Goal: Task Accomplishment & Management: Complete application form

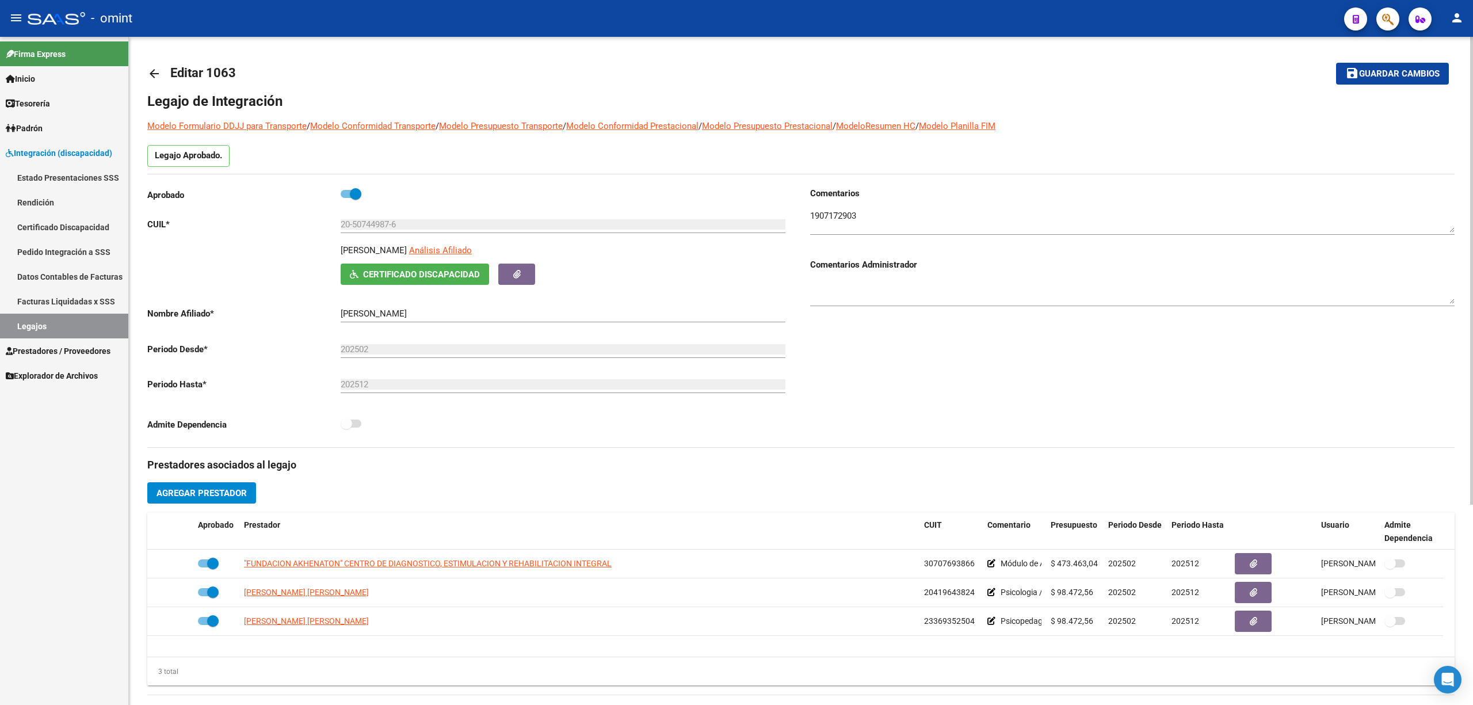
click at [152, 72] on mat-icon "arrow_back" at bounding box center [154, 74] width 14 height 14
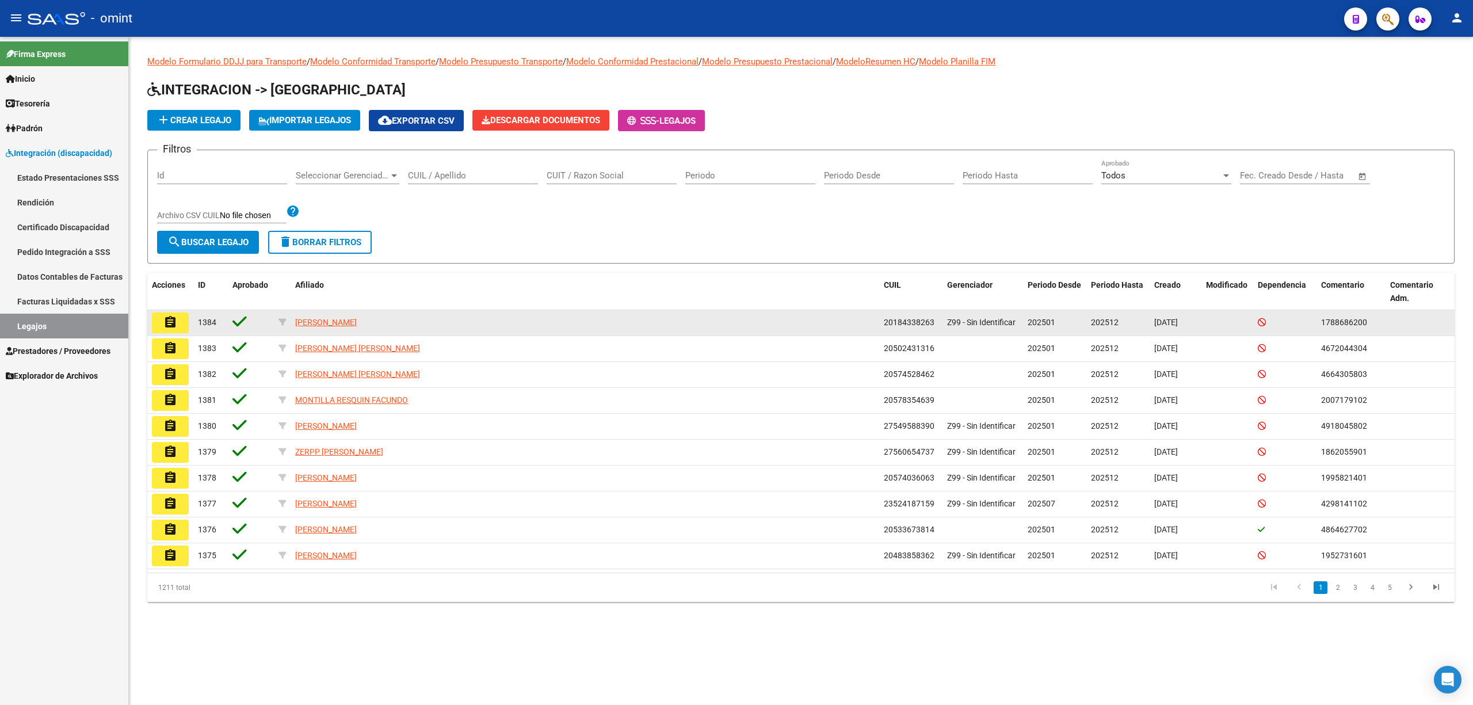
click at [169, 323] on mat-icon "assignment" at bounding box center [170, 322] width 14 height 14
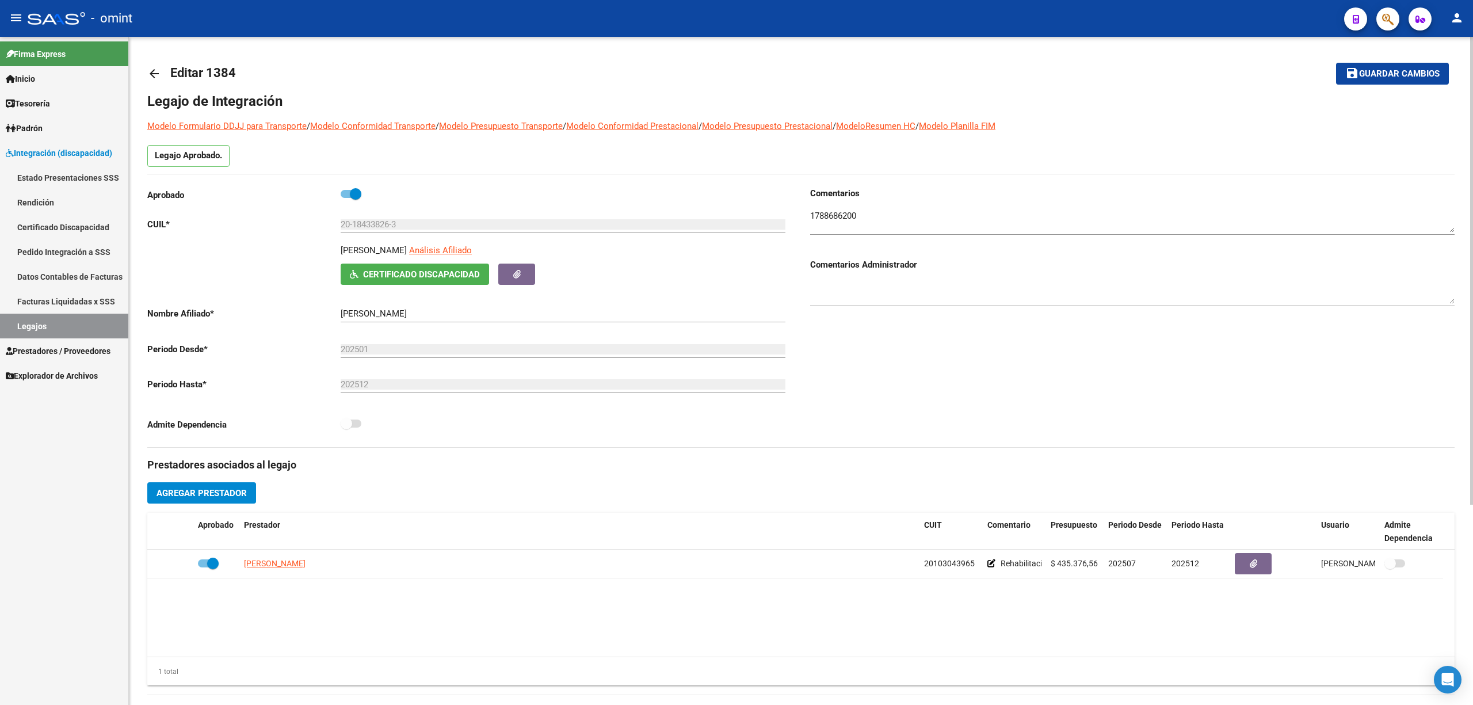
click at [159, 76] on mat-icon "arrow_back" at bounding box center [154, 74] width 14 height 14
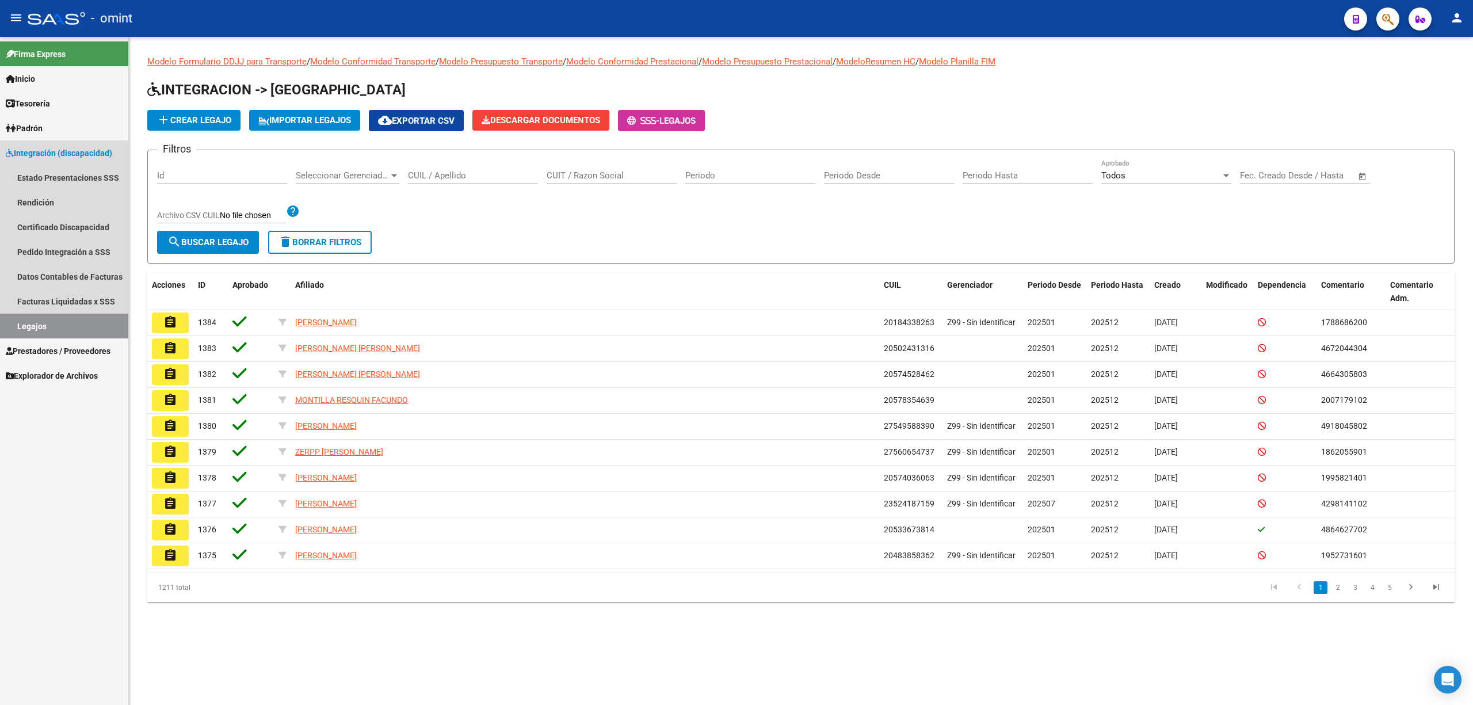
click at [32, 323] on link "Legajos" at bounding box center [64, 326] width 128 height 25
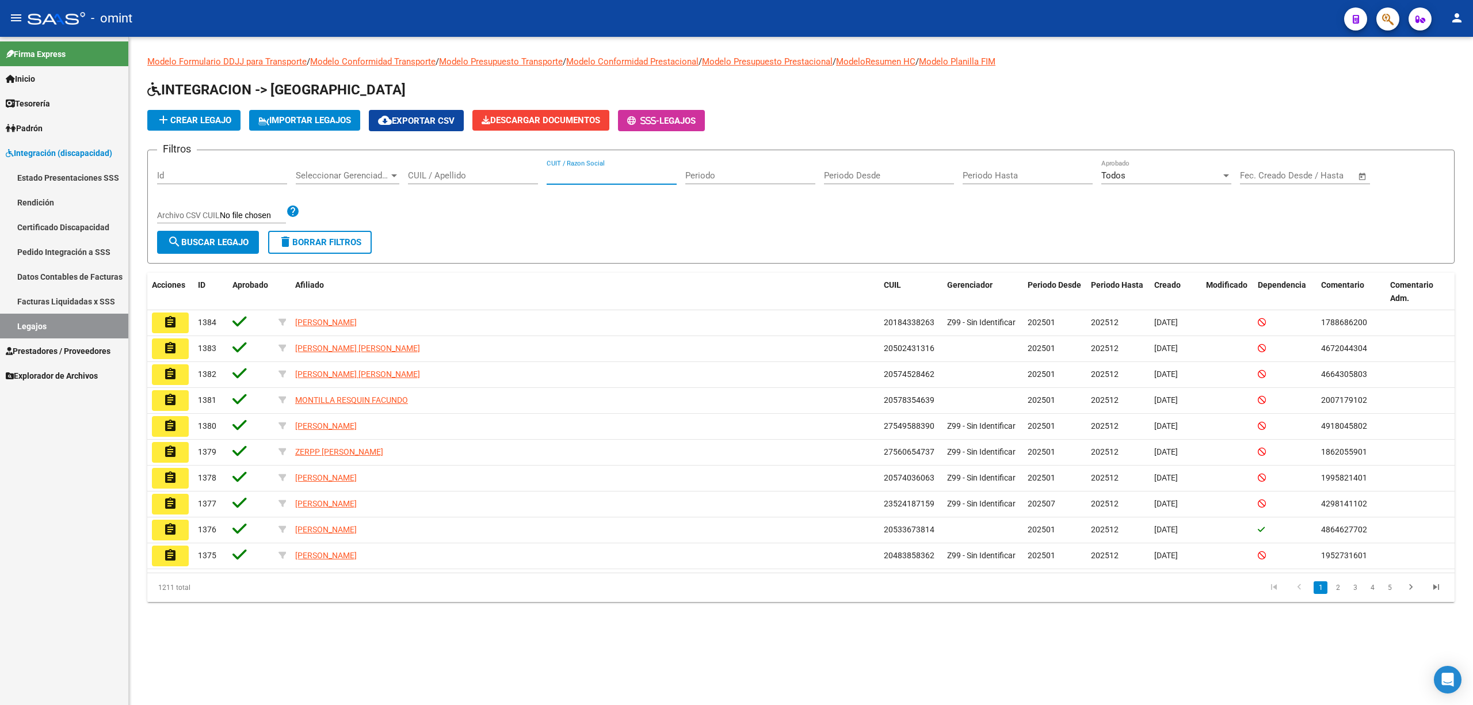
click at [590, 175] on input "CUIT / Razon Social" at bounding box center [612, 175] width 130 height 10
click at [470, 173] on input "CUIL / Apellido" at bounding box center [473, 175] width 130 height 10
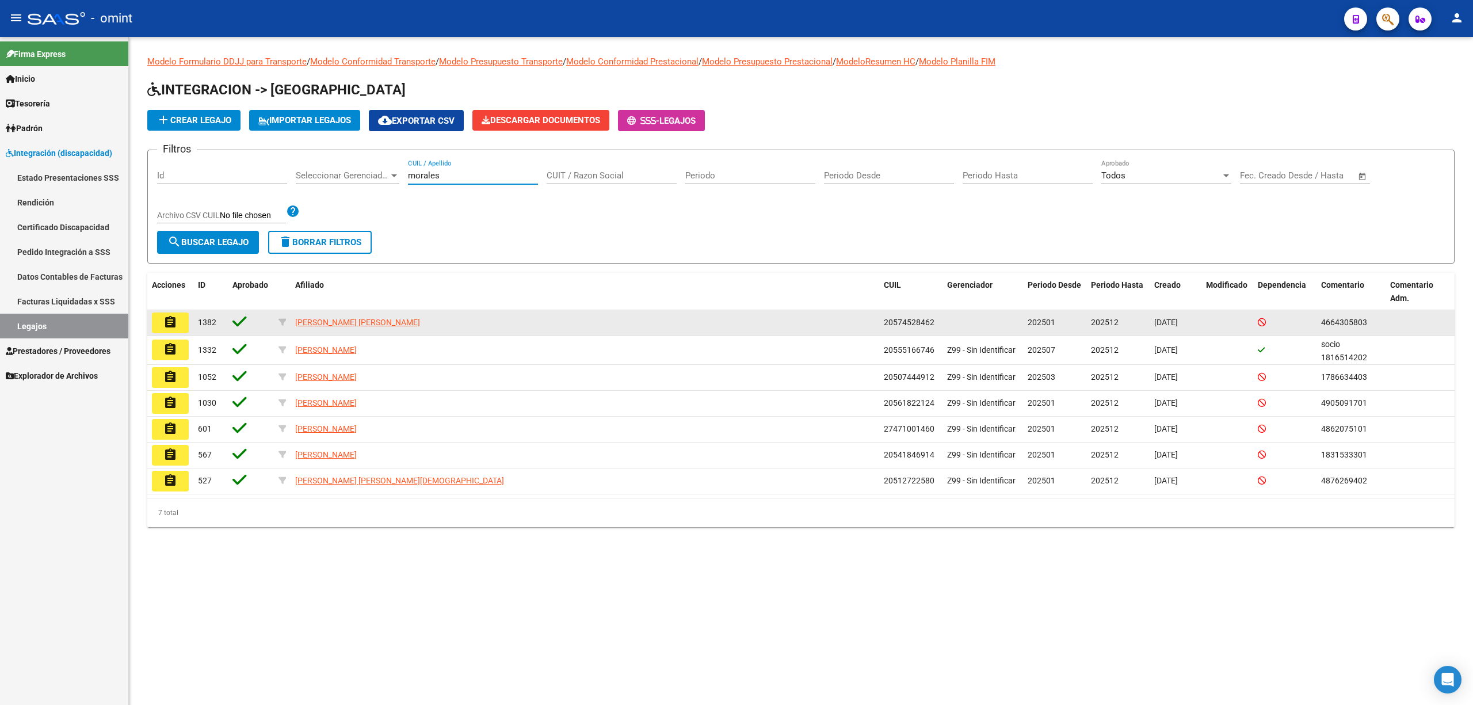
type input "morales"
click at [171, 322] on mat-icon "assignment" at bounding box center [170, 322] width 14 height 14
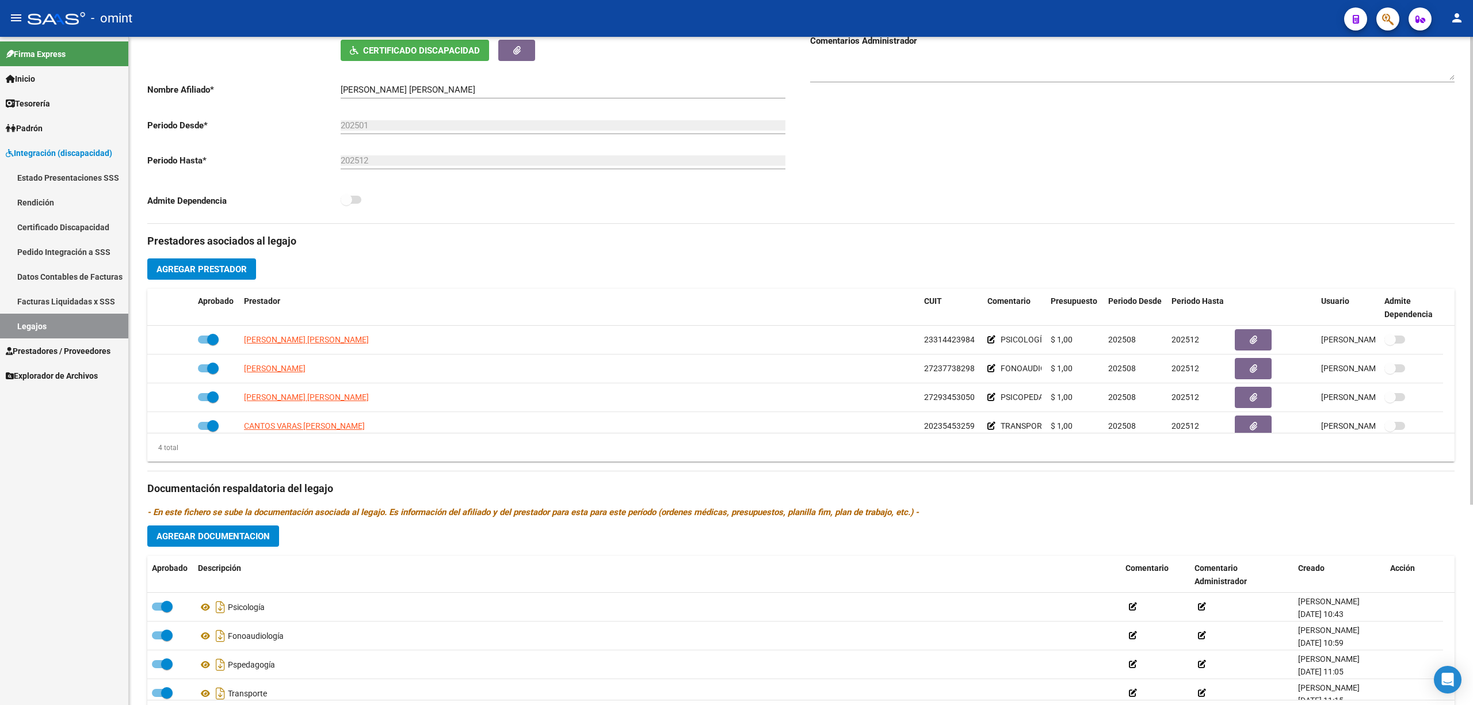
scroll to position [230, 0]
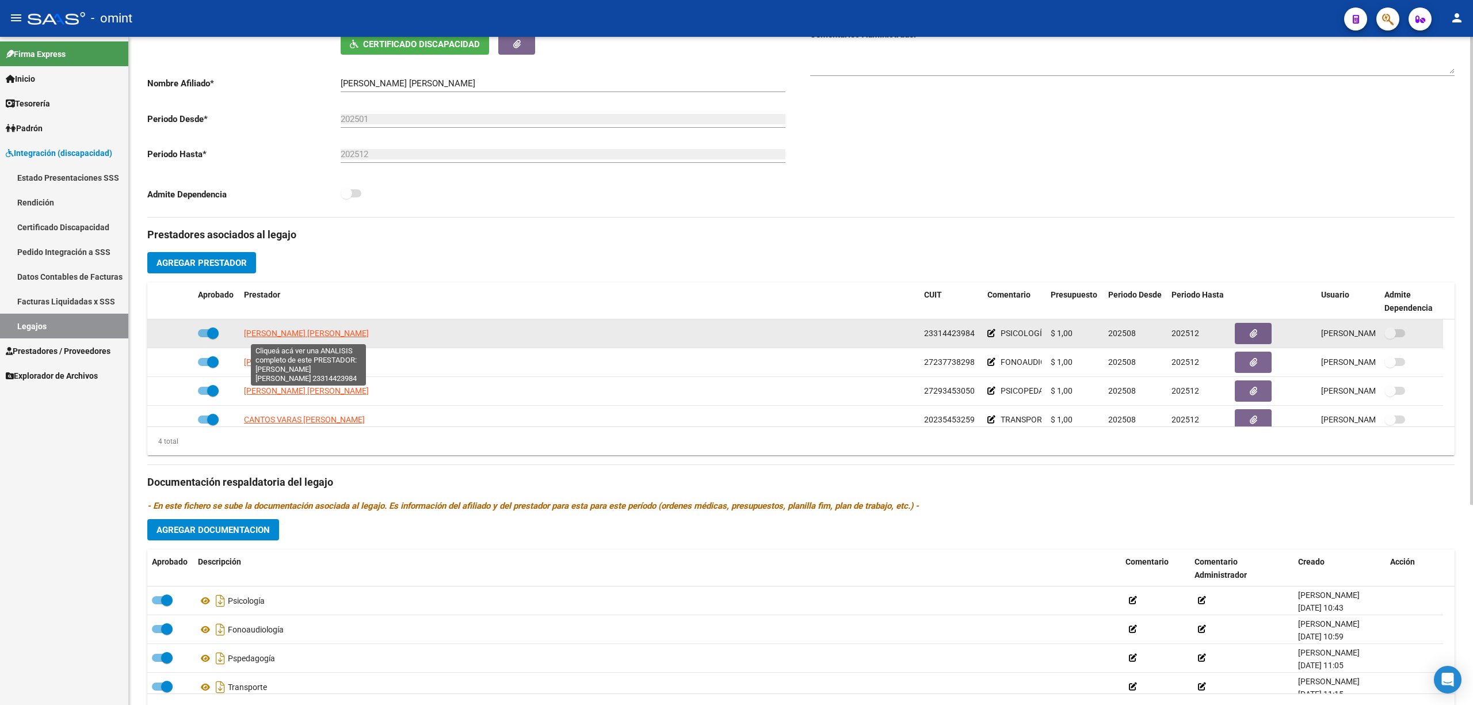
click at [334, 337] on span "[PERSON_NAME] [PERSON_NAME]" at bounding box center [306, 333] width 125 height 9
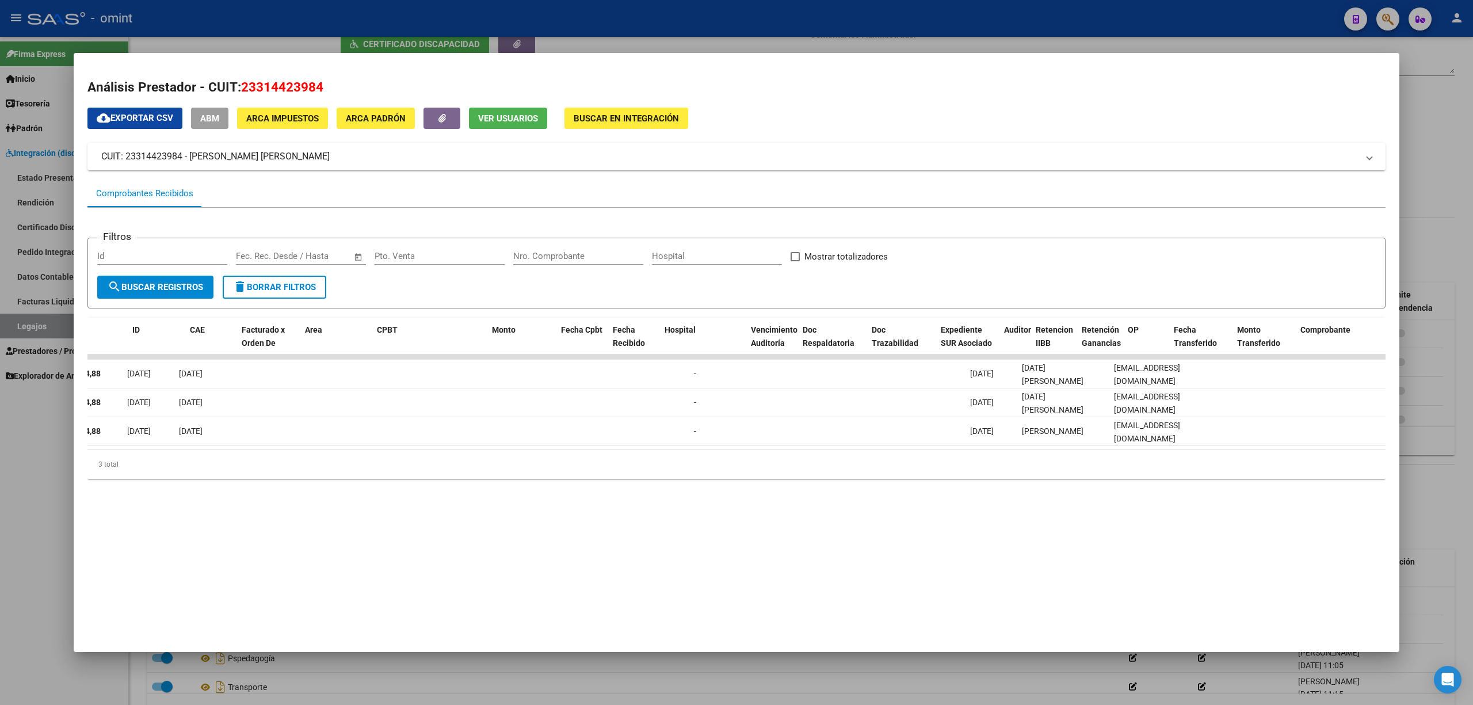
scroll to position [0, 0]
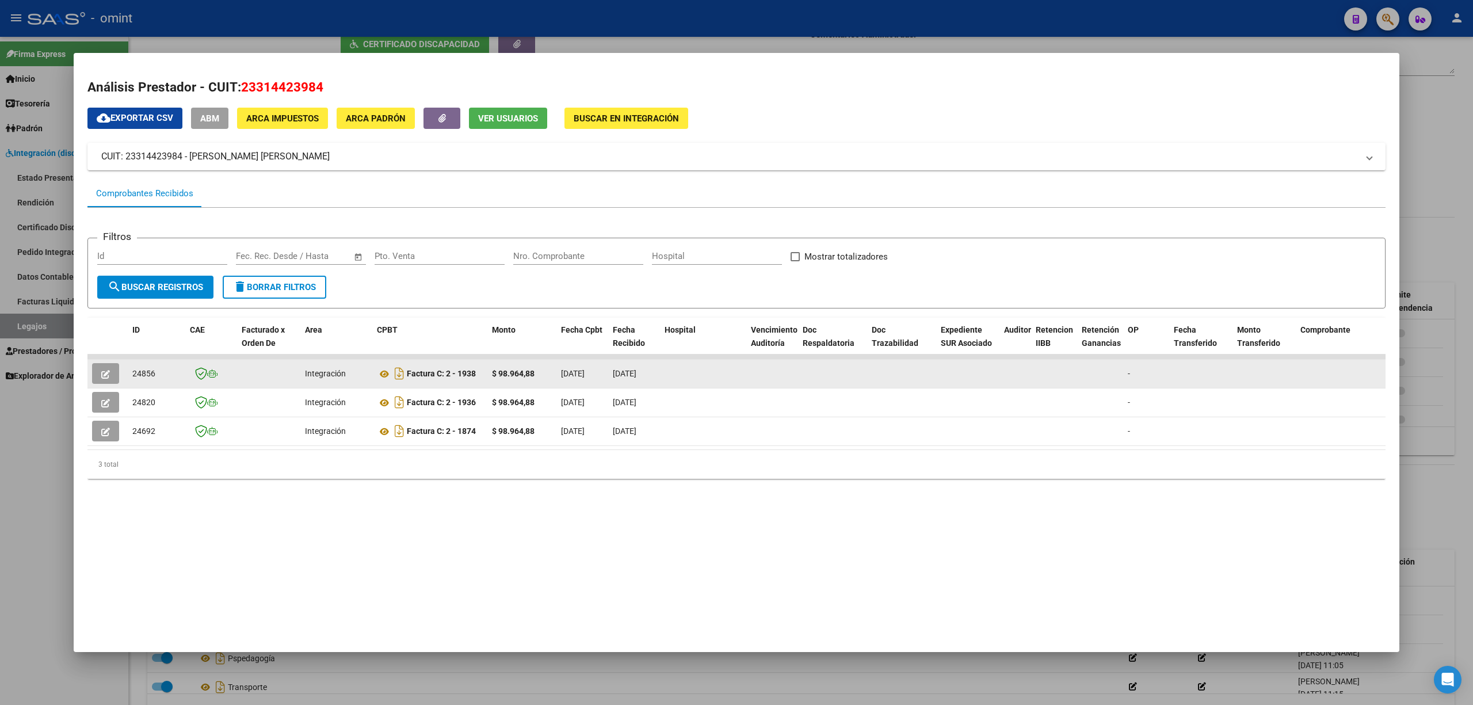
click at [102, 371] on icon "button" at bounding box center [105, 374] width 9 height 9
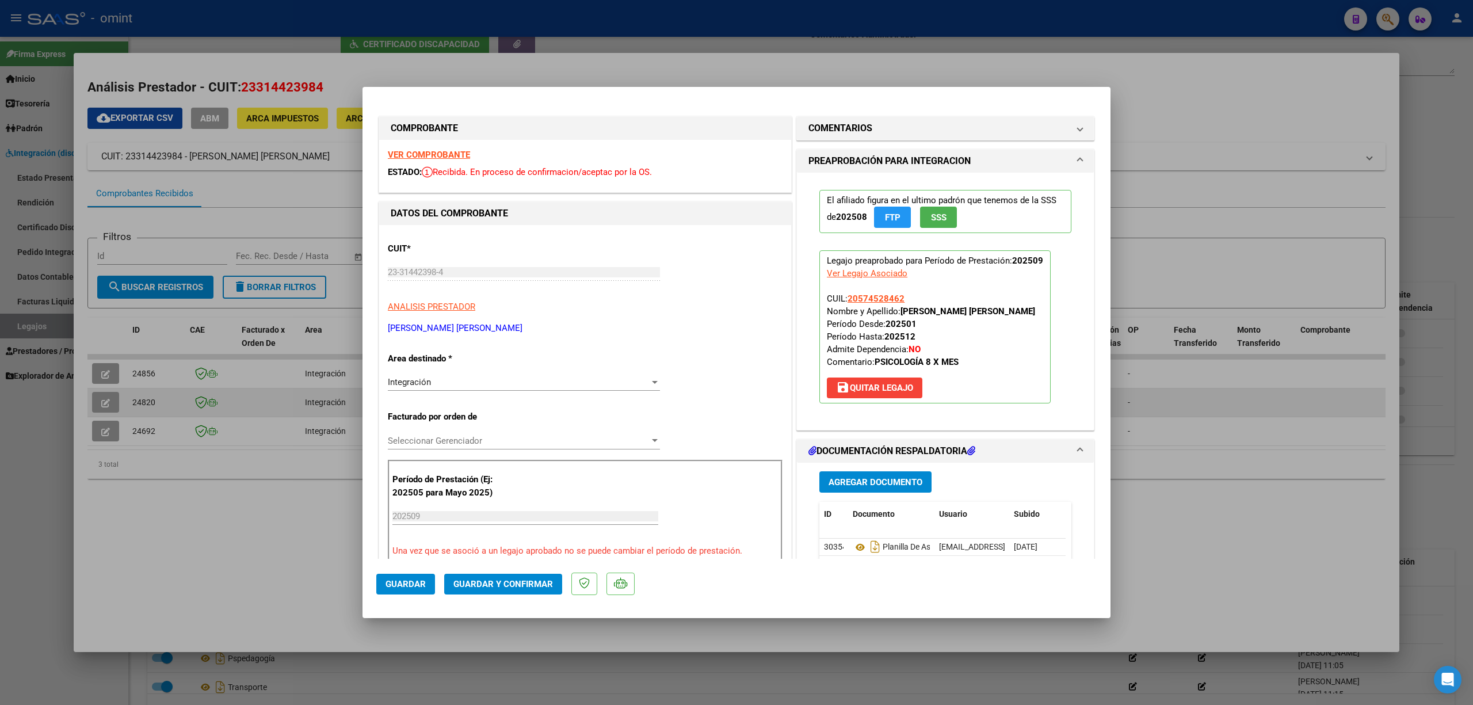
click at [177, 396] on div at bounding box center [736, 352] width 1473 height 705
type input "$ 0,00"
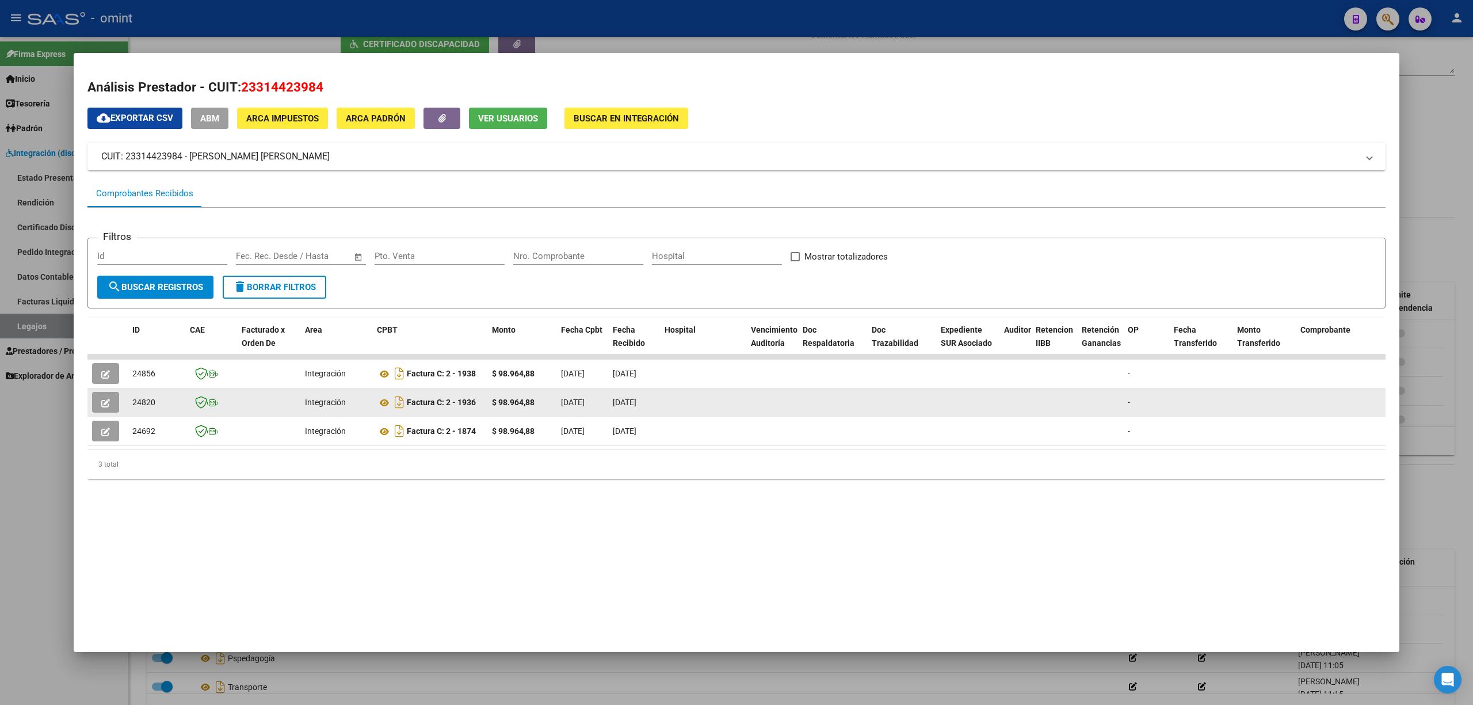
click at [98, 396] on button "button" at bounding box center [105, 402] width 27 height 21
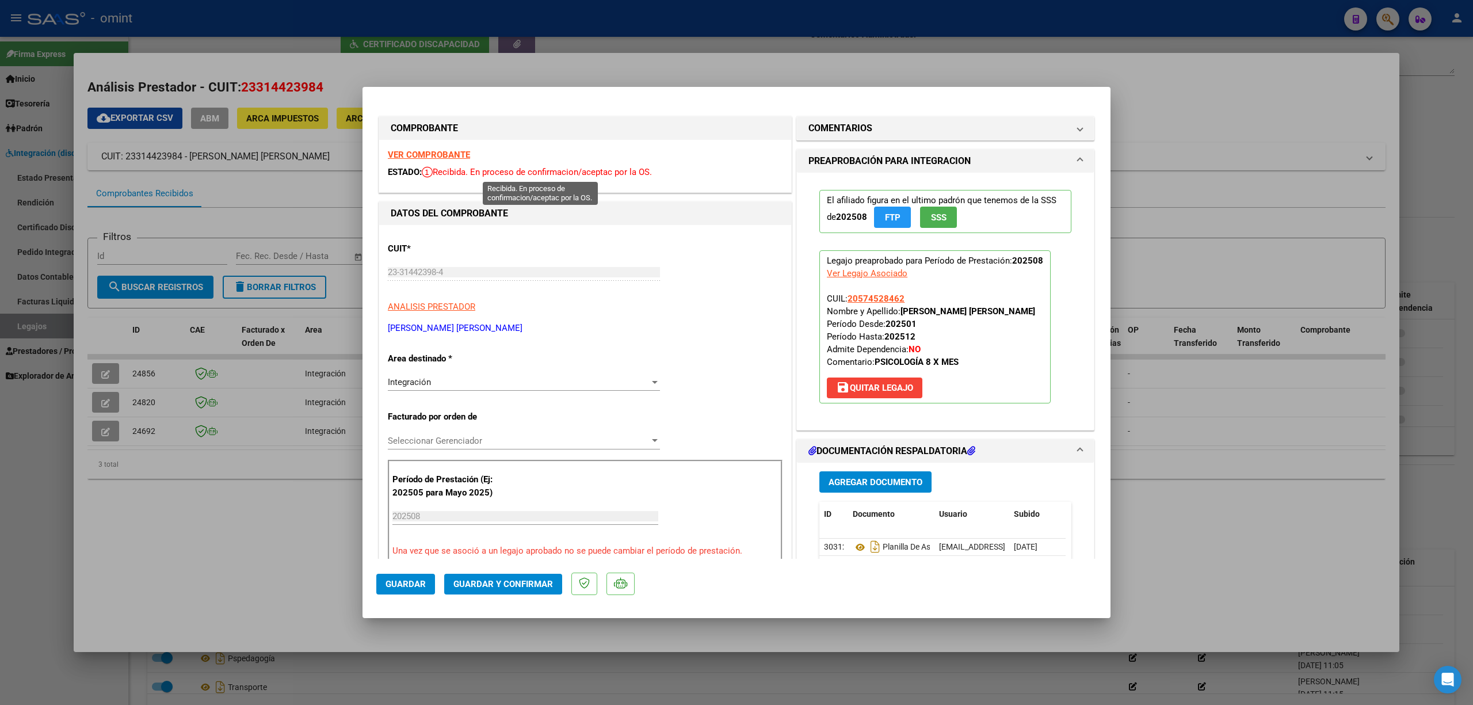
click at [444, 157] on strong "VER COMPROBANTE" at bounding box center [429, 155] width 82 height 10
click at [219, 456] on div at bounding box center [736, 352] width 1473 height 705
type input "$ 0,00"
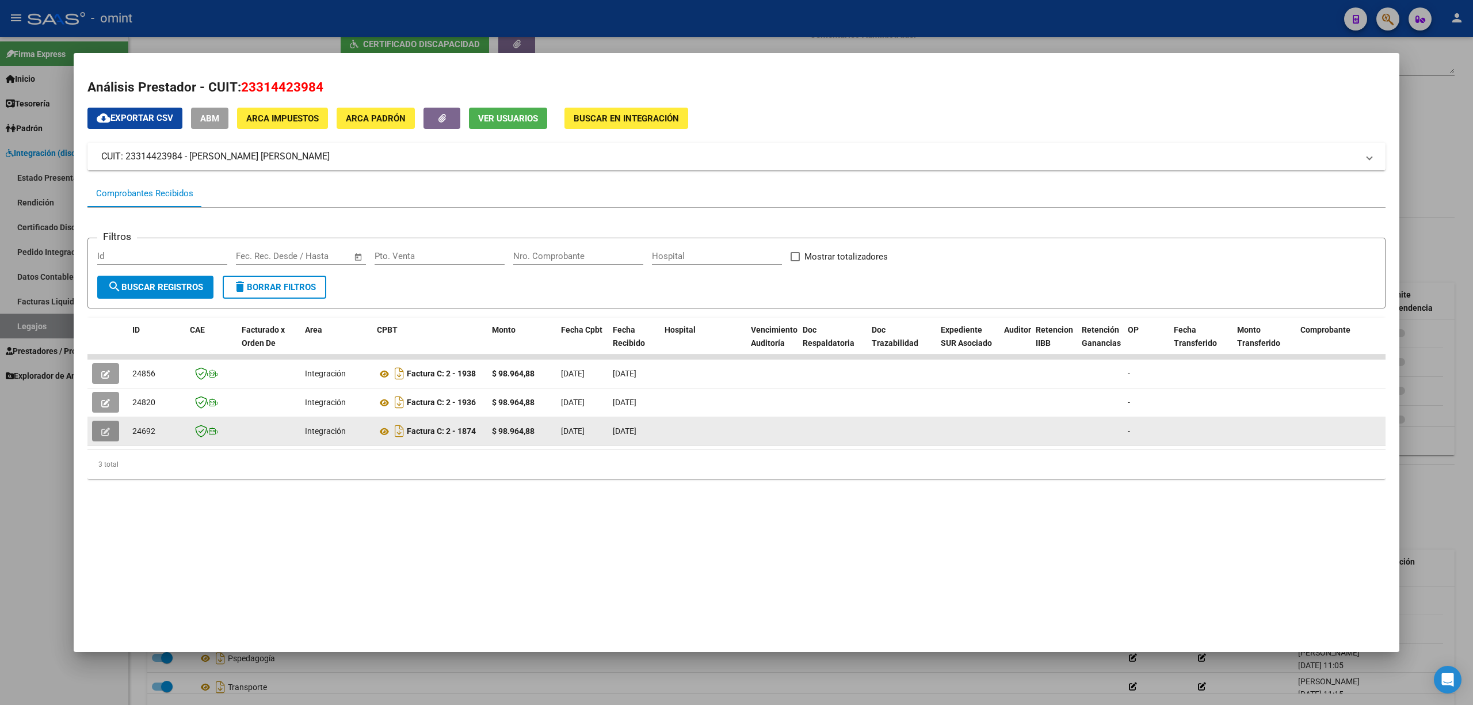
click at [104, 429] on icon "button" at bounding box center [105, 432] width 9 height 9
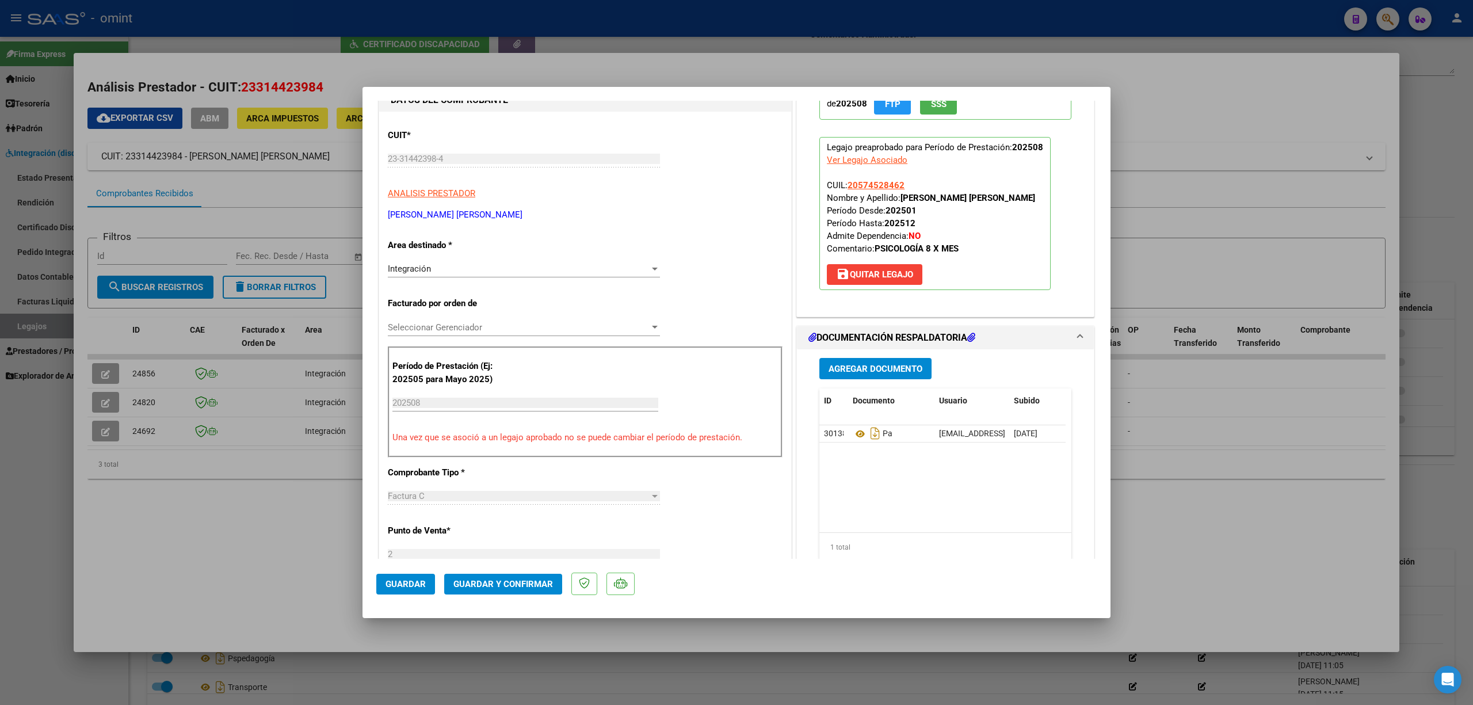
scroll to position [307, 0]
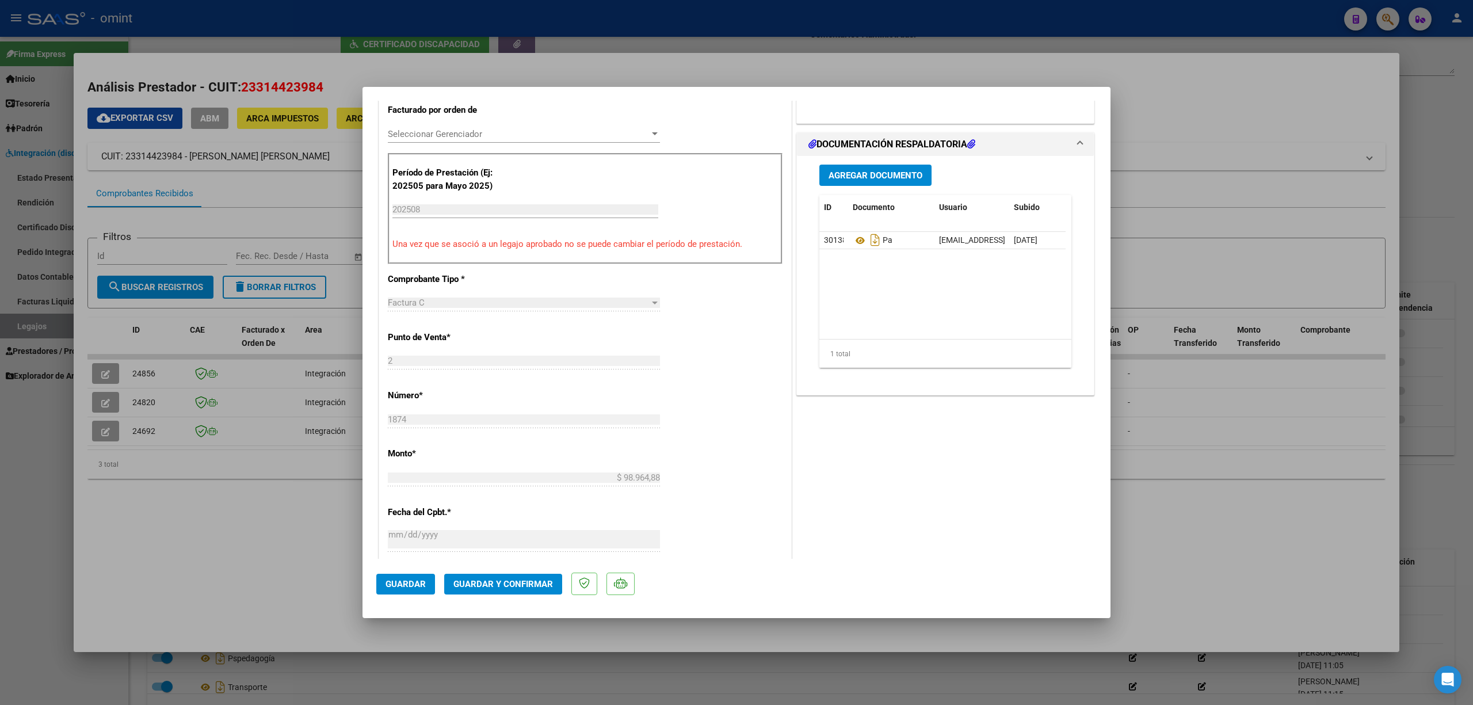
click at [268, 519] on div at bounding box center [736, 352] width 1473 height 705
type input "$ 0,00"
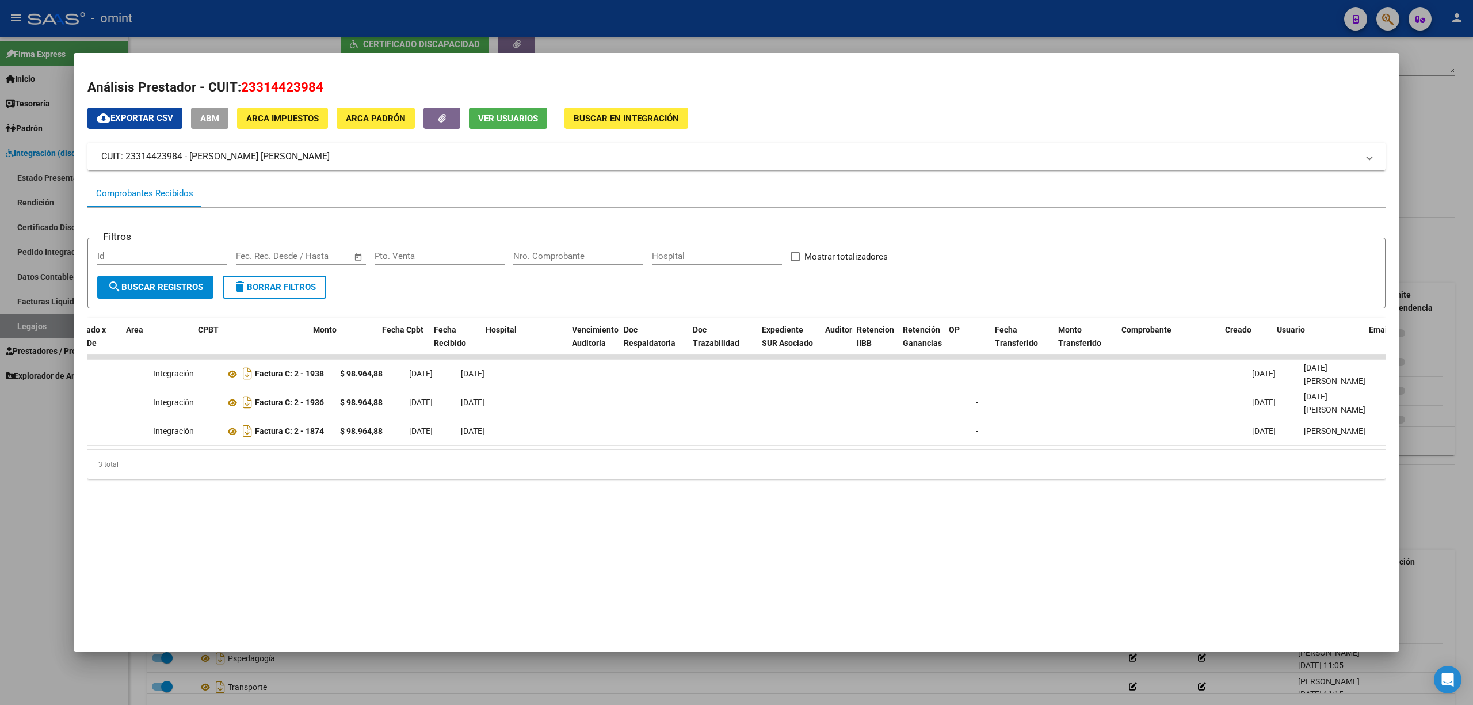
scroll to position [0, 0]
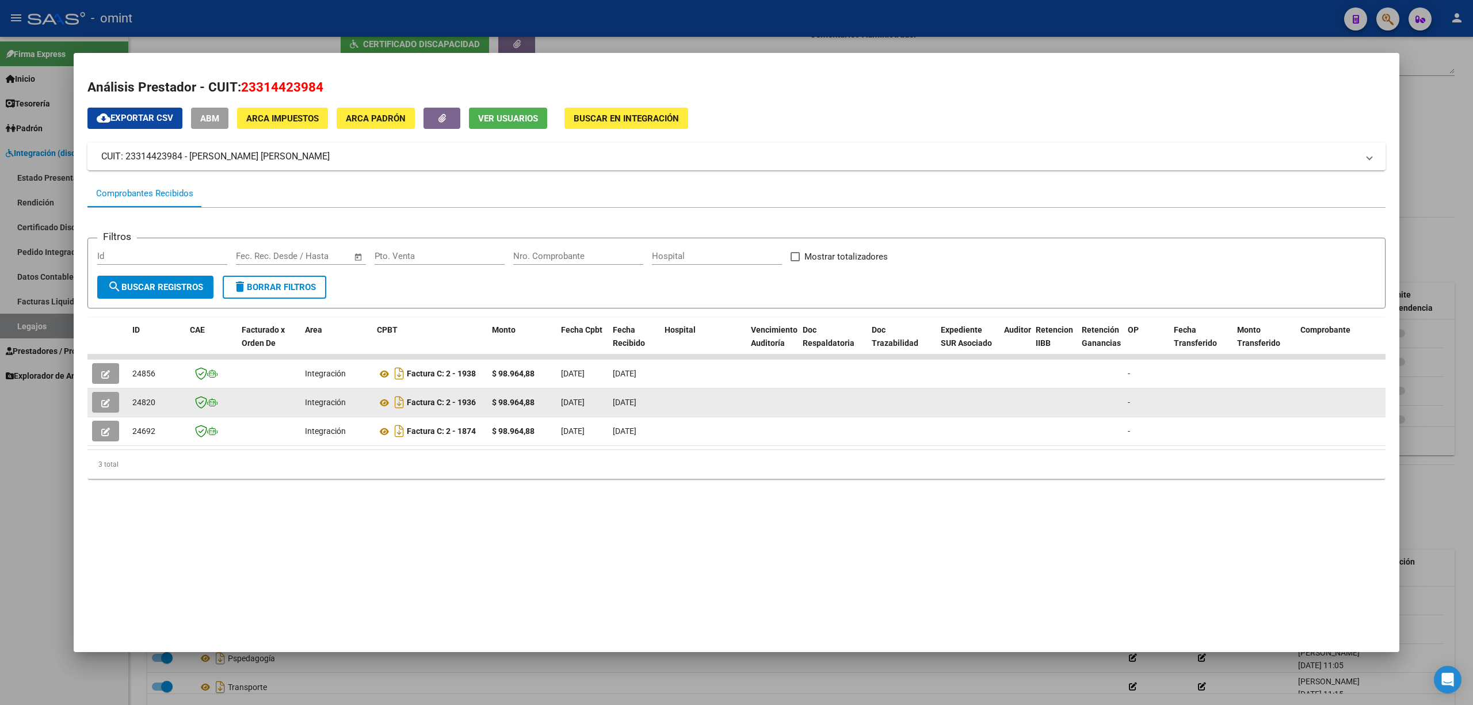
click at [104, 406] on icon "button" at bounding box center [105, 403] width 9 height 9
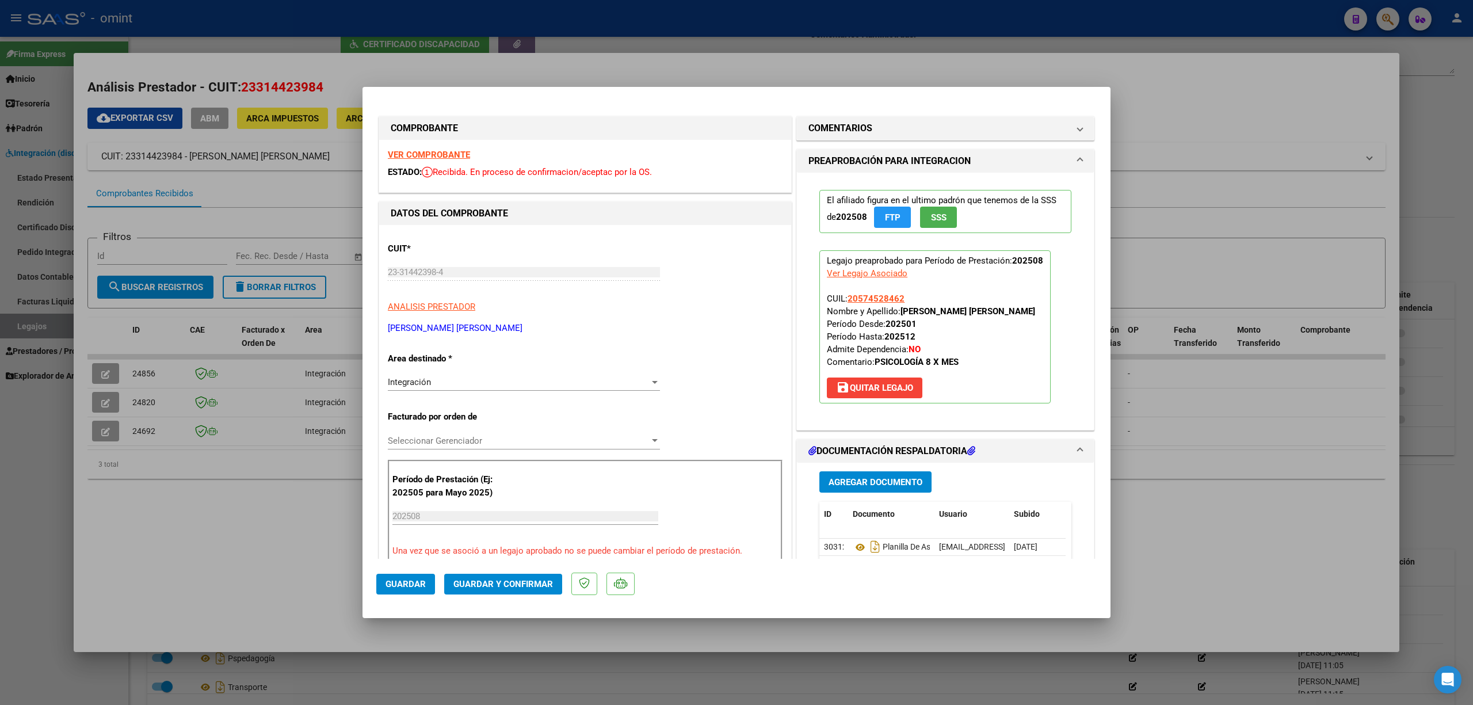
click at [422, 150] on strong "VER COMPROBANTE" at bounding box center [429, 155] width 82 height 10
click at [1223, 155] on div at bounding box center [736, 352] width 1473 height 705
type input "$ 0,00"
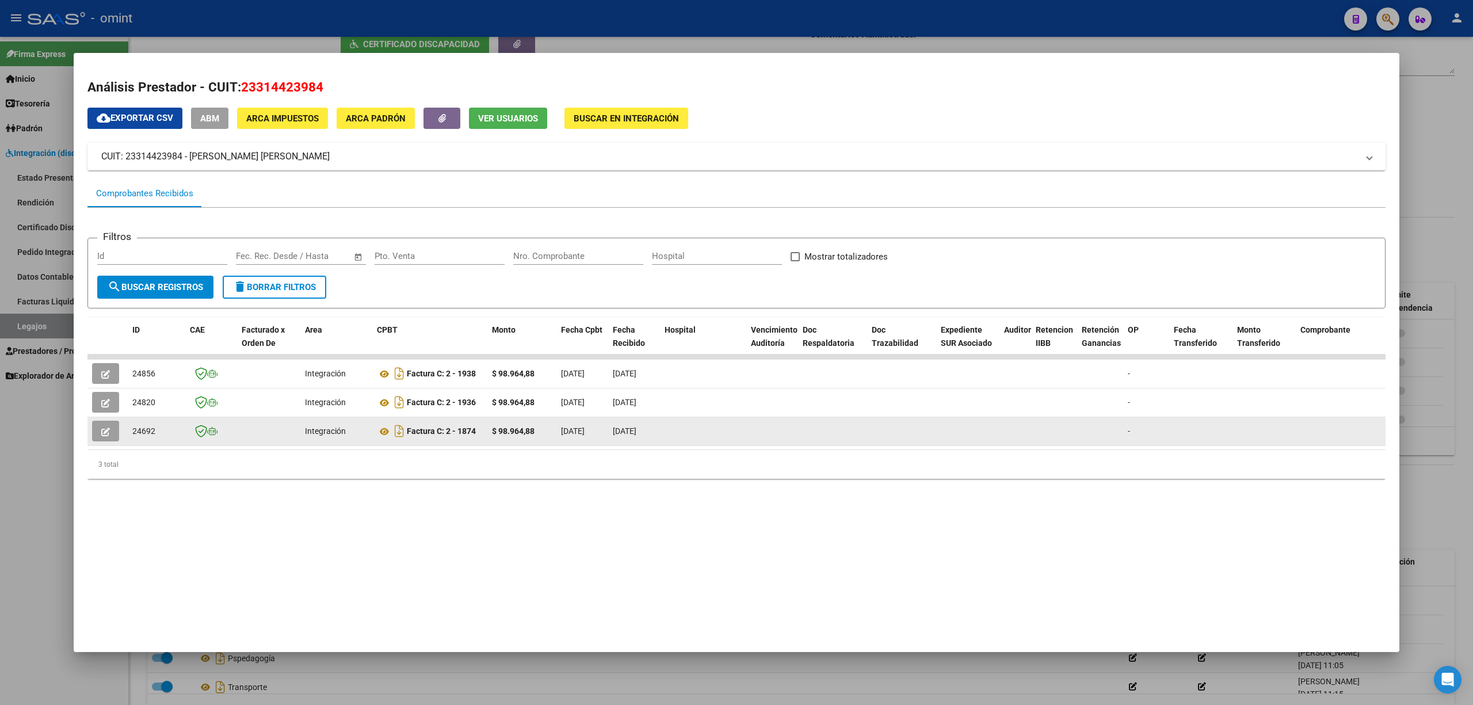
click at [114, 431] on button "button" at bounding box center [105, 431] width 27 height 21
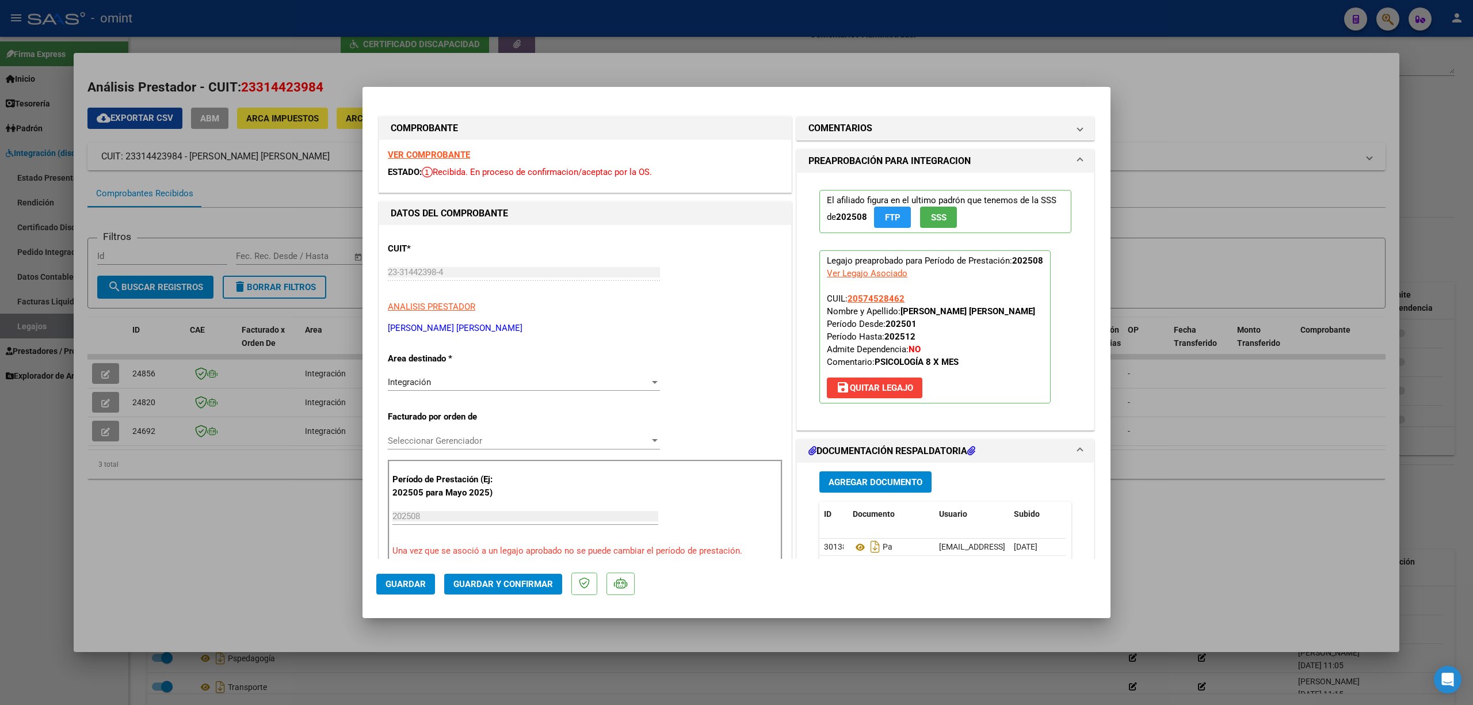
click at [453, 150] on strong "VER COMPROBANTE" at bounding box center [429, 155] width 82 height 10
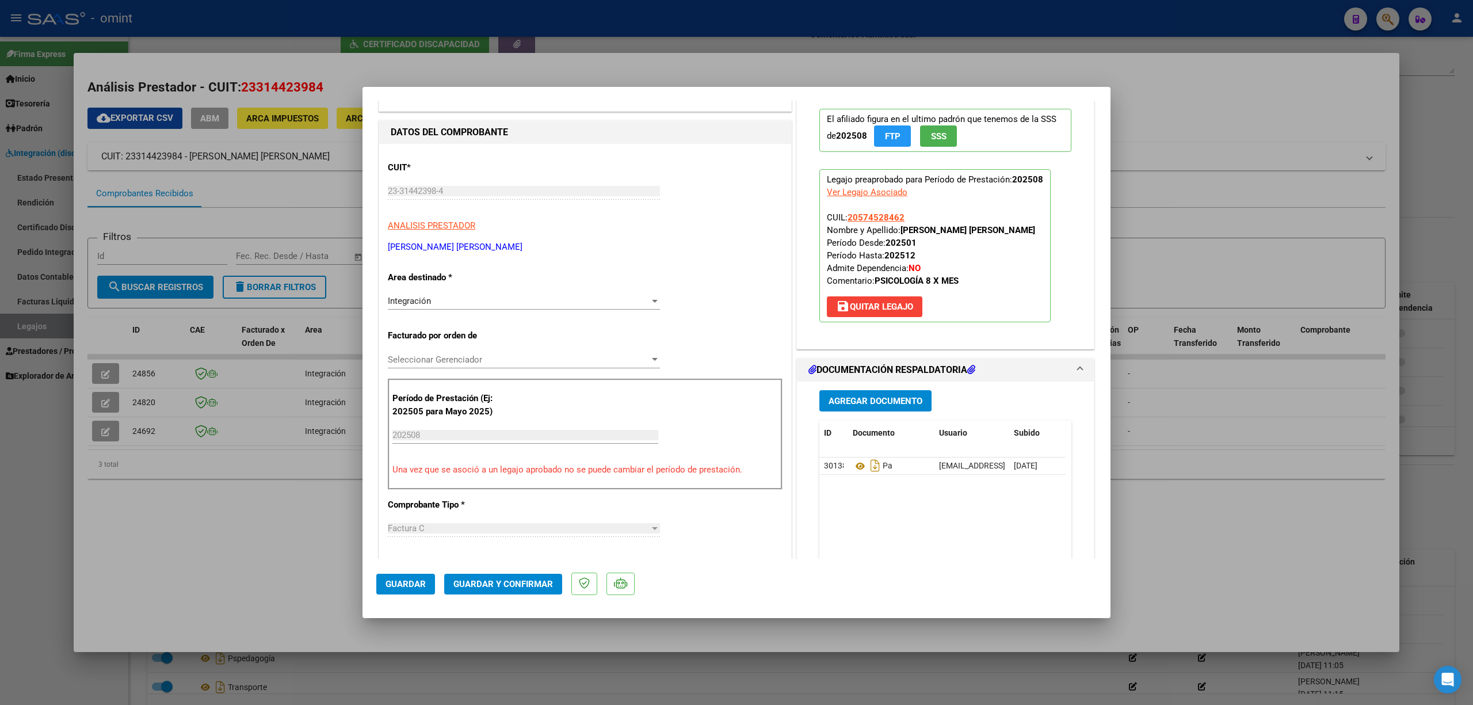
scroll to position [153, 0]
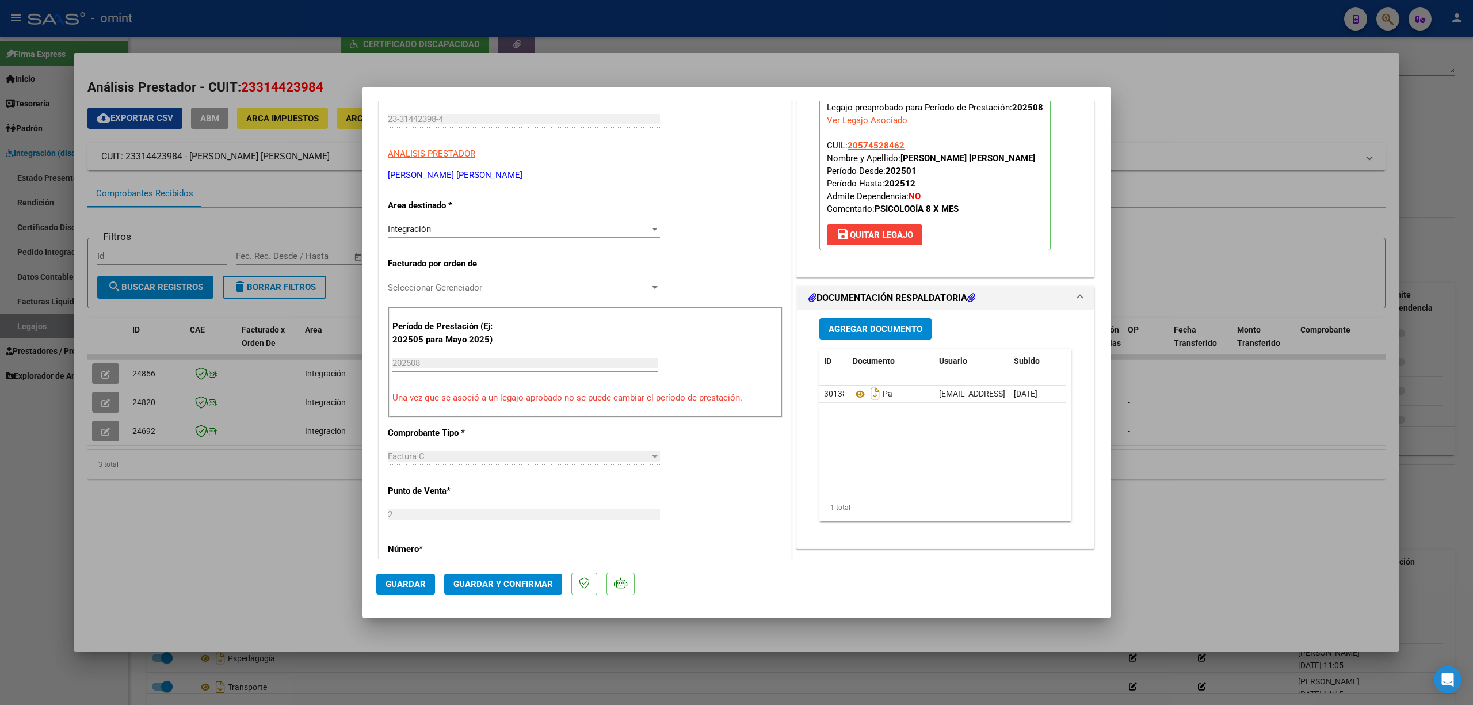
click at [429, 234] on span "Integración" at bounding box center [409, 229] width 43 height 10
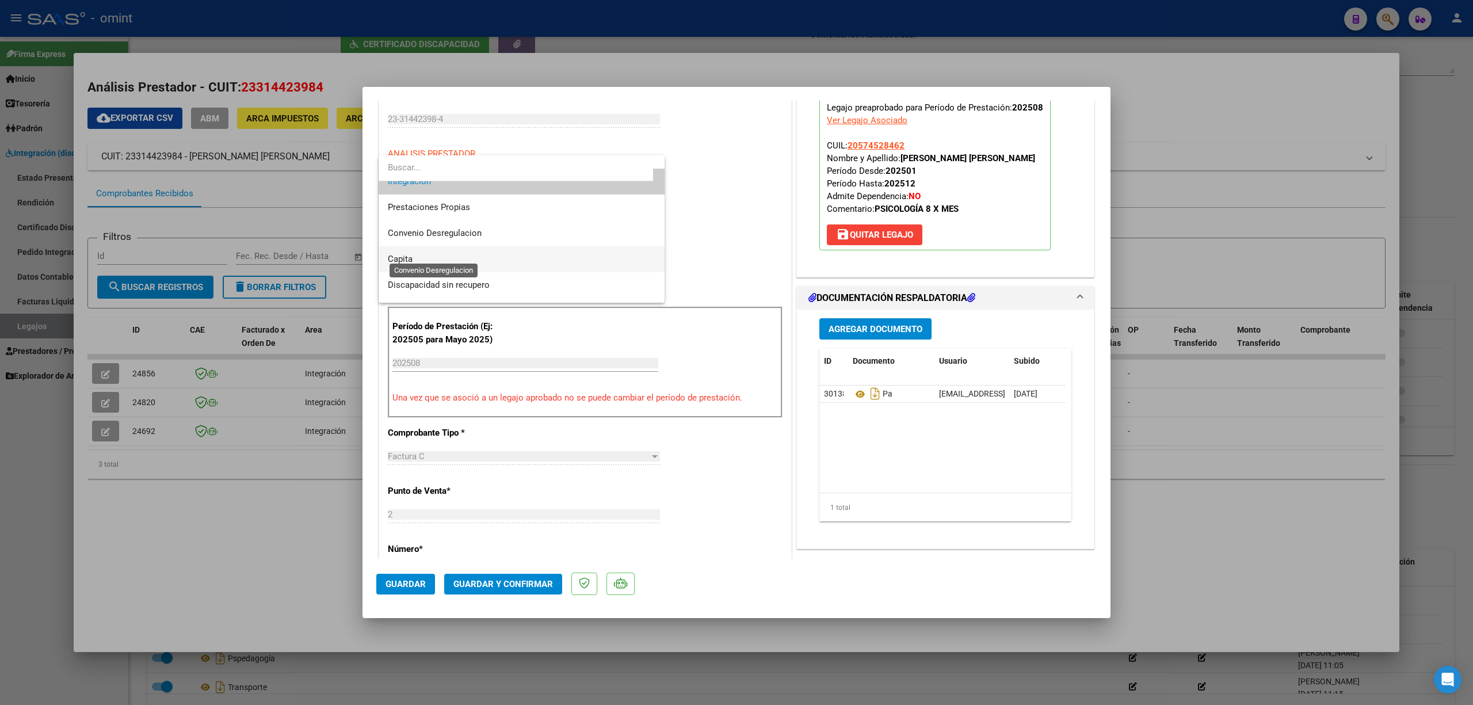
scroll to position [112, 0]
click at [449, 268] on span "Discapacidad sin recupero" at bounding box center [522, 264] width 268 height 26
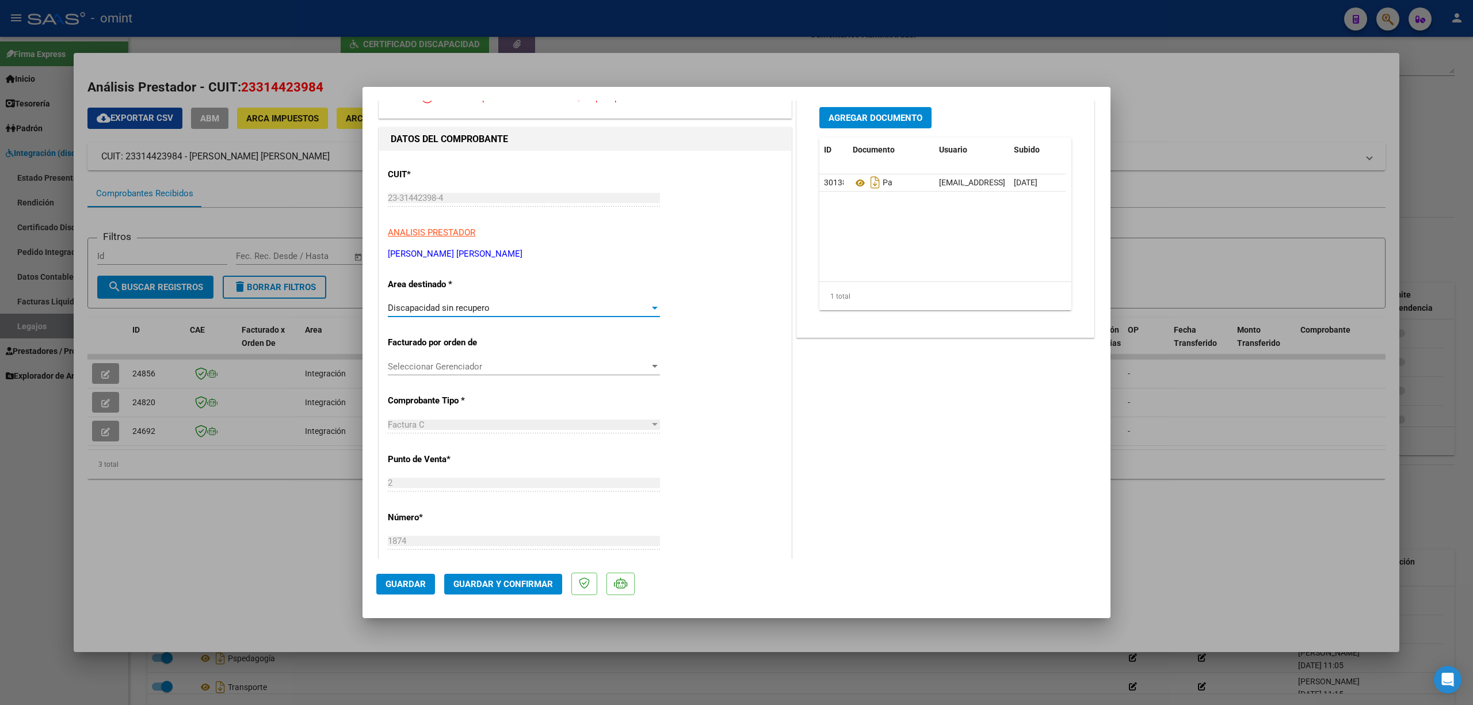
scroll to position [0, 0]
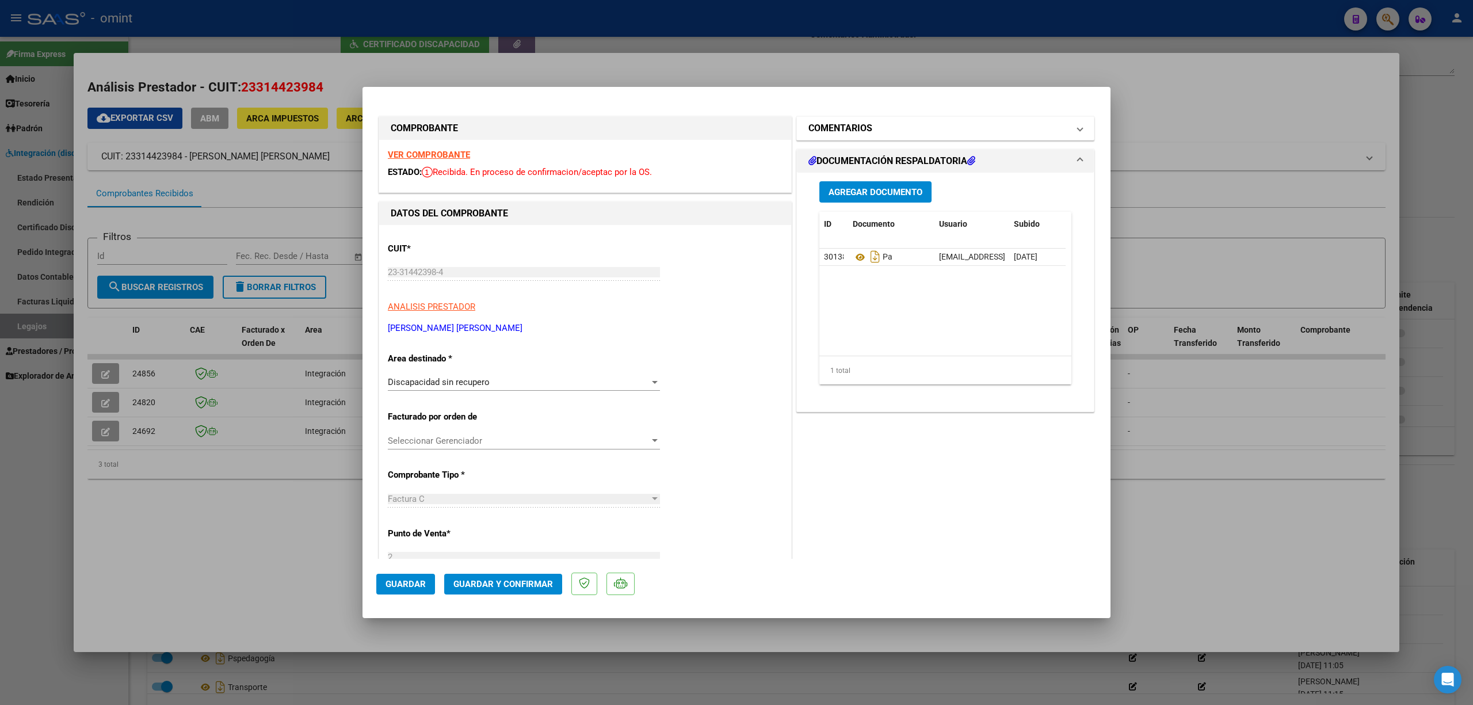
click at [846, 127] on h1 "COMENTARIOS" at bounding box center [841, 128] width 64 height 14
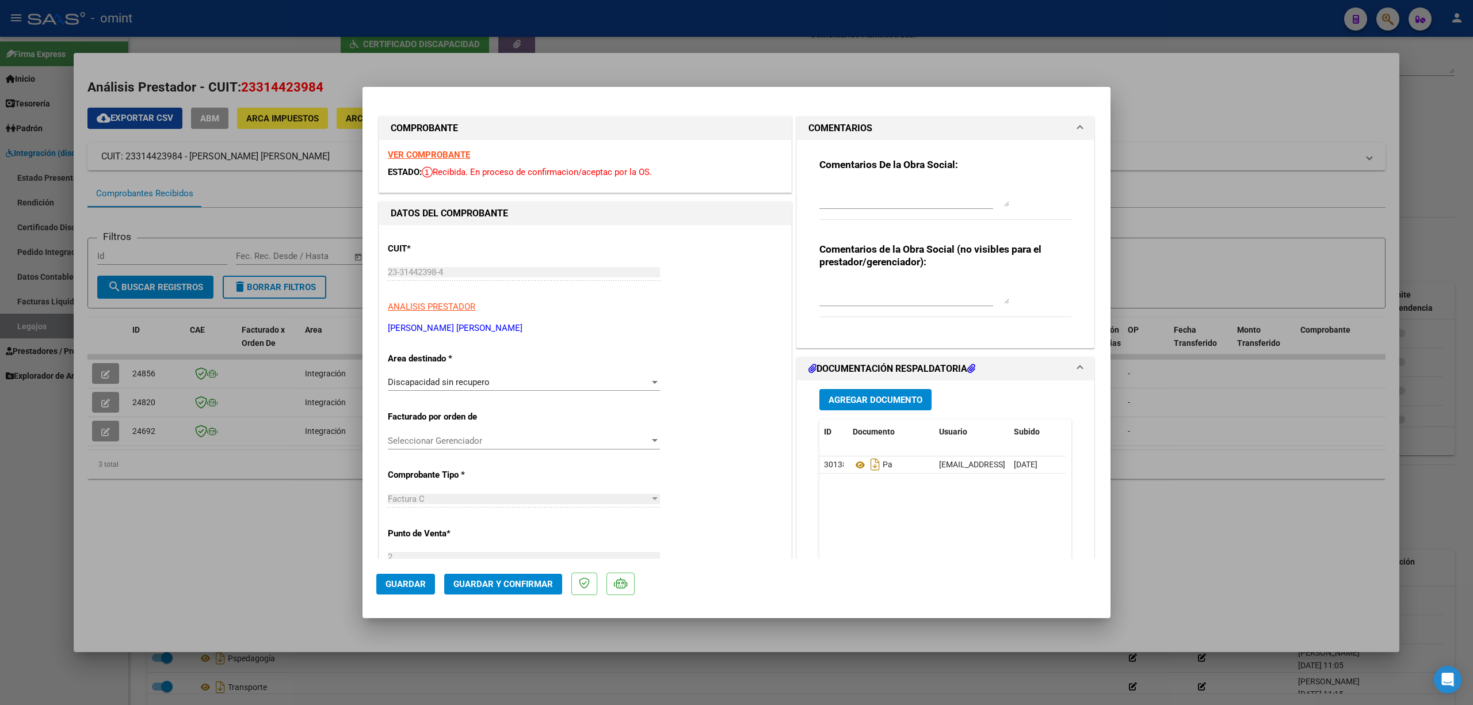
click at [841, 201] on textarea at bounding box center [914, 195] width 190 height 23
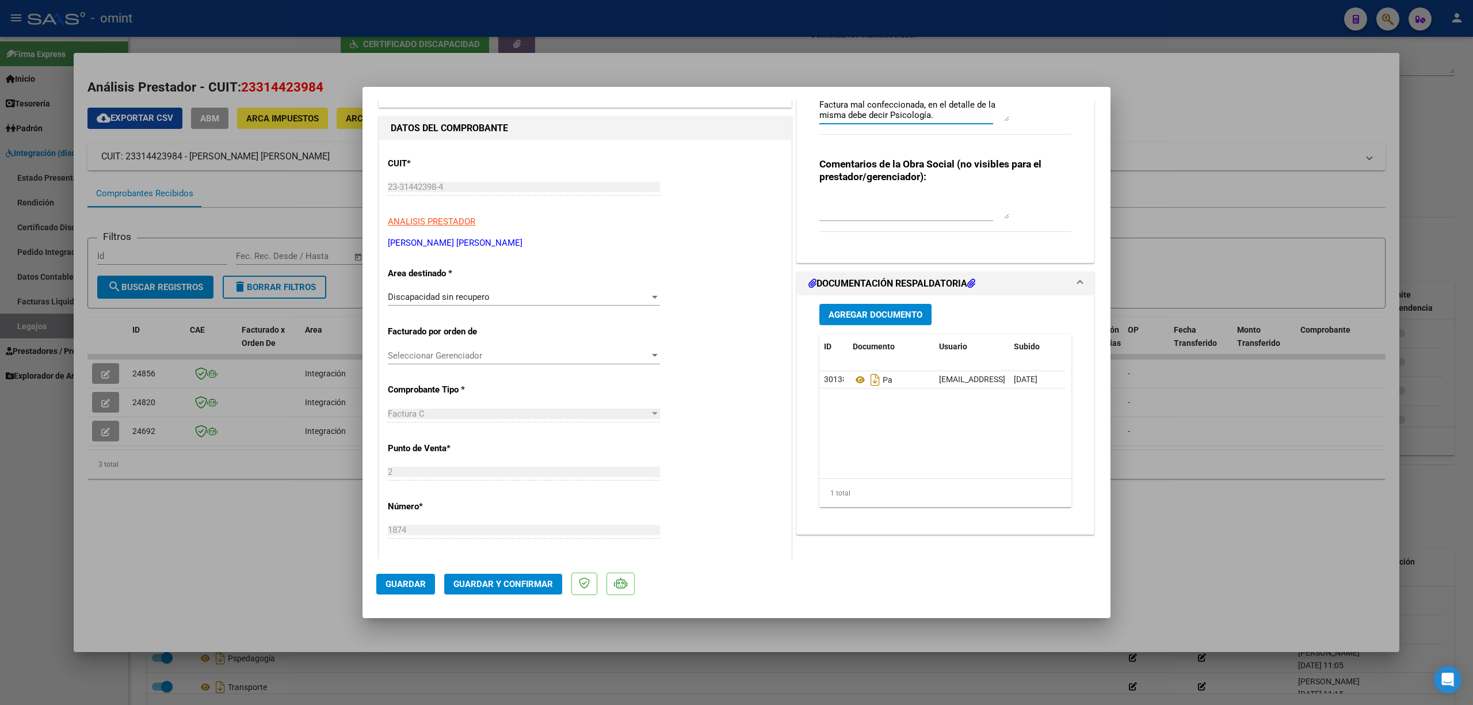
scroll to position [77, 0]
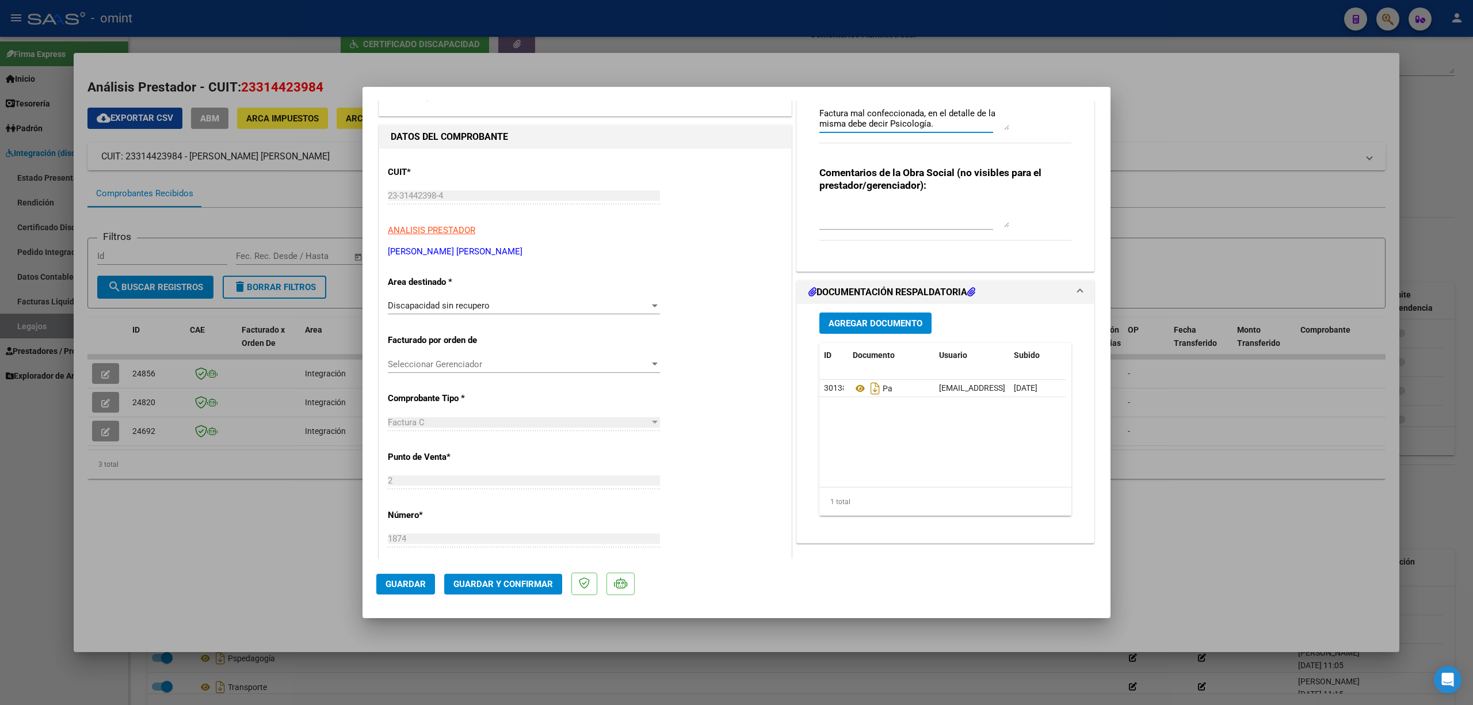
type textarea "Factura mal confeccionada, en el detalle de la misma debe decir Psicología."
click at [527, 583] on span "Guardar y Confirmar" at bounding box center [503, 584] width 100 height 10
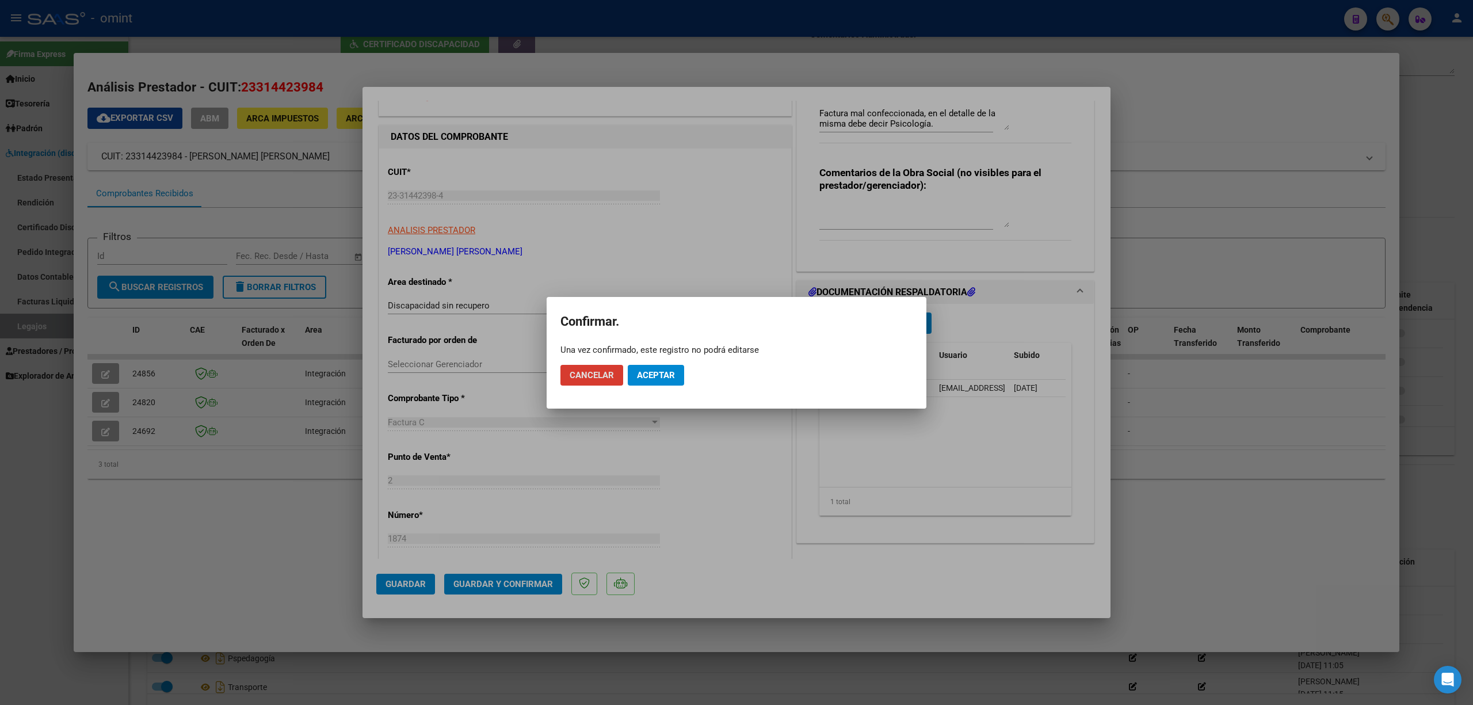
click at [655, 374] on span "Aceptar" at bounding box center [656, 375] width 38 height 10
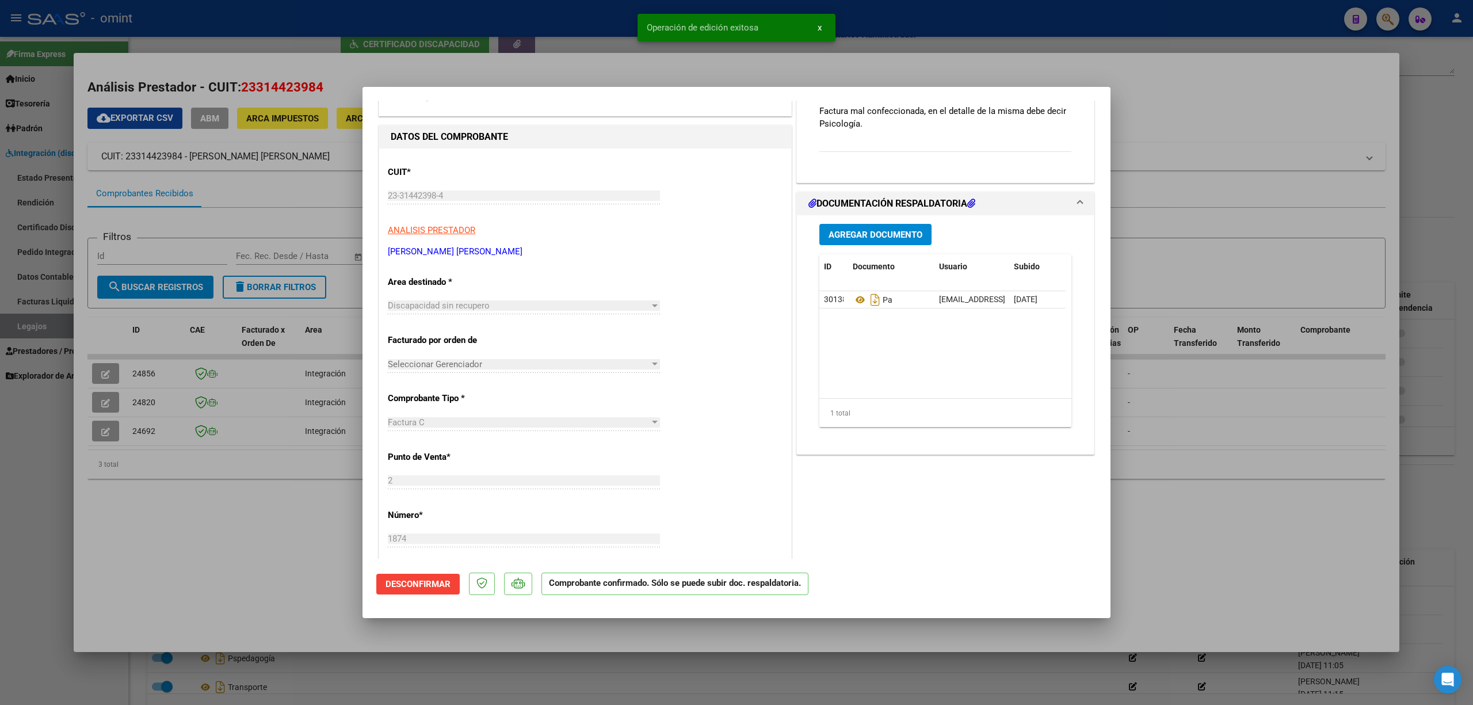
click at [284, 523] on div at bounding box center [736, 352] width 1473 height 705
type input "$ 0,00"
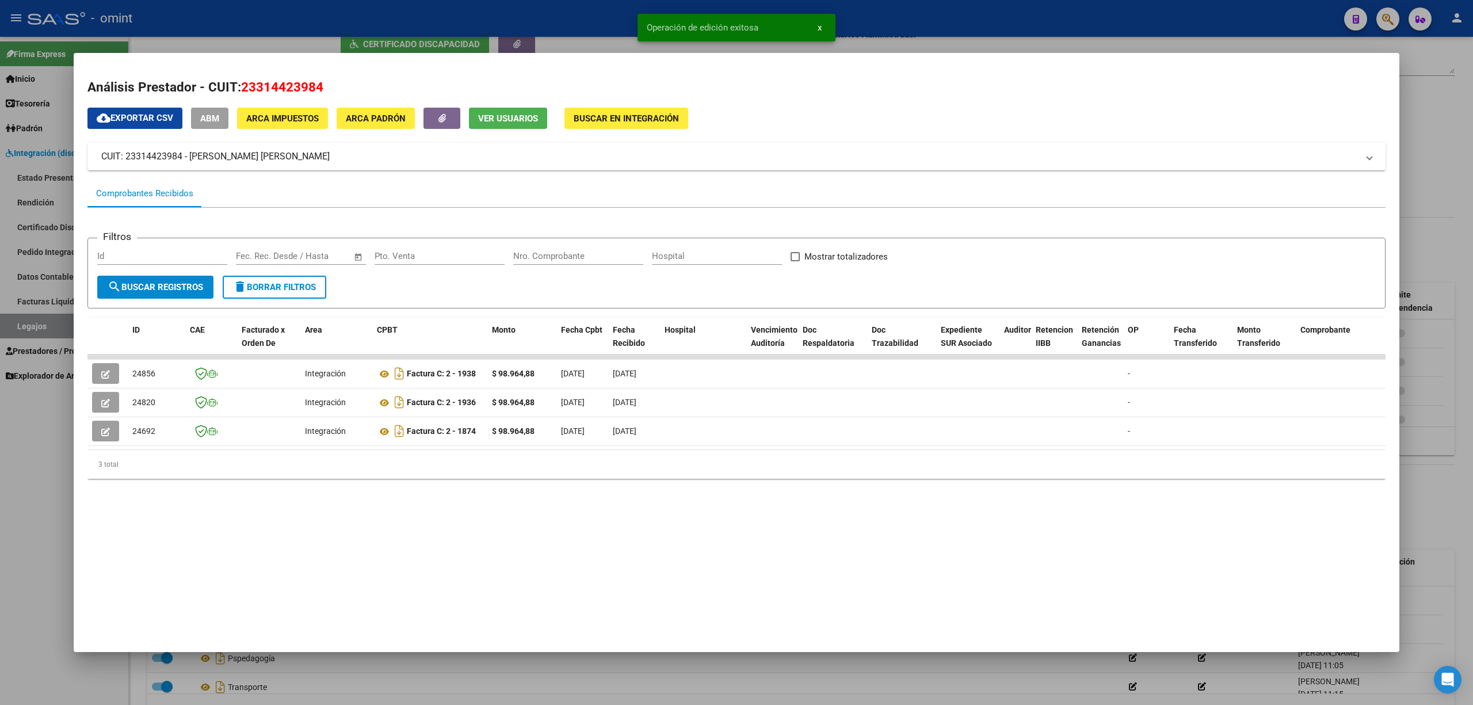
click at [51, 334] on div at bounding box center [736, 352] width 1473 height 705
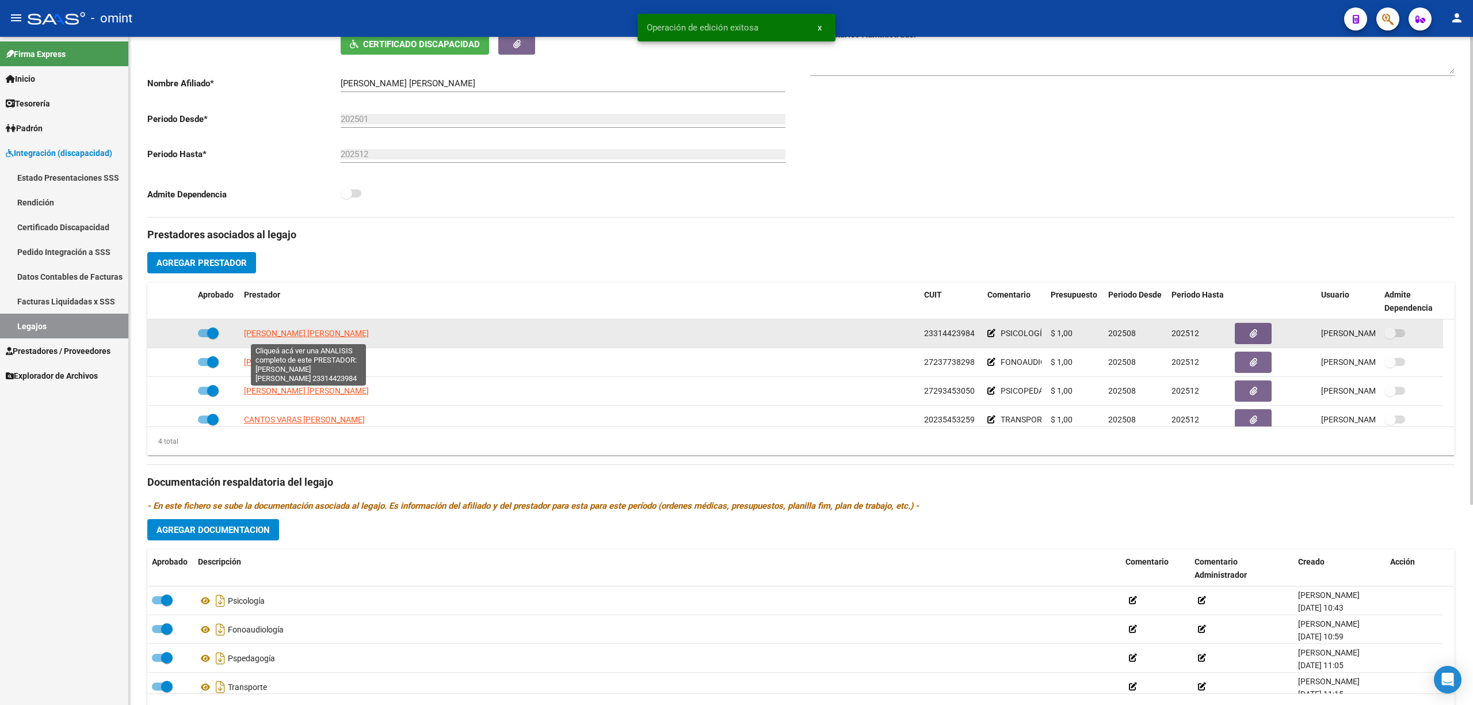
click at [298, 333] on span "[PERSON_NAME] [PERSON_NAME]" at bounding box center [306, 333] width 125 height 9
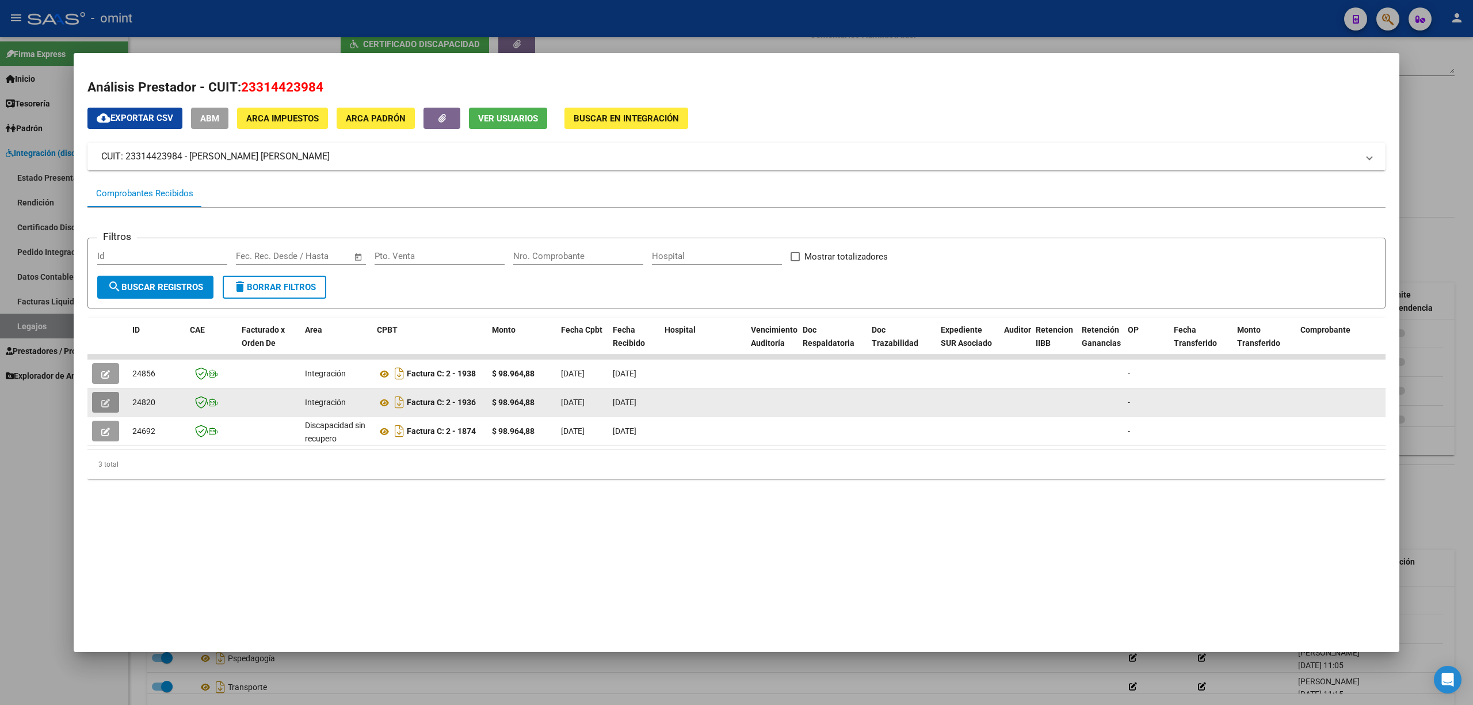
click at [110, 401] on button "button" at bounding box center [105, 402] width 27 height 21
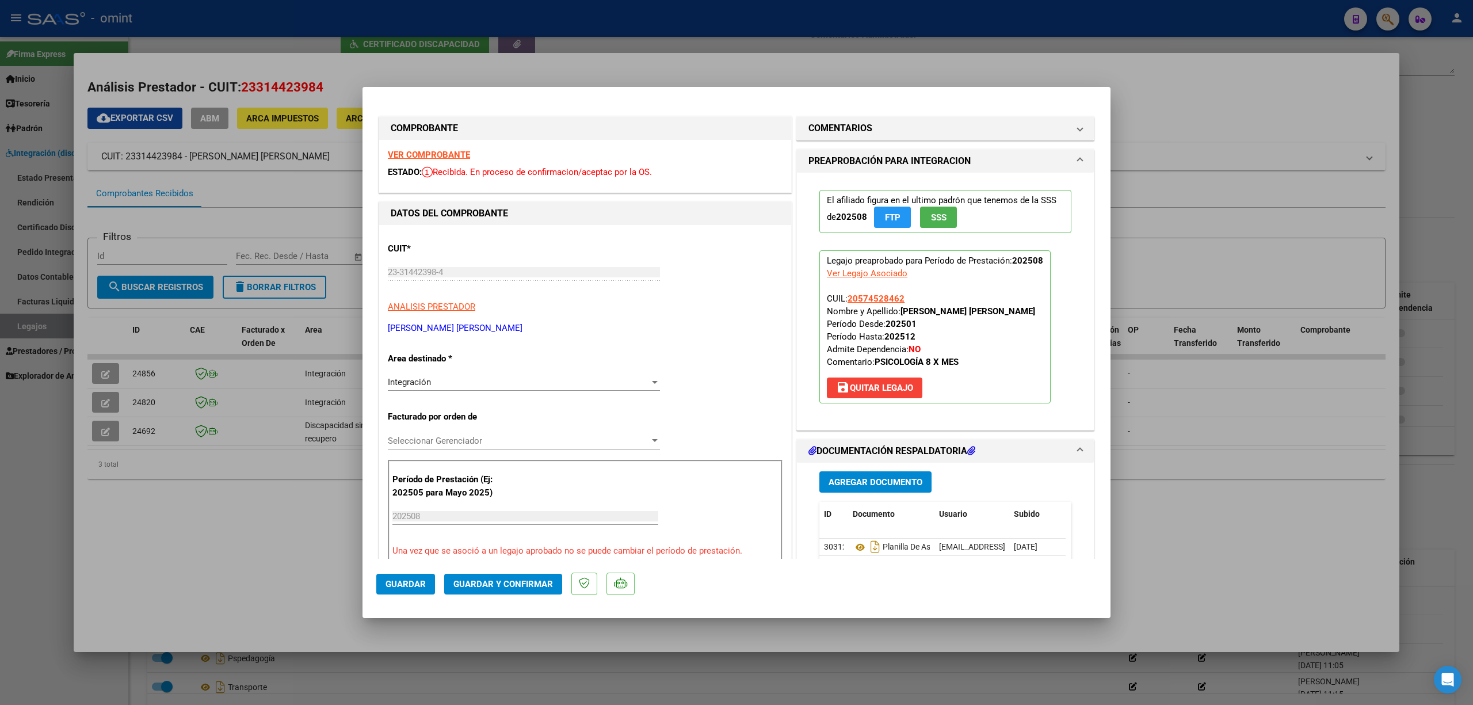
click at [445, 159] on strong "VER COMPROBANTE" at bounding box center [429, 155] width 82 height 10
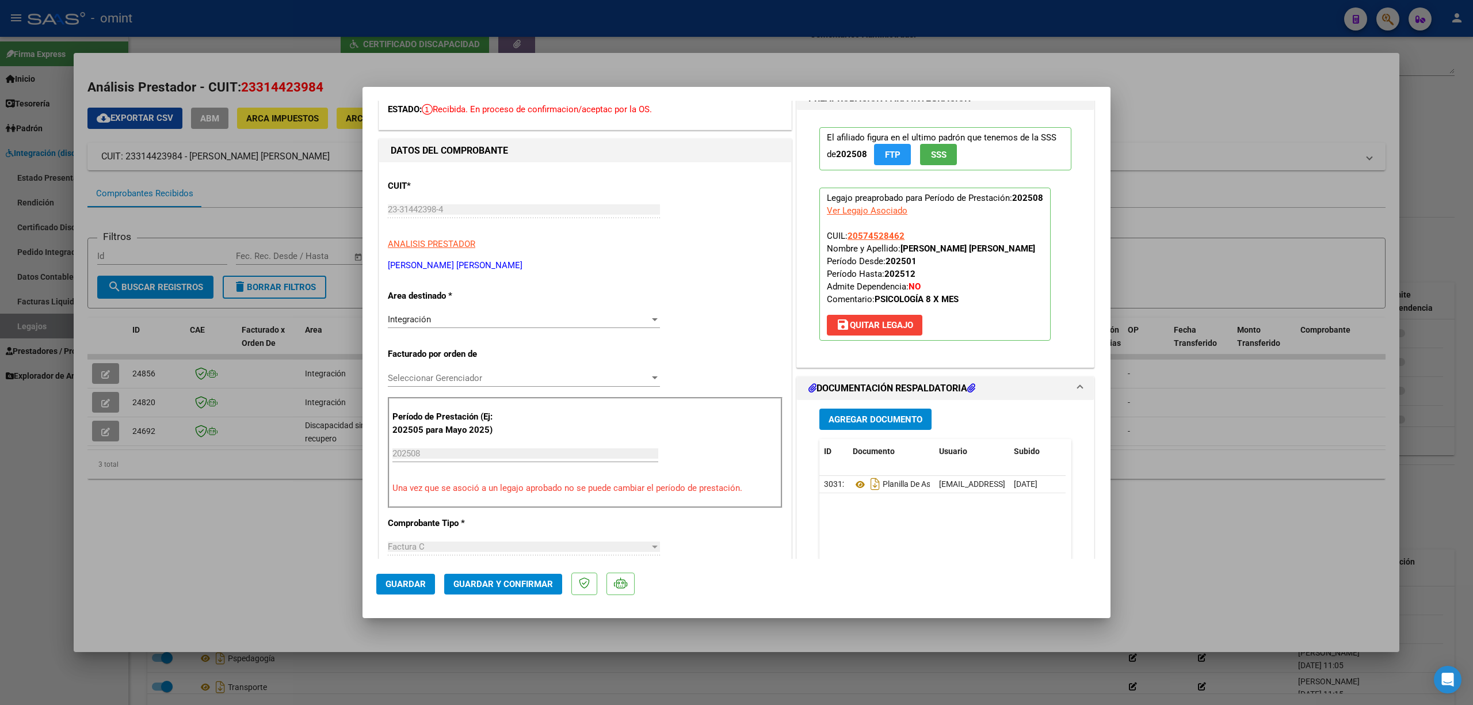
scroll to position [230, 0]
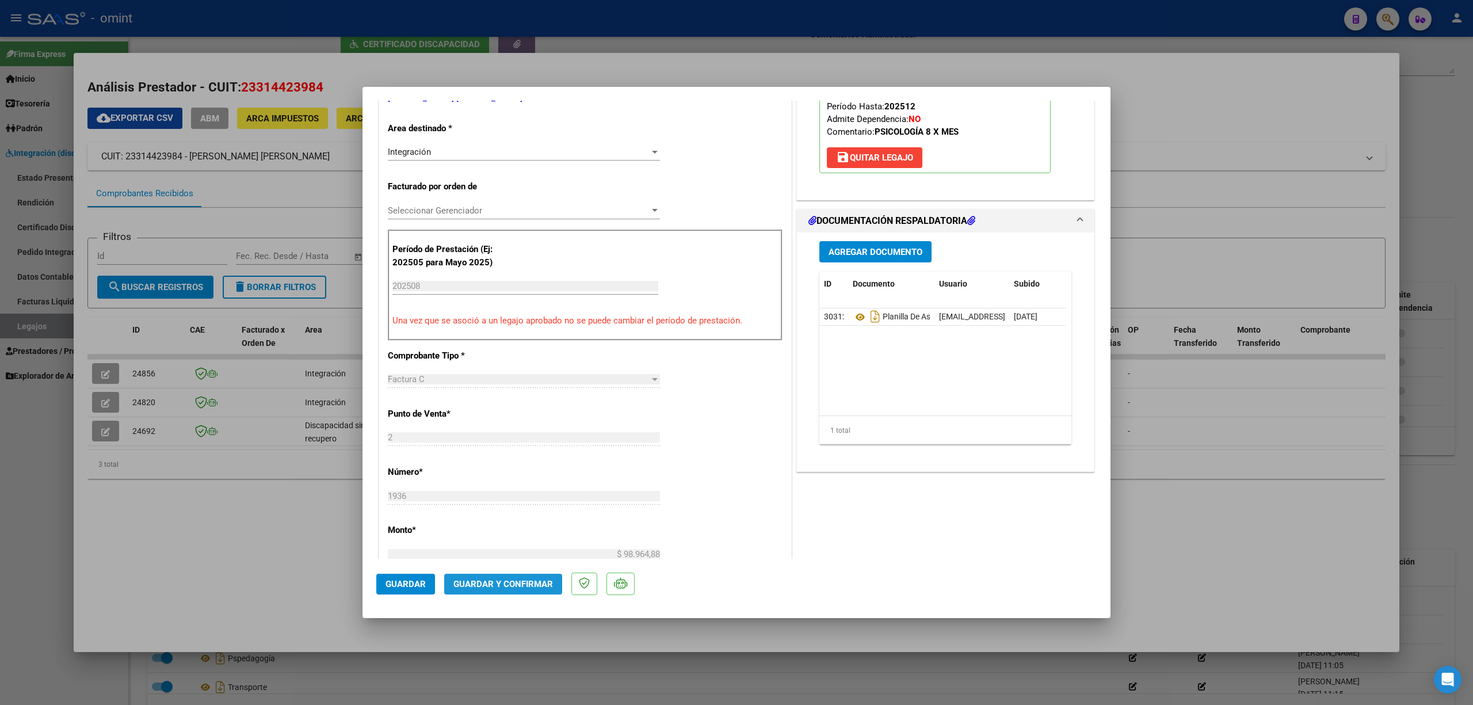
click at [521, 589] on button "Guardar y Confirmar" at bounding box center [503, 584] width 118 height 21
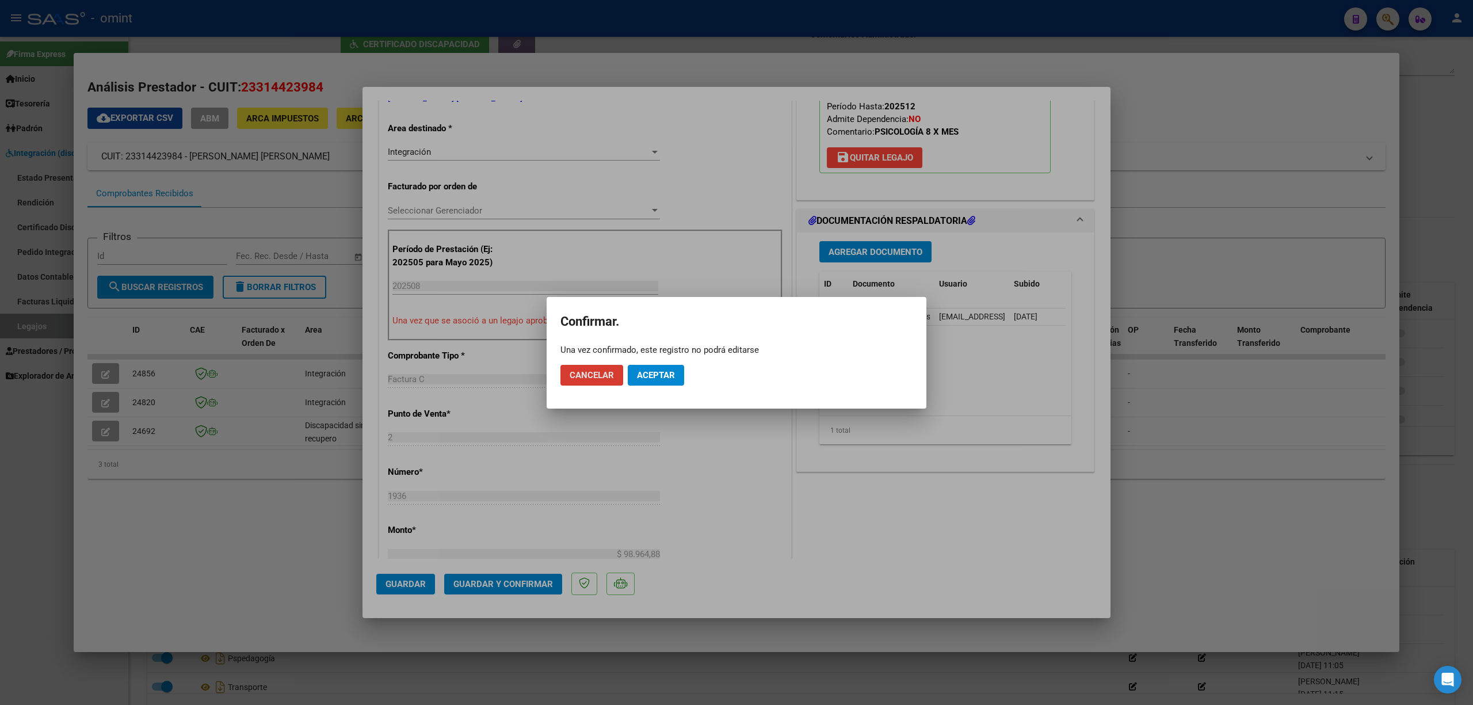
click at [662, 373] on span "Aceptar" at bounding box center [656, 375] width 38 height 10
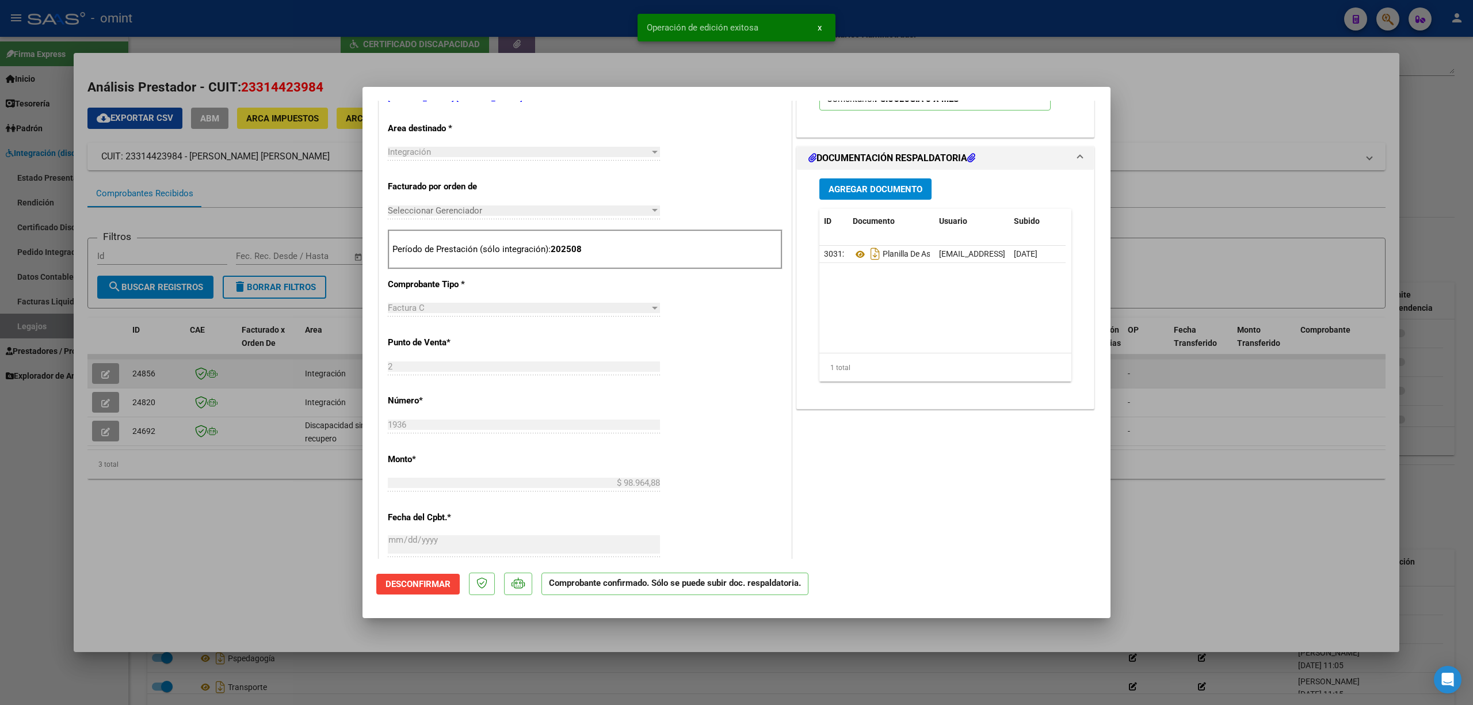
drag, startPoint x: 274, startPoint y: 353, endPoint x: 246, endPoint y: 373, distance: 34.7
click at [275, 353] on div at bounding box center [736, 352] width 1473 height 705
type input "$ 0,00"
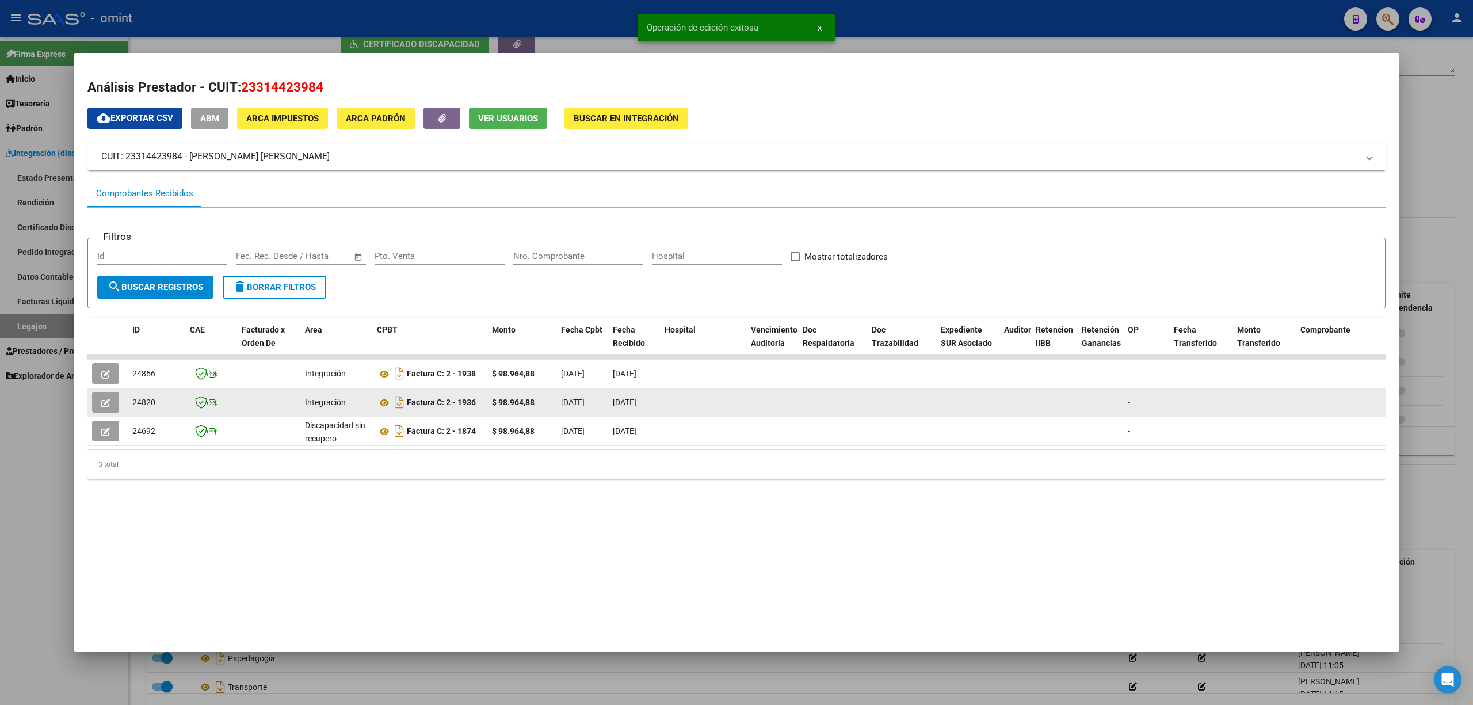
click at [150, 399] on span "24820" at bounding box center [143, 402] width 23 height 9
copy span "24820"
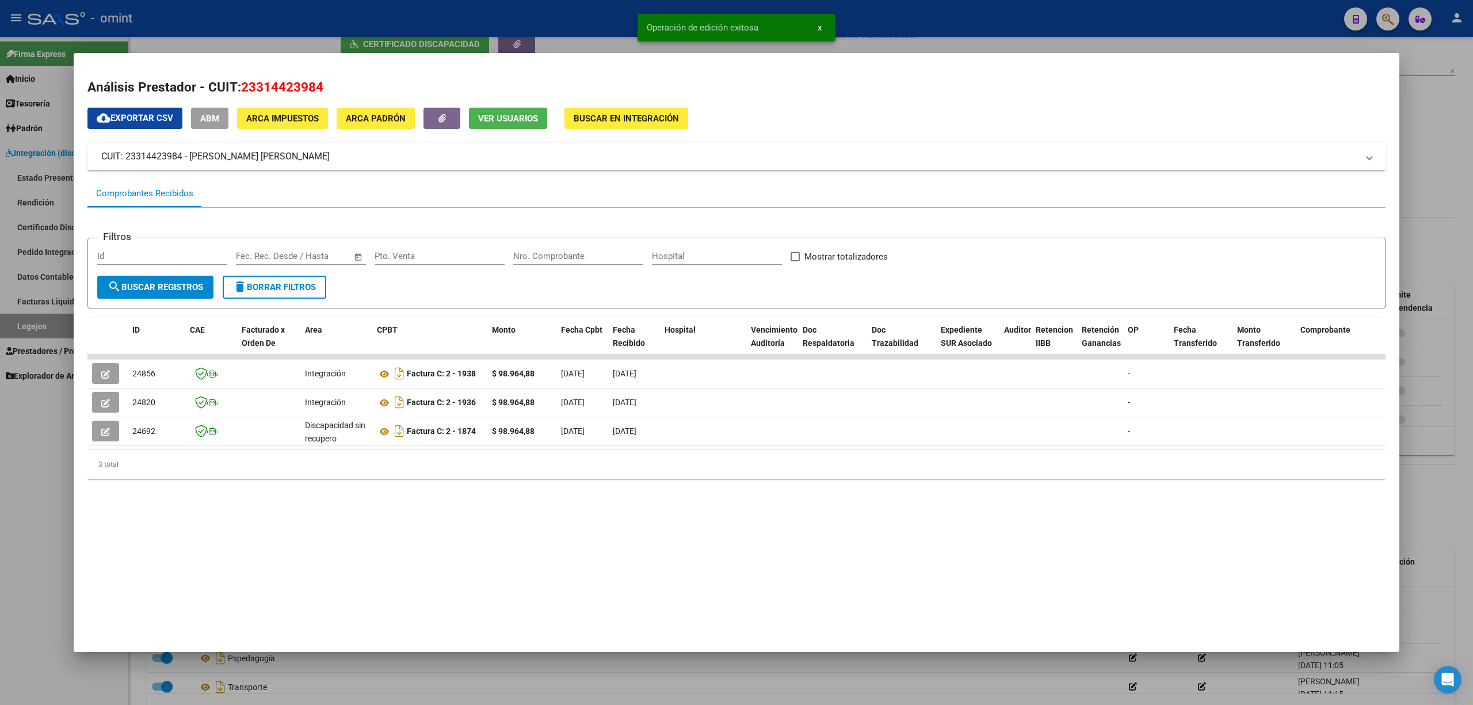
click at [48, 152] on div at bounding box center [736, 352] width 1473 height 705
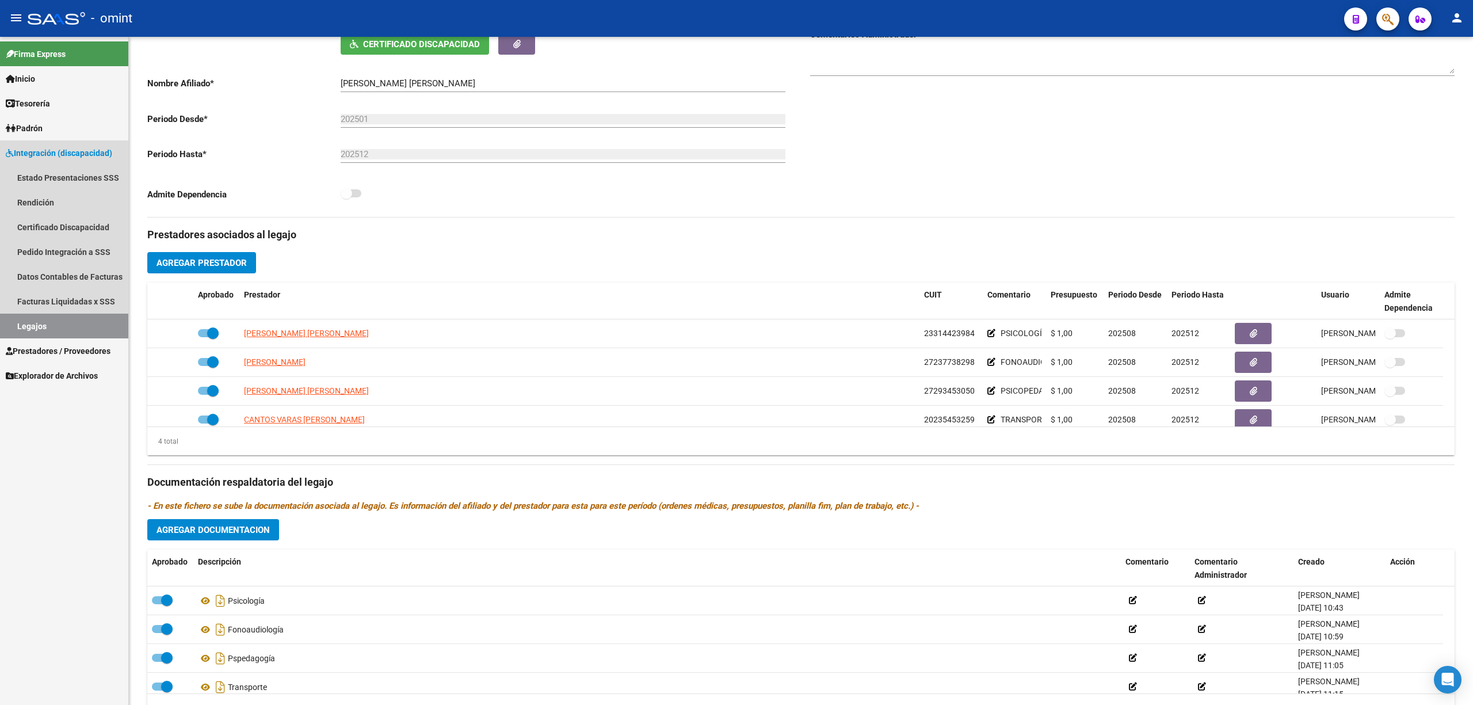
click at [48, 148] on span "Integración (discapacidad)" at bounding box center [59, 153] width 106 height 13
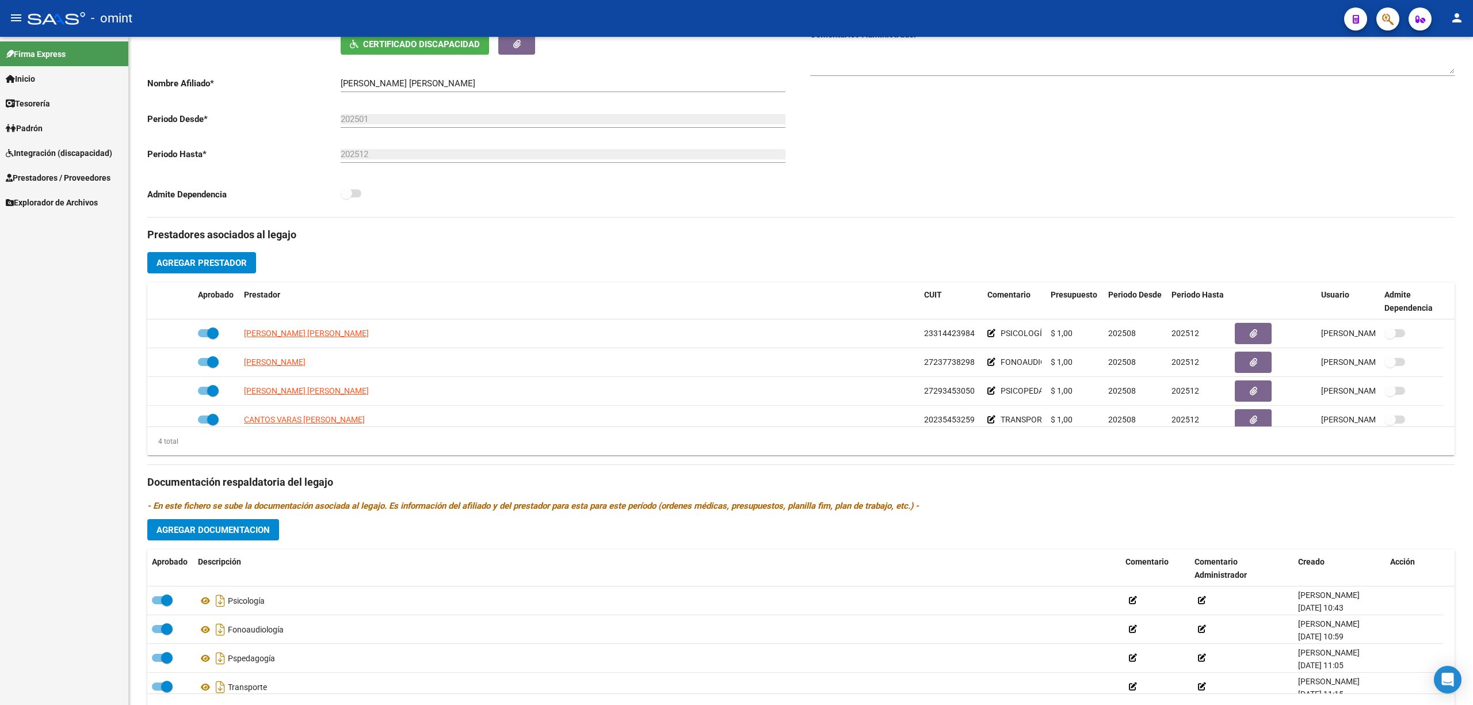
click at [54, 166] on link "Prestadores / Proveedores" at bounding box center [64, 177] width 128 height 25
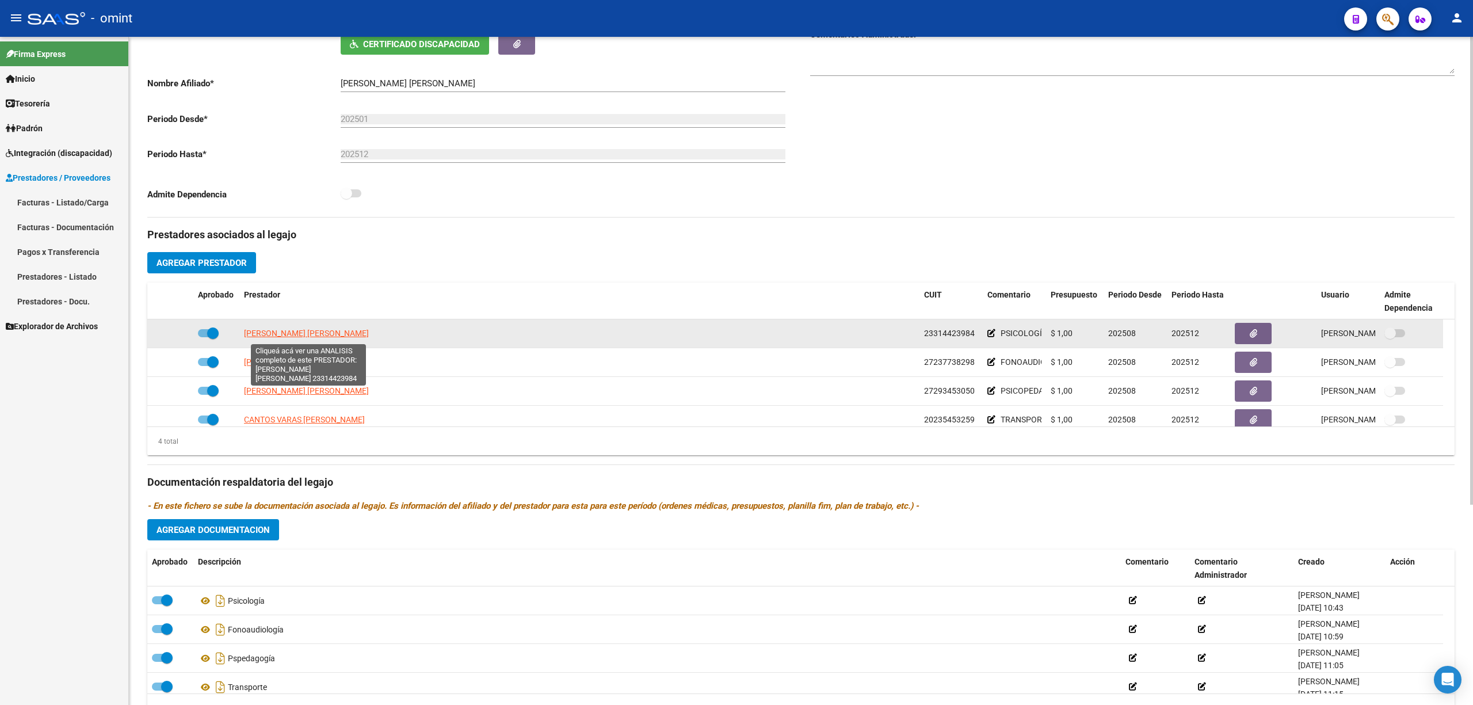
click at [302, 330] on span "[PERSON_NAME] [PERSON_NAME]" at bounding box center [306, 333] width 125 height 9
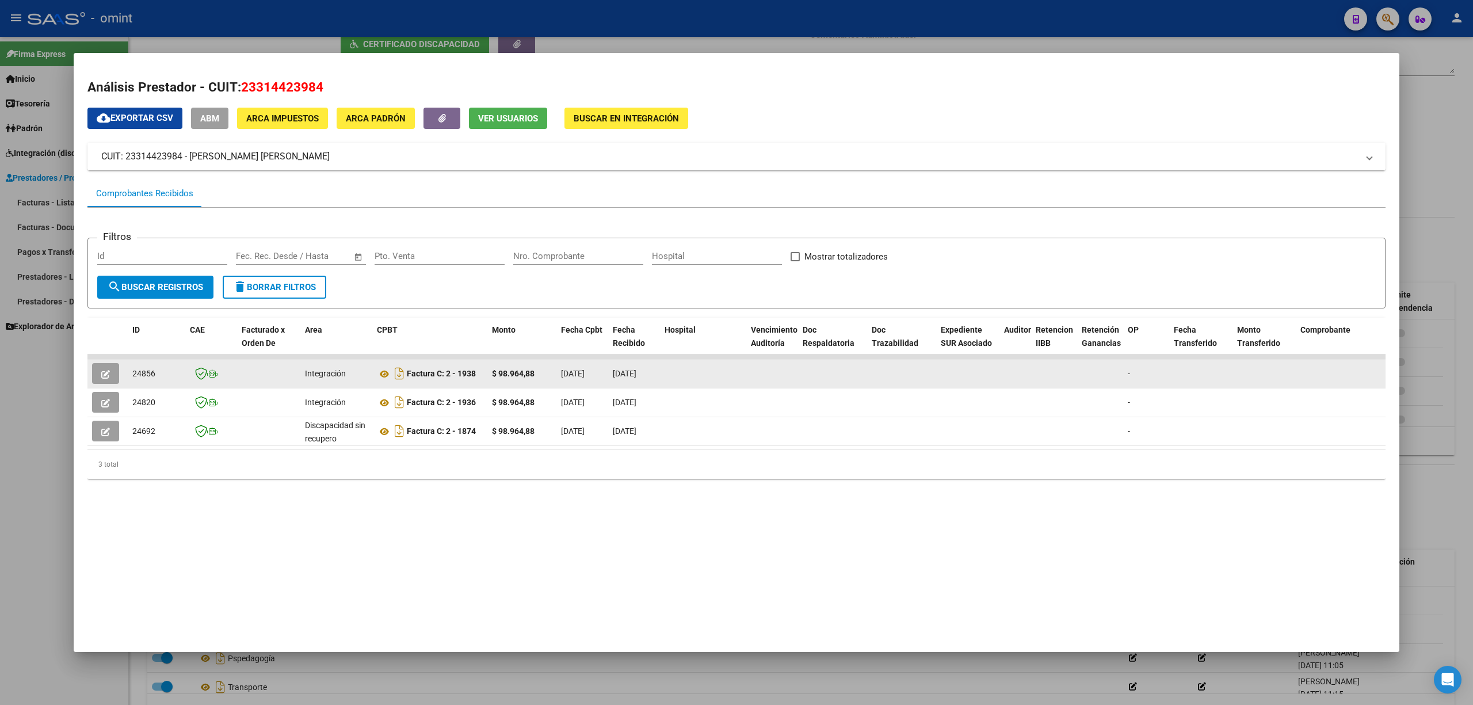
click at [106, 373] on icon "button" at bounding box center [105, 374] width 9 height 9
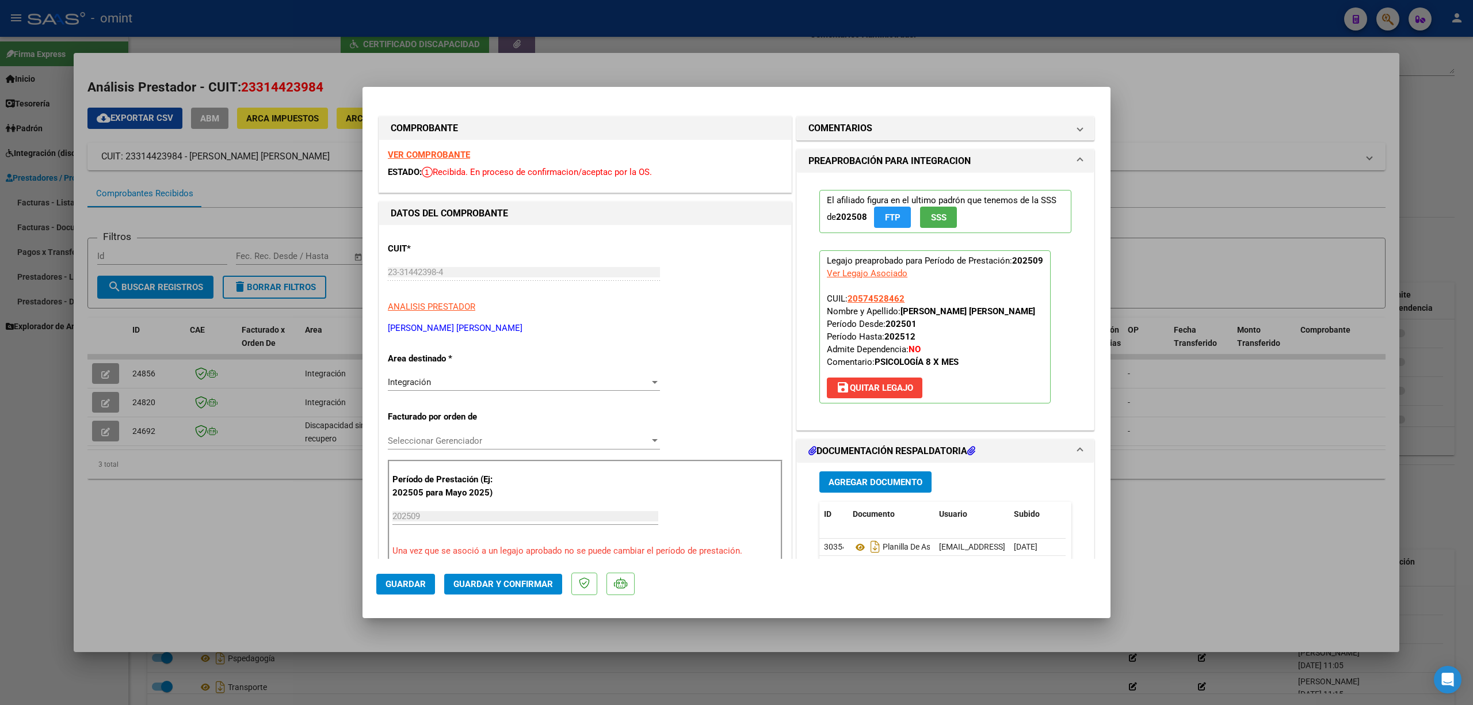
click at [456, 155] on strong "VER COMPROBANTE" at bounding box center [429, 155] width 82 height 10
click at [484, 587] on span "Guardar y Confirmar" at bounding box center [503, 584] width 100 height 10
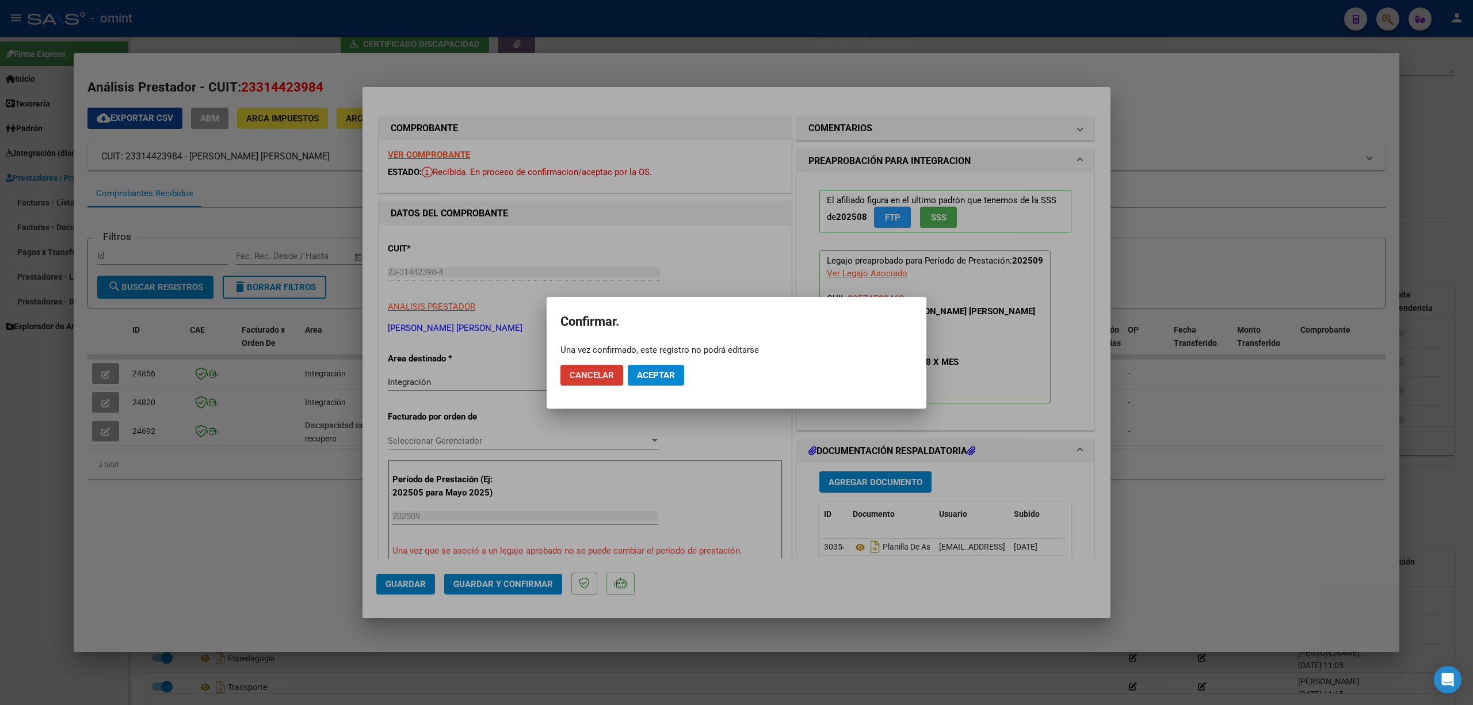
click at [665, 376] on span "Aceptar" at bounding box center [656, 375] width 38 height 10
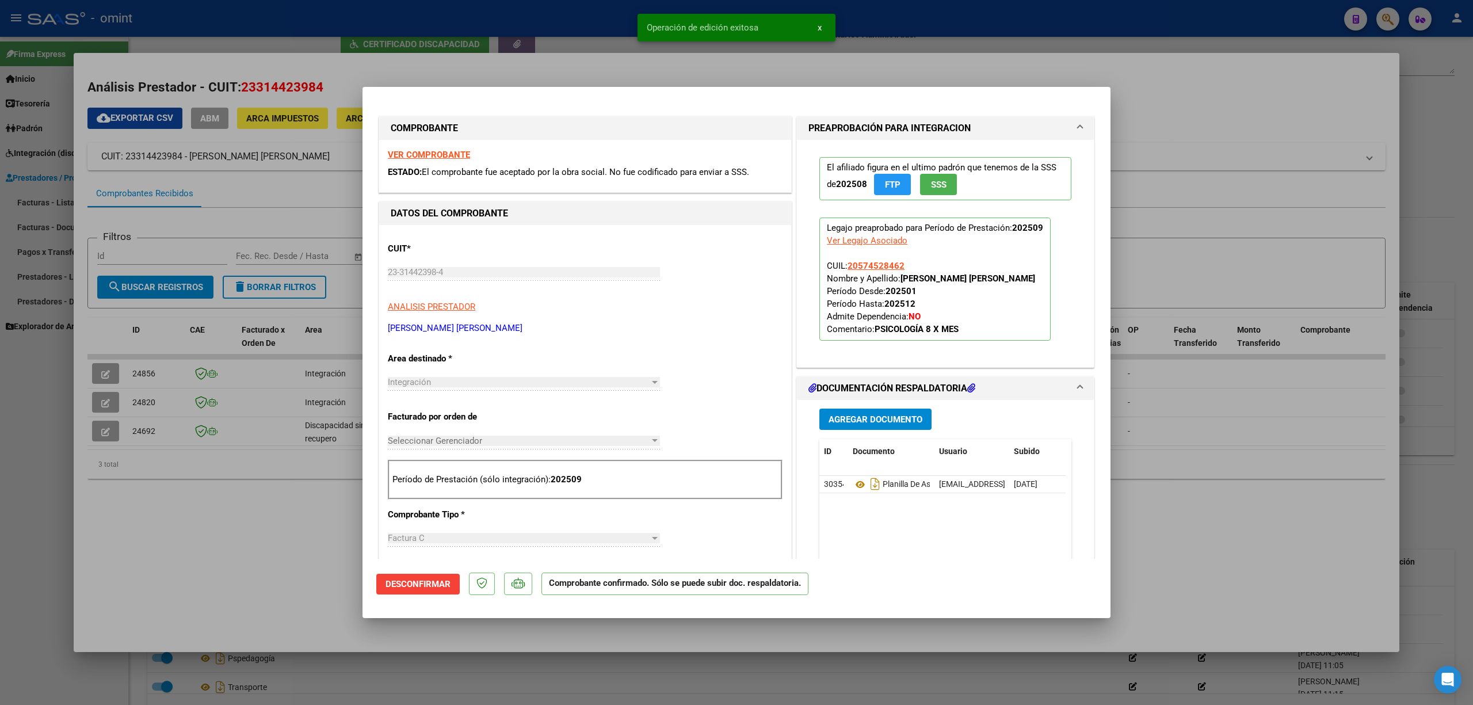
click at [153, 373] on div at bounding box center [736, 352] width 1473 height 705
type input "$ 0,00"
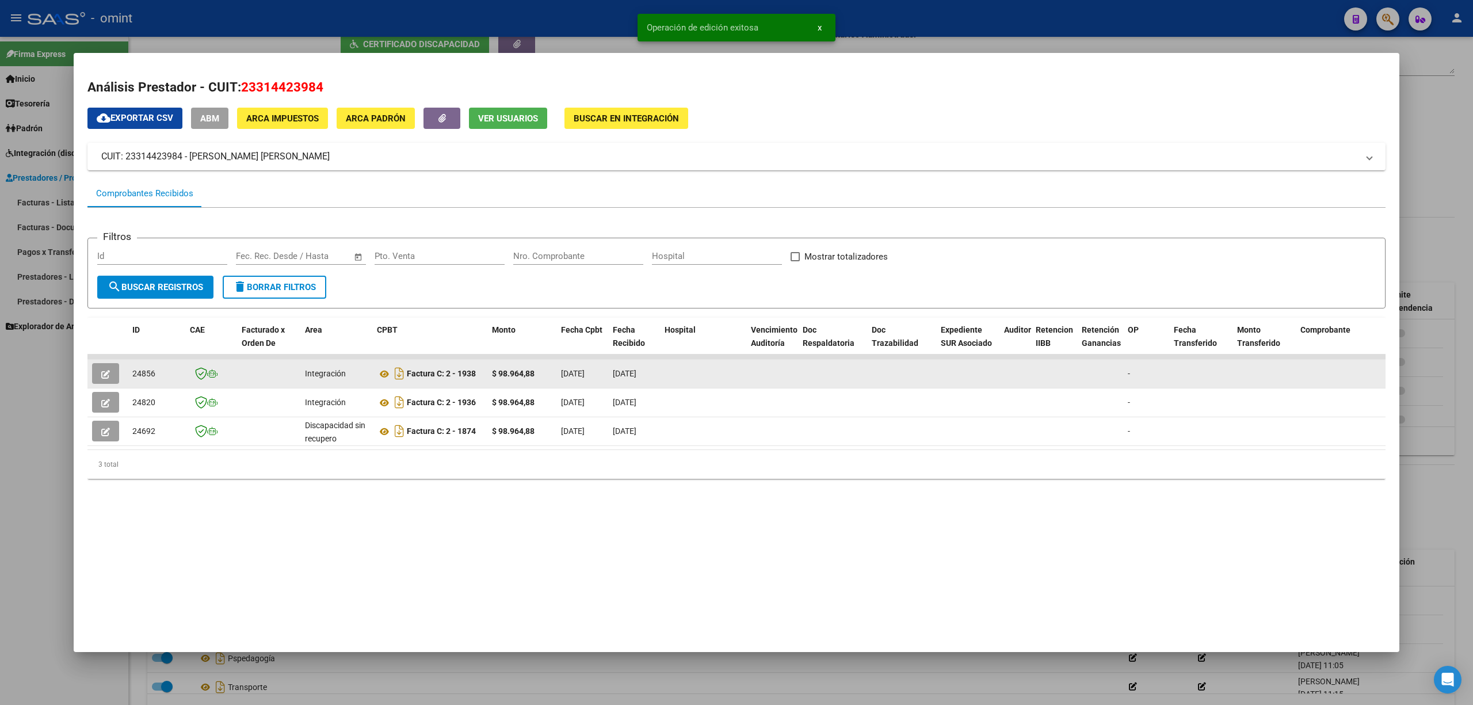
click at [148, 367] on div "24856" at bounding box center [156, 373] width 48 height 13
copy span "24856"
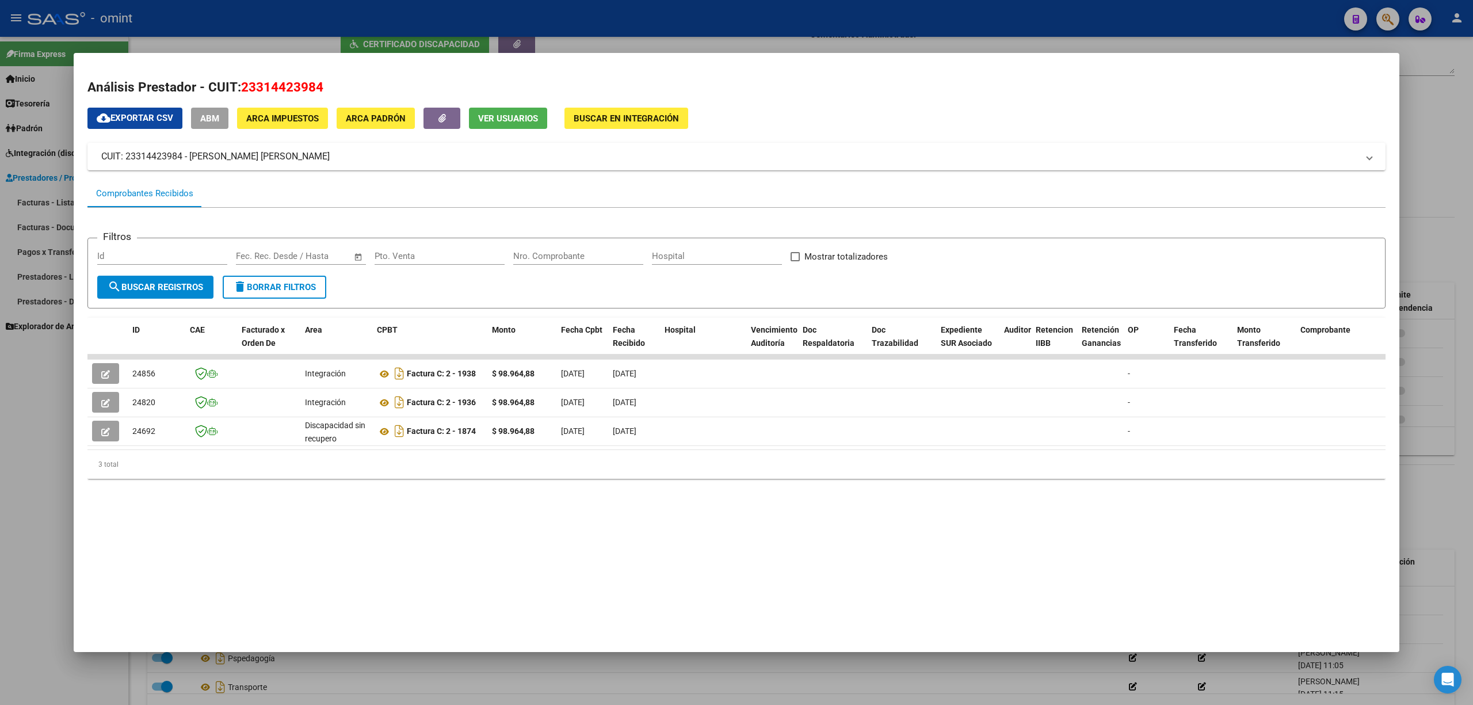
click at [447, 6] on div at bounding box center [736, 352] width 1473 height 705
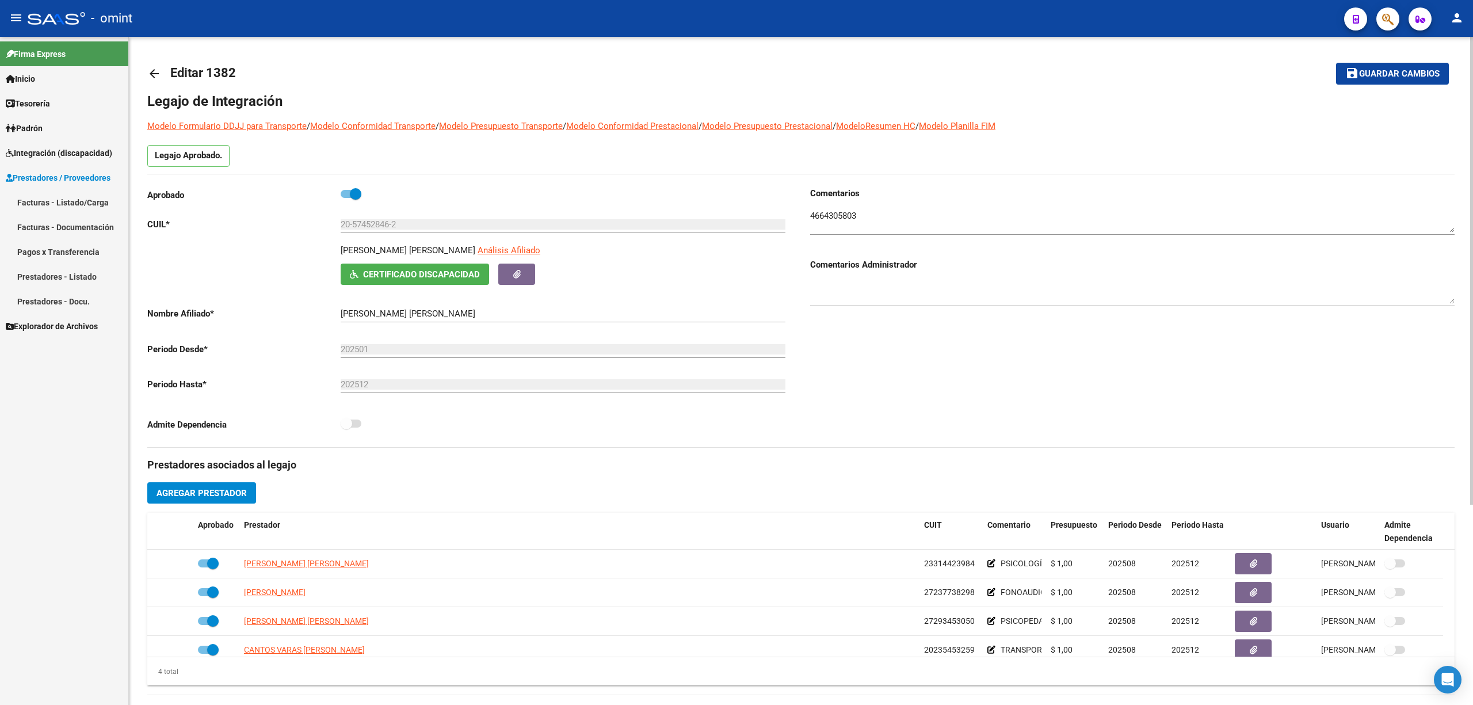
click at [155, 73] on mat-icon "arrow_back" at bounding box center [154, 74] width 14 height 14
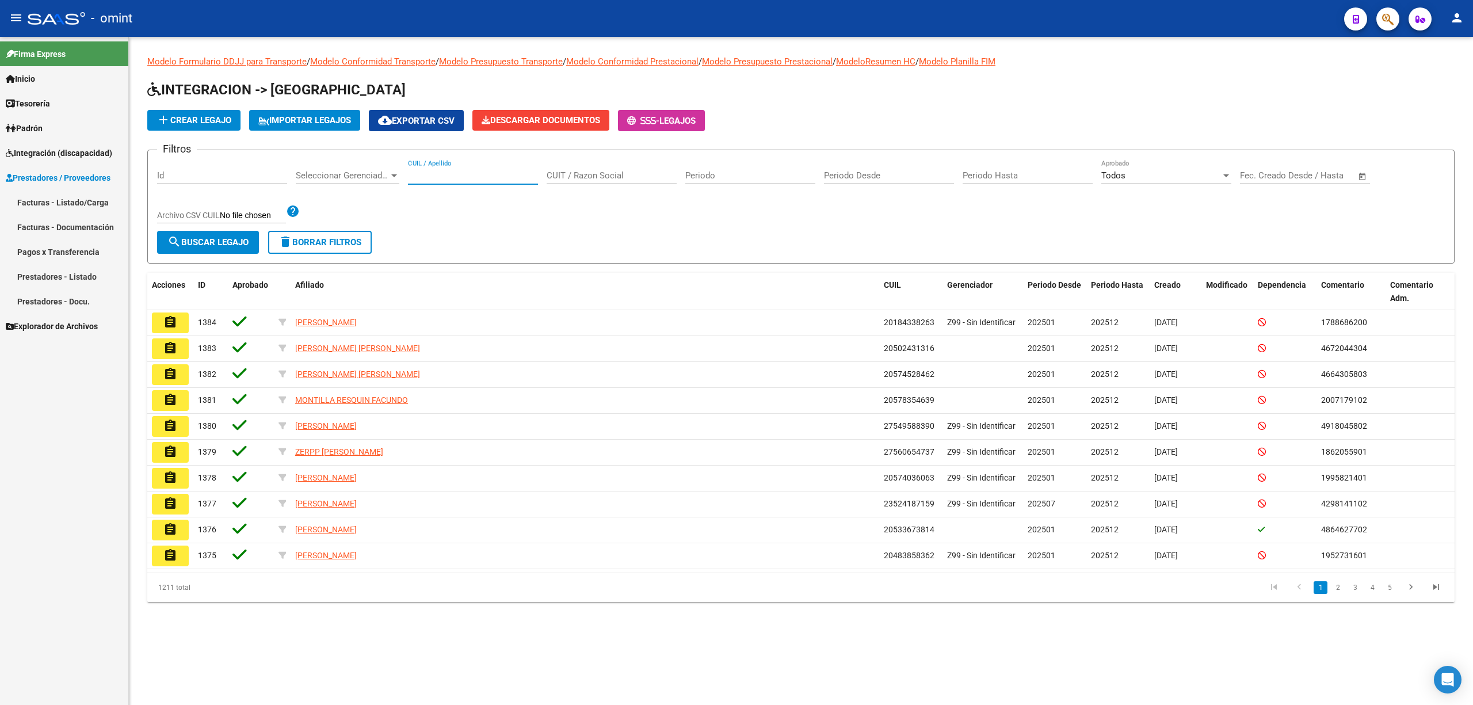
click at [480, 177] on input "CUIL / Apellido" at bounding box center [473, 175] width 130 height 10
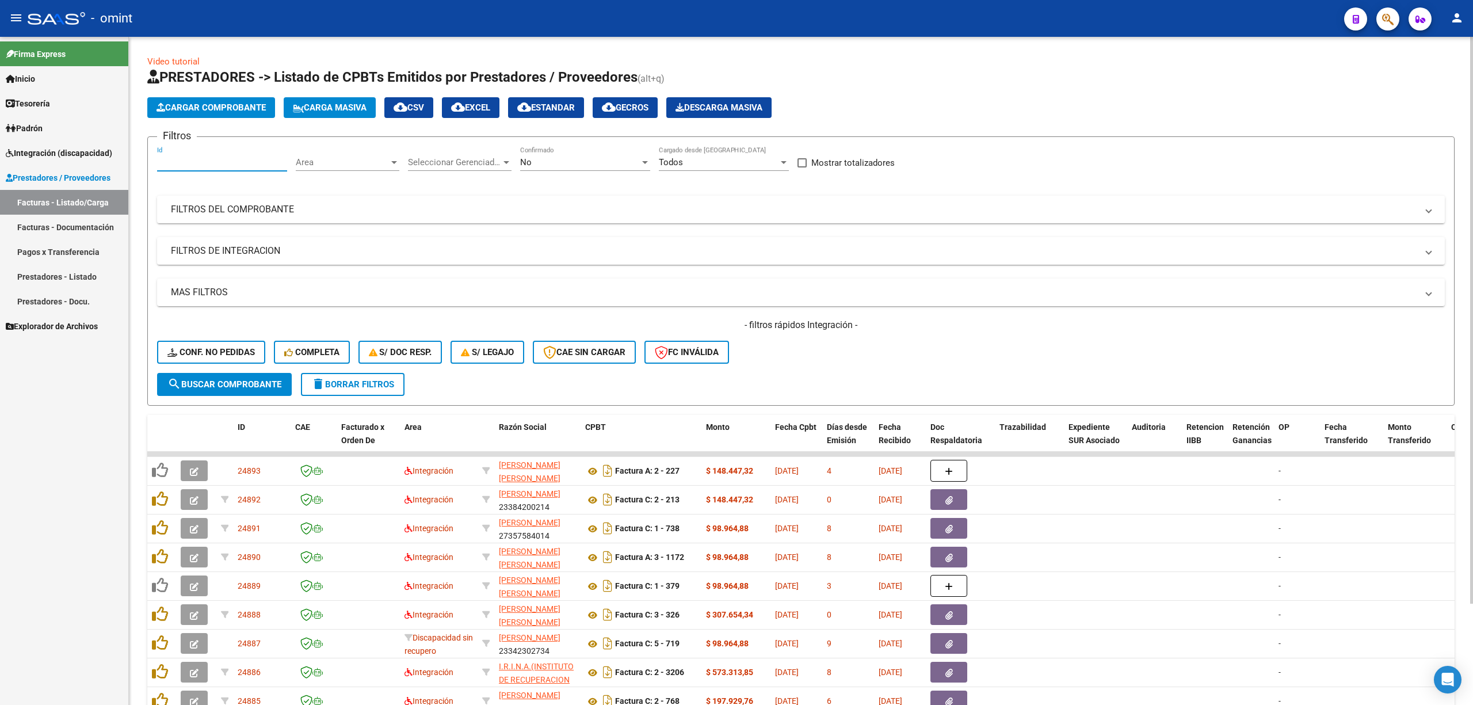
click at [240, 160] on input "Id" at bounding box center [222, 162] width 130 height 10
paste input "24820"
type input "24820"
drag, startPoint x: 217, startPoint y: 397, endPoint x: 228, endPoint y: 397, distance: 11.5
click at [220, 399] on form "Filtros 24820 Id Area Area Seleccionar Gerenciador Seleccionar Gerenciador No C…" at bounding box center [800, 270] width 1307 height 269
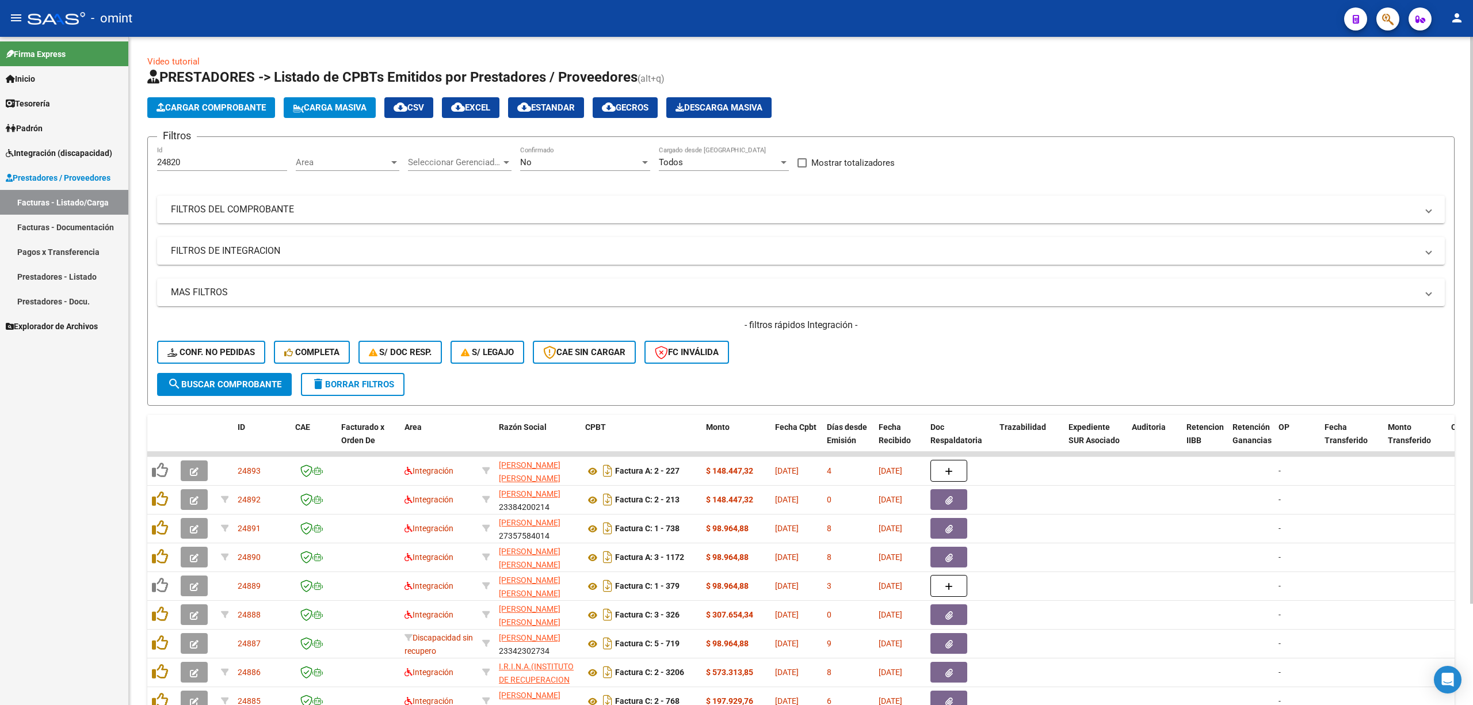
click at [239, 385] on span "search Buscar Comprobante" at bounding box center [224, 384] width 114 height 10
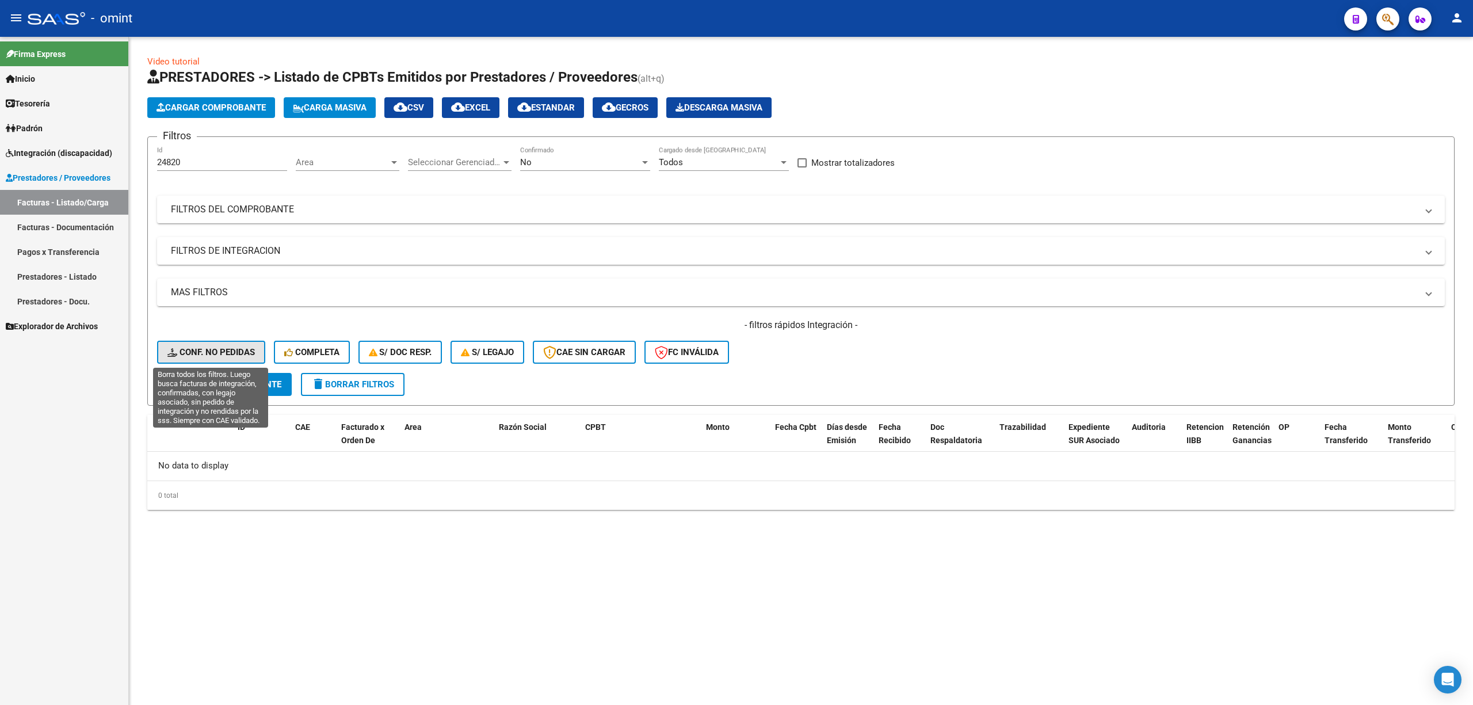
click at [219, 357] on button "Conf. no pedidas" at bounding box center [211, 352] width 108 height 23
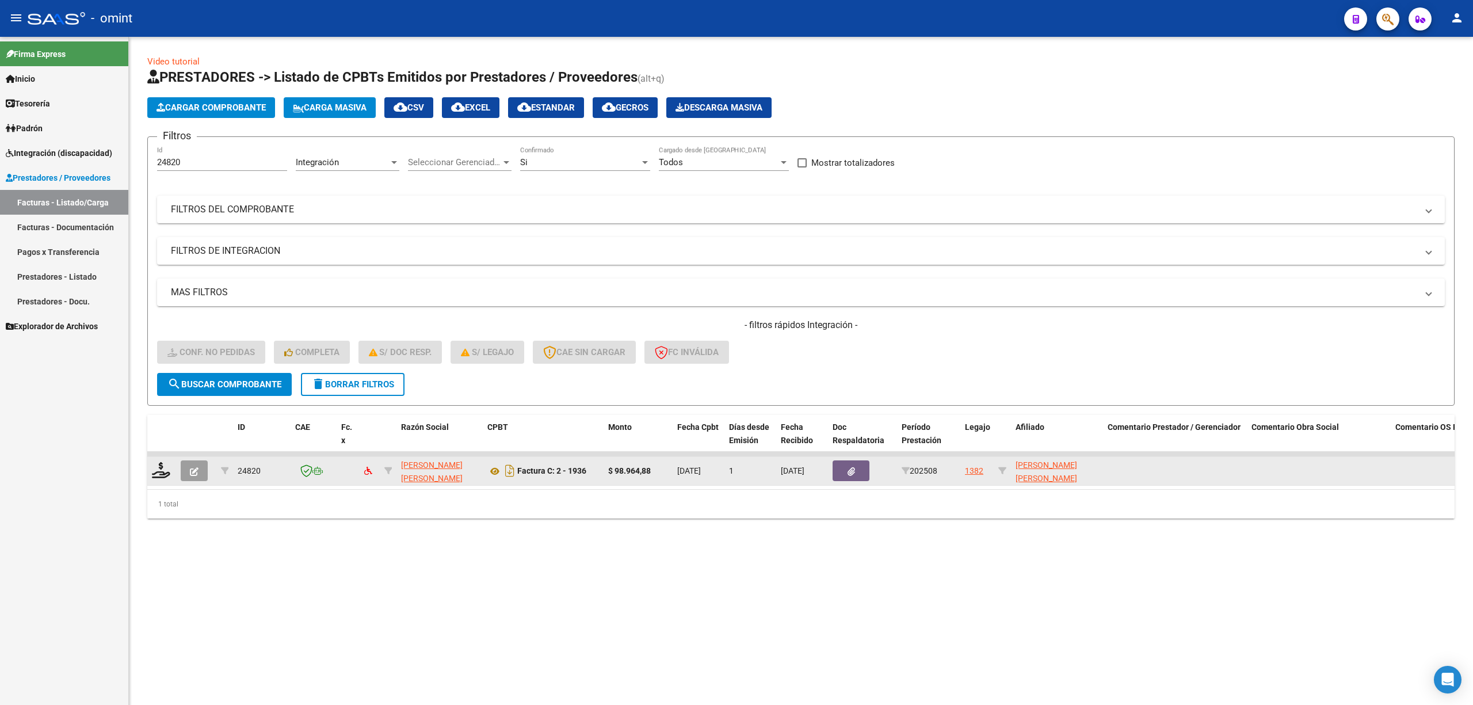
click at [157, 478] on div at bounding box center [162, 471] width 20 height 18
click at [158, 470] on icon at bounding box center [161, 470] width 18 height 16
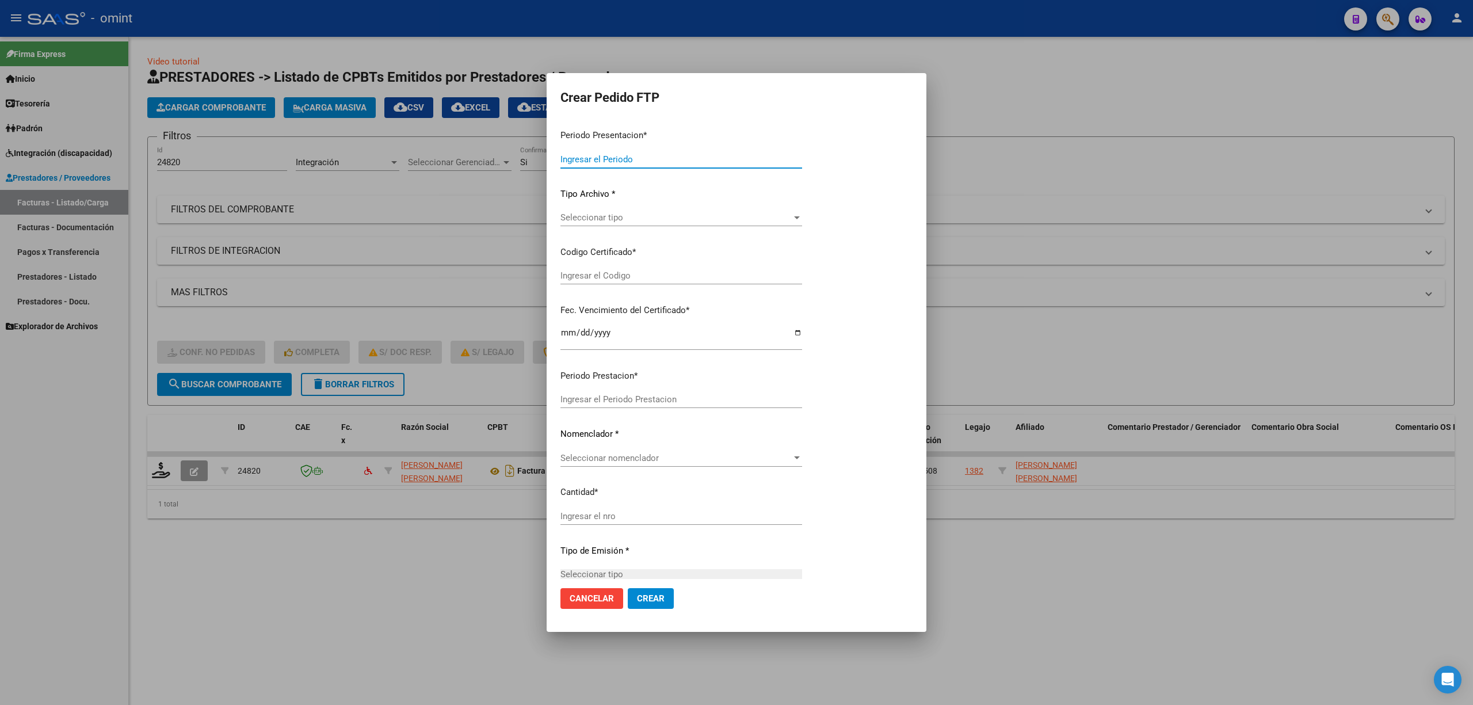
type input "202509"
type input "202508"
type input "$ 98.964,88"
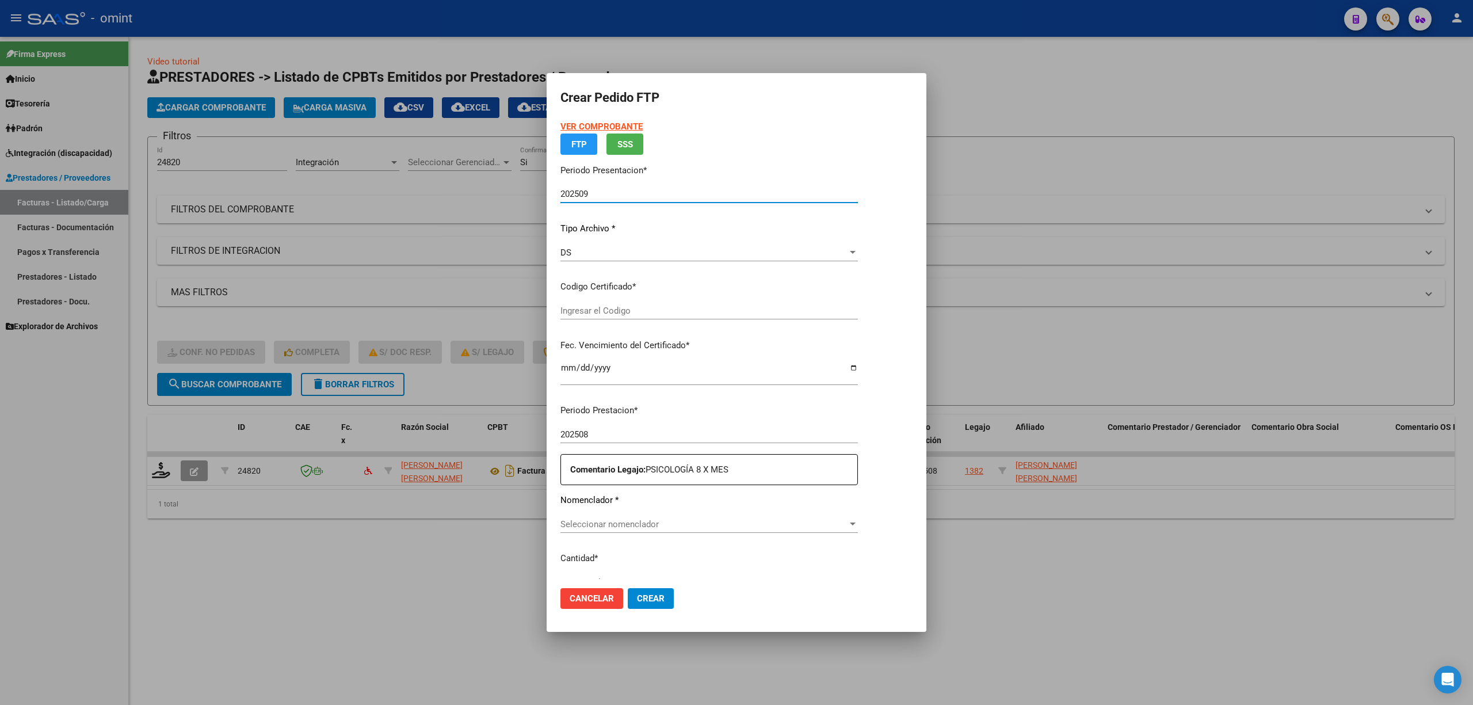
type input "5170306385"
type input "2028-01-27"
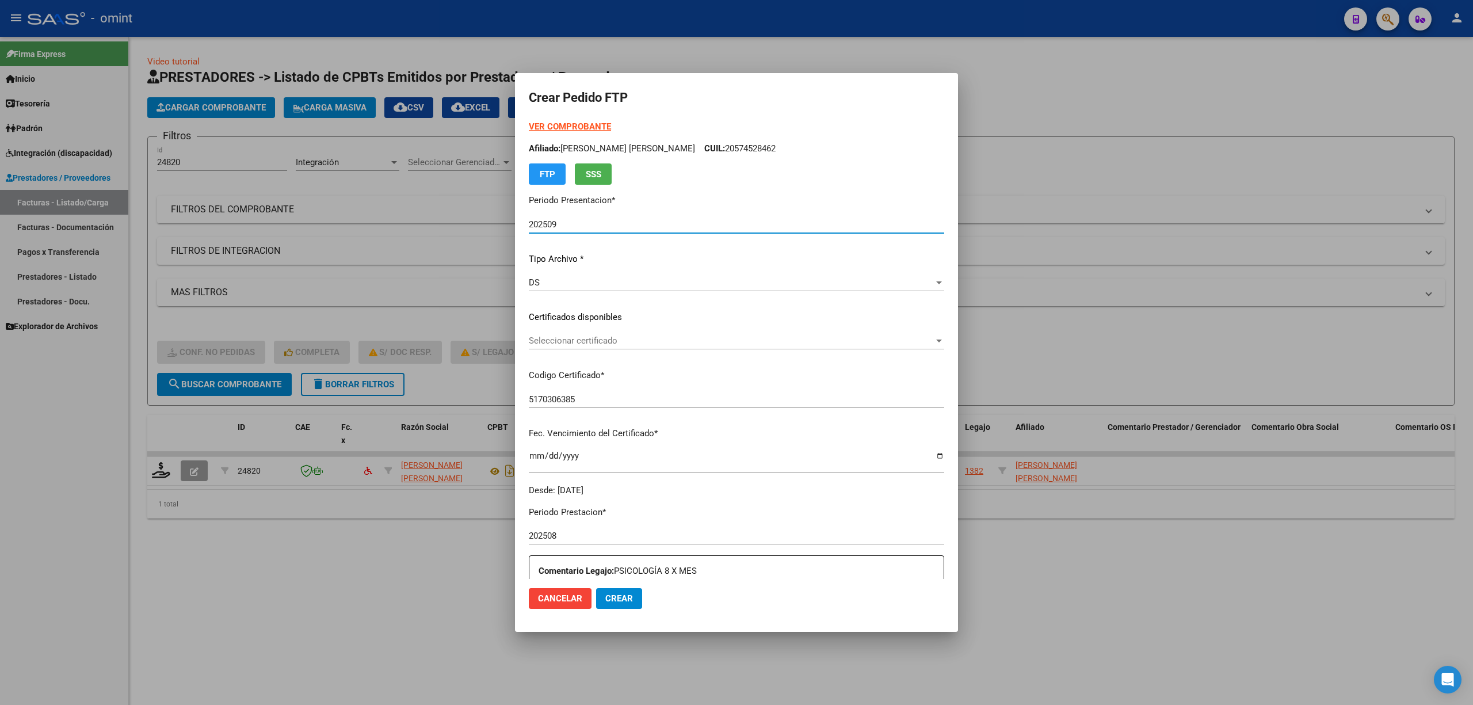
click at [573, 343] on span "Seleccionar certificado" at bounding box center [731, 340] width 405 height 10
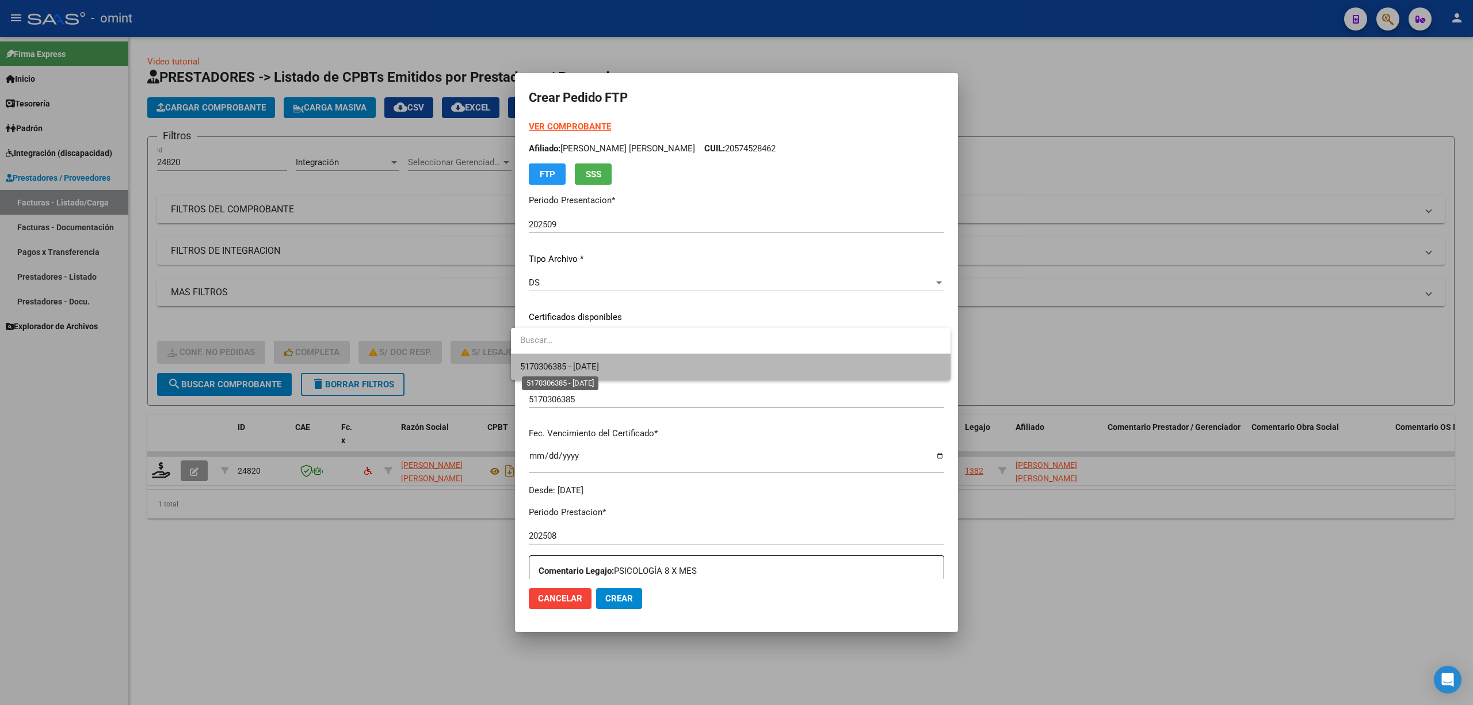
click at [581, 364] on span "5170306385 - 2028-01-27" at bounding box center [559, 366] width 79 height 10
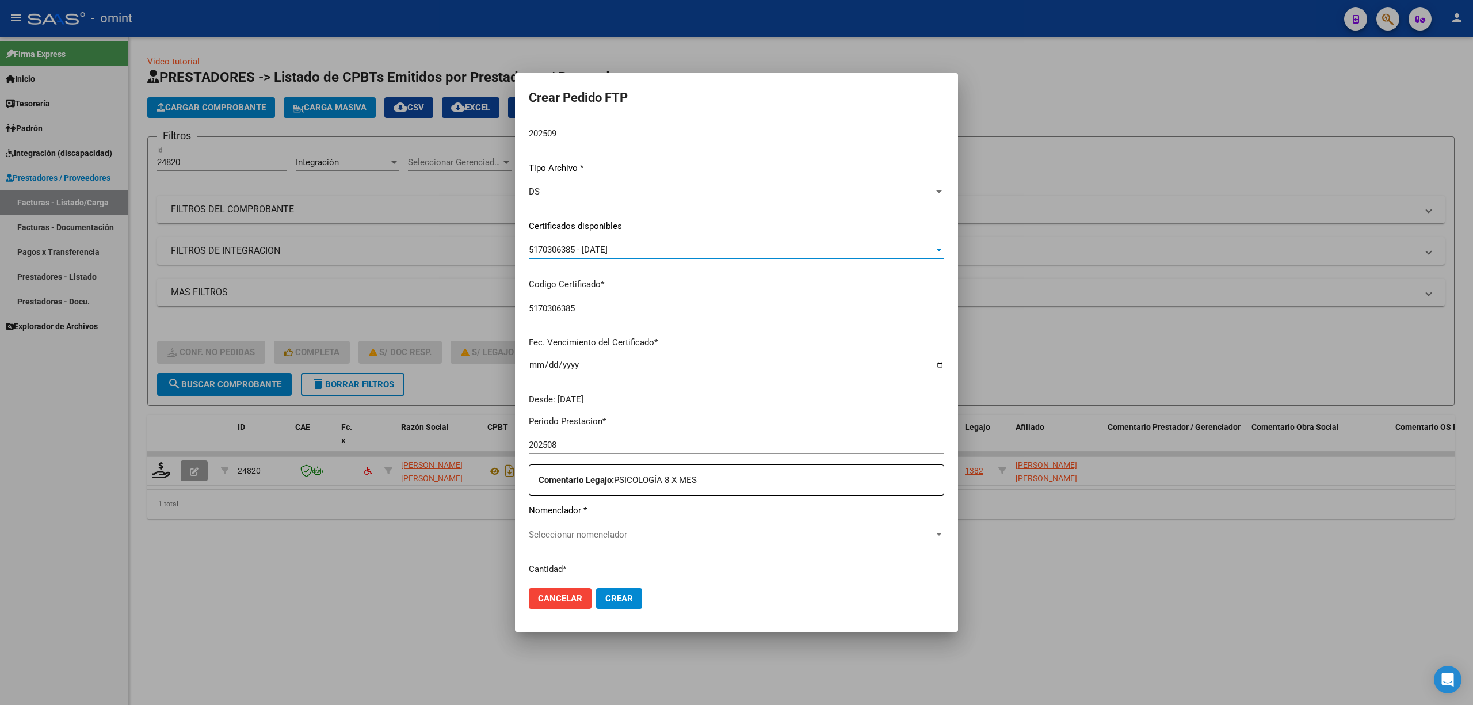
scroll to position [230, 0]
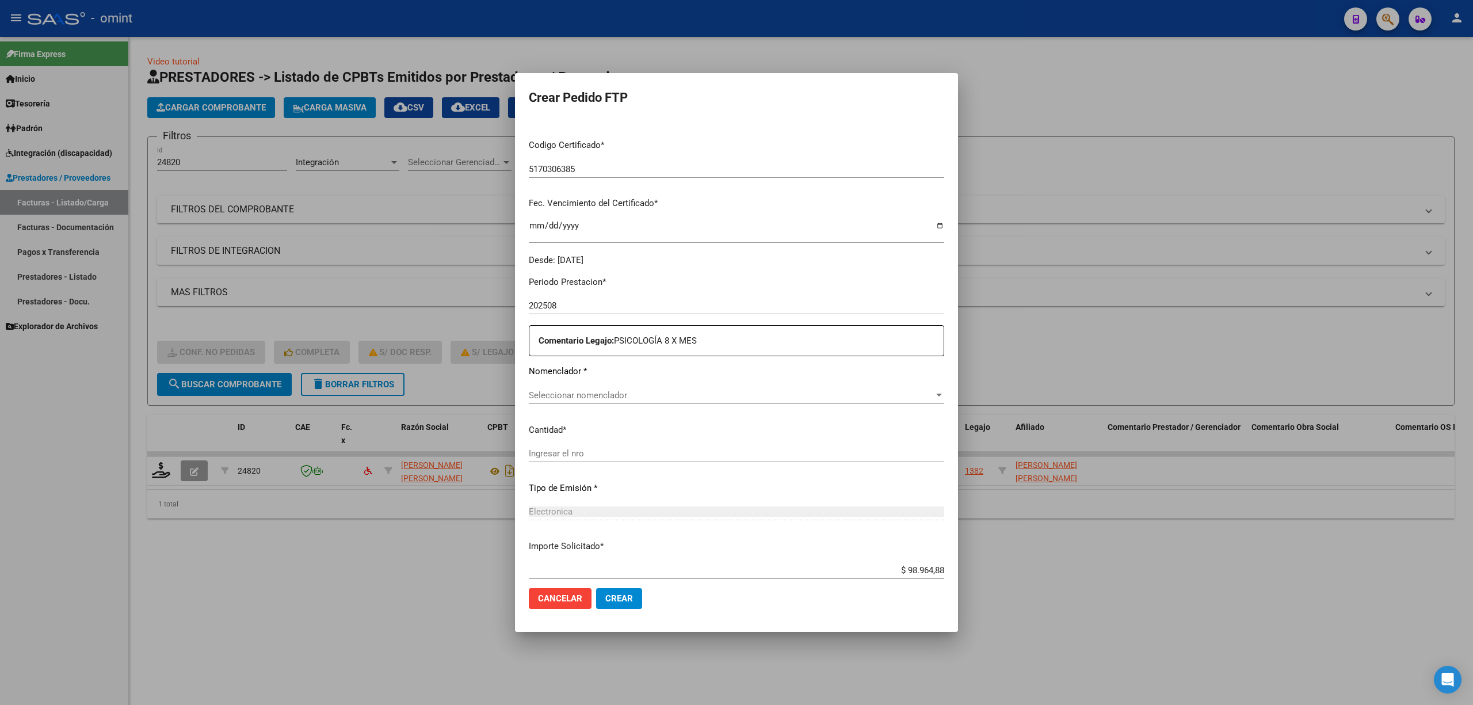
click at [605, 387] on div "Seleccionar nomenclador Seleccionar nomenclador" at bounding box center [736, 395] width 415 height 17
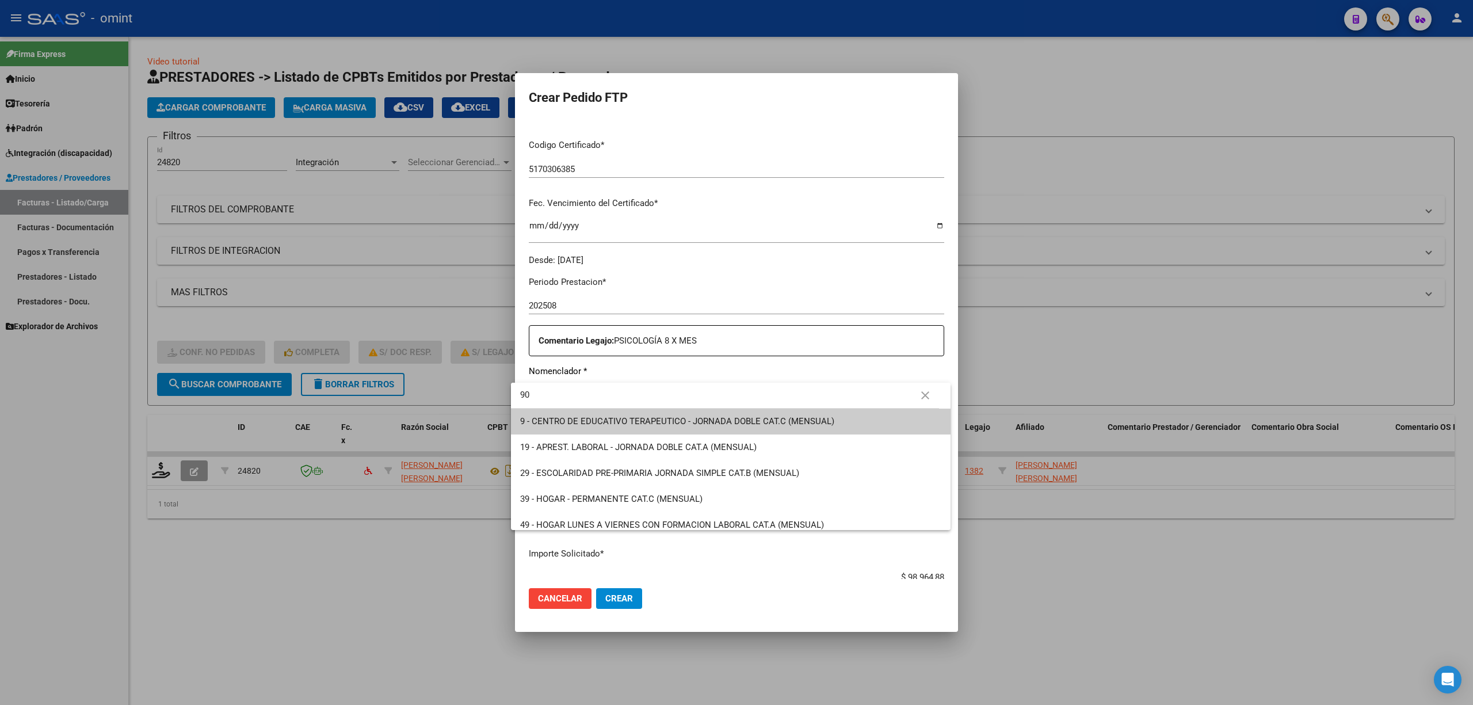
type input "90"
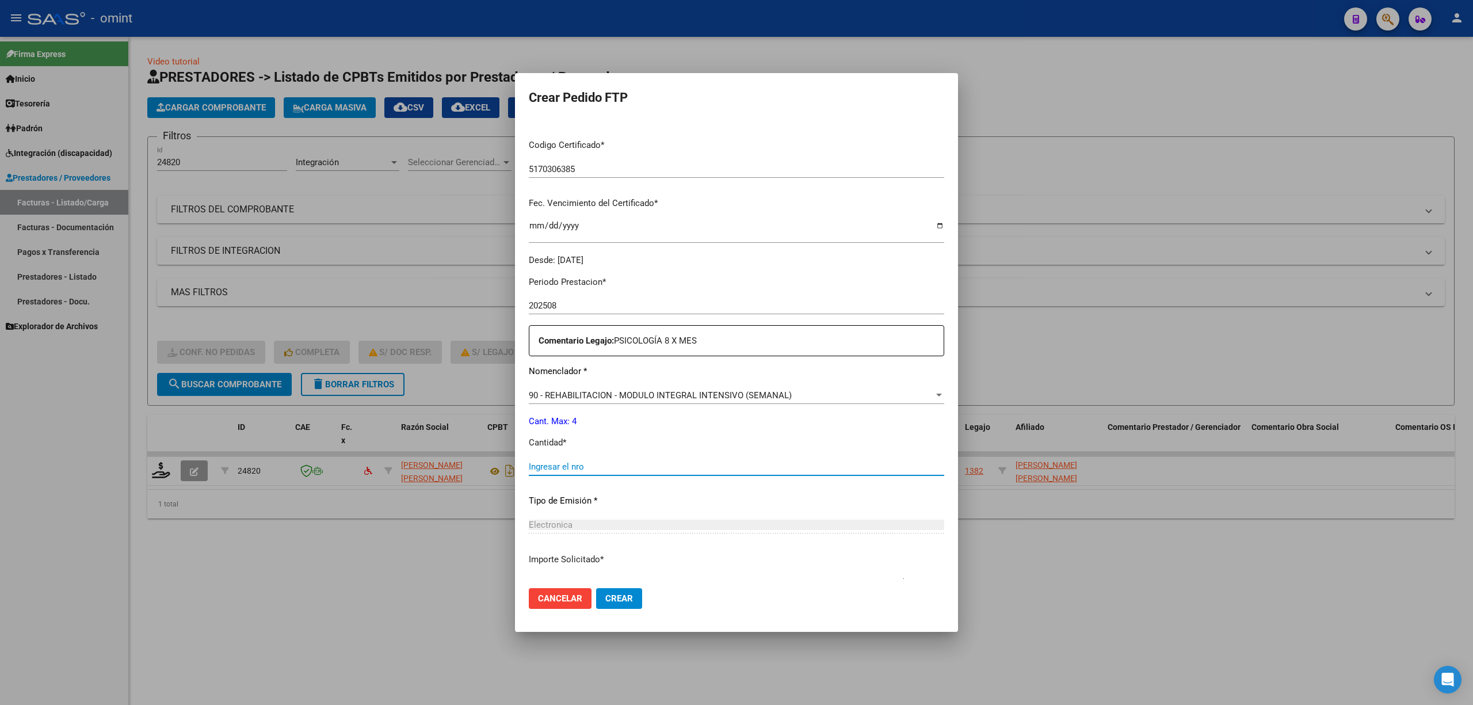
scroll to position [240, 0]
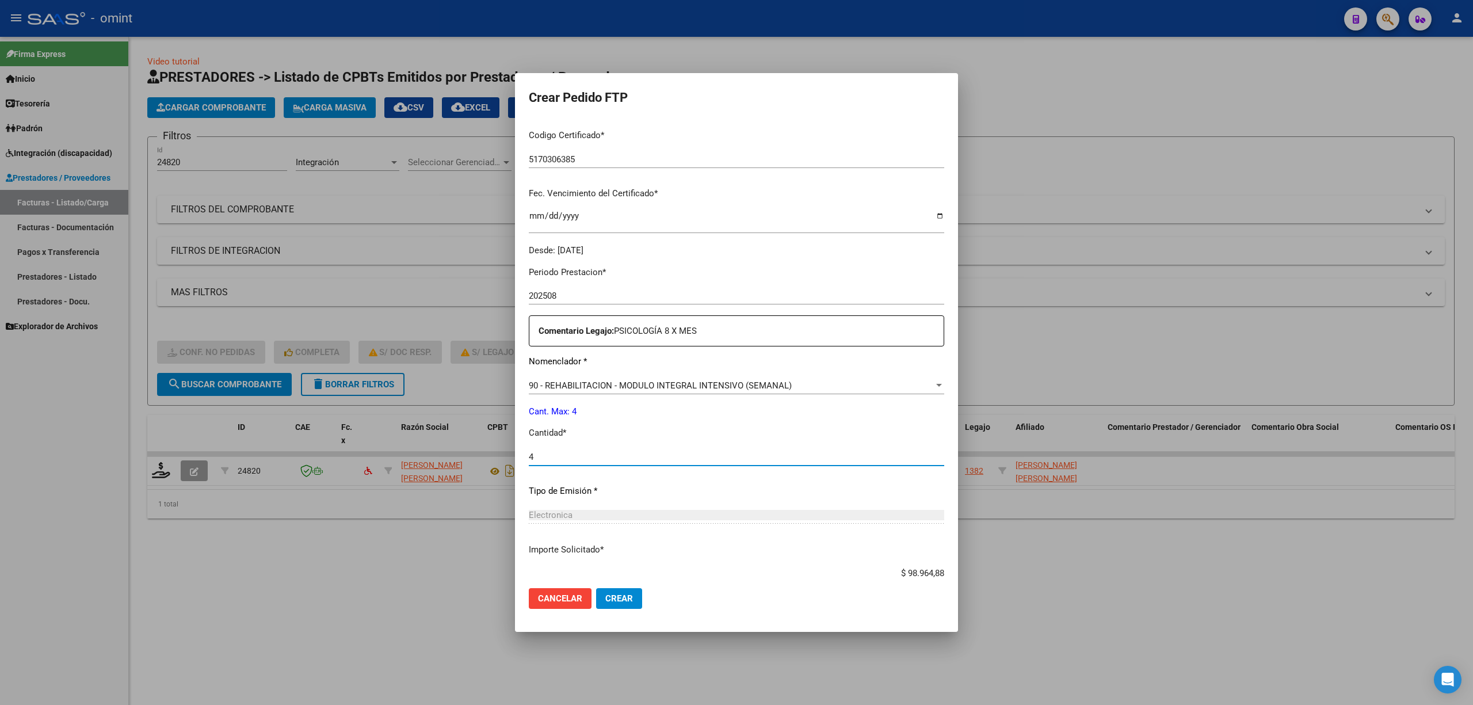
type input "4"
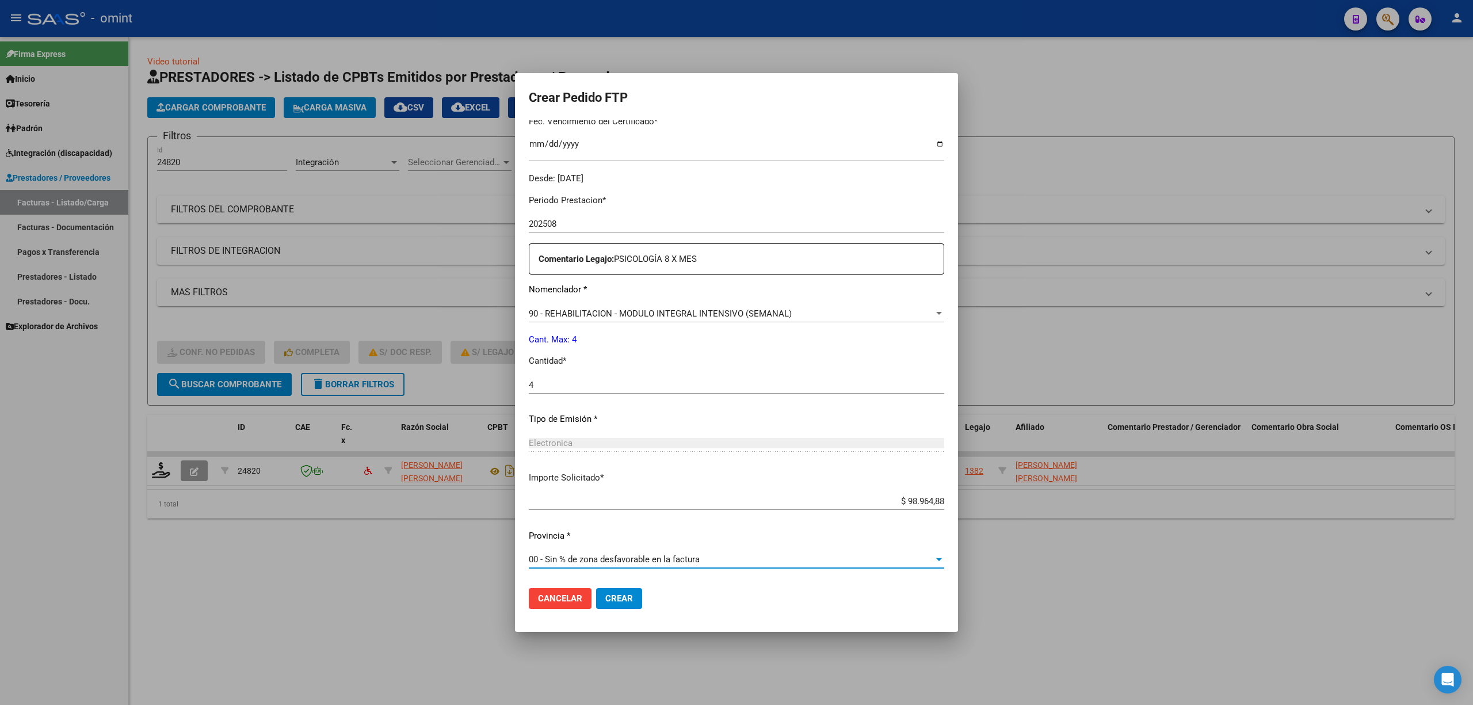
click at [608, 604] on button "Crear" at bounding box center [619, 598] width 46 height 21
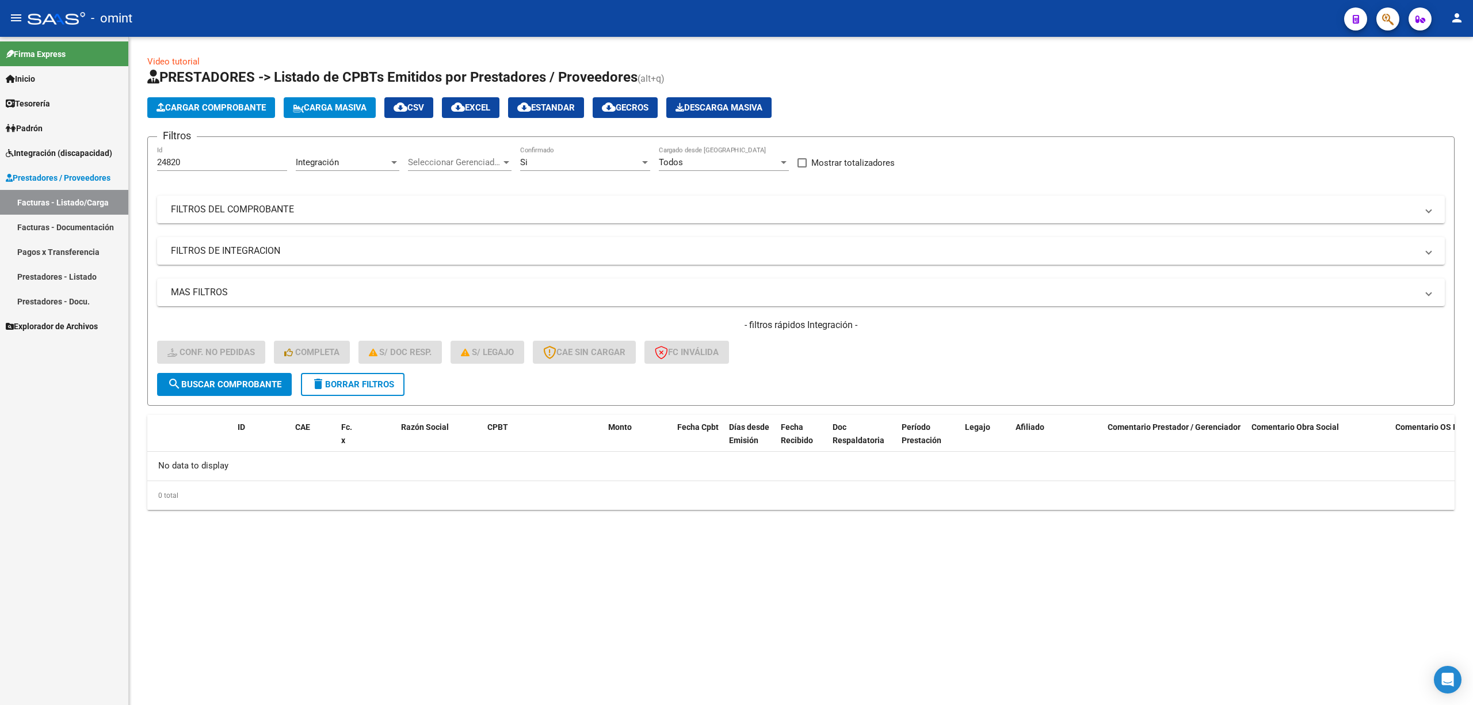
click at [193, 169] on div "24820 Id" at bounding box center [222, 158] width 130 height 25
click at [186, 158] on input "24820" at bounding box center [222, 162] width 130 height 10
drag, startPoint x: 186, startPoint y: 158, endPoint x: 127, endPoint y: 163, distance: 59.6
click at [127, 163] on mat-sidenav-container "Firma Express Inicio Calendario SSS Instructivos Contacto OS Tesorería Extracto…" at bounding box center [736, 371] width 1473 height 668
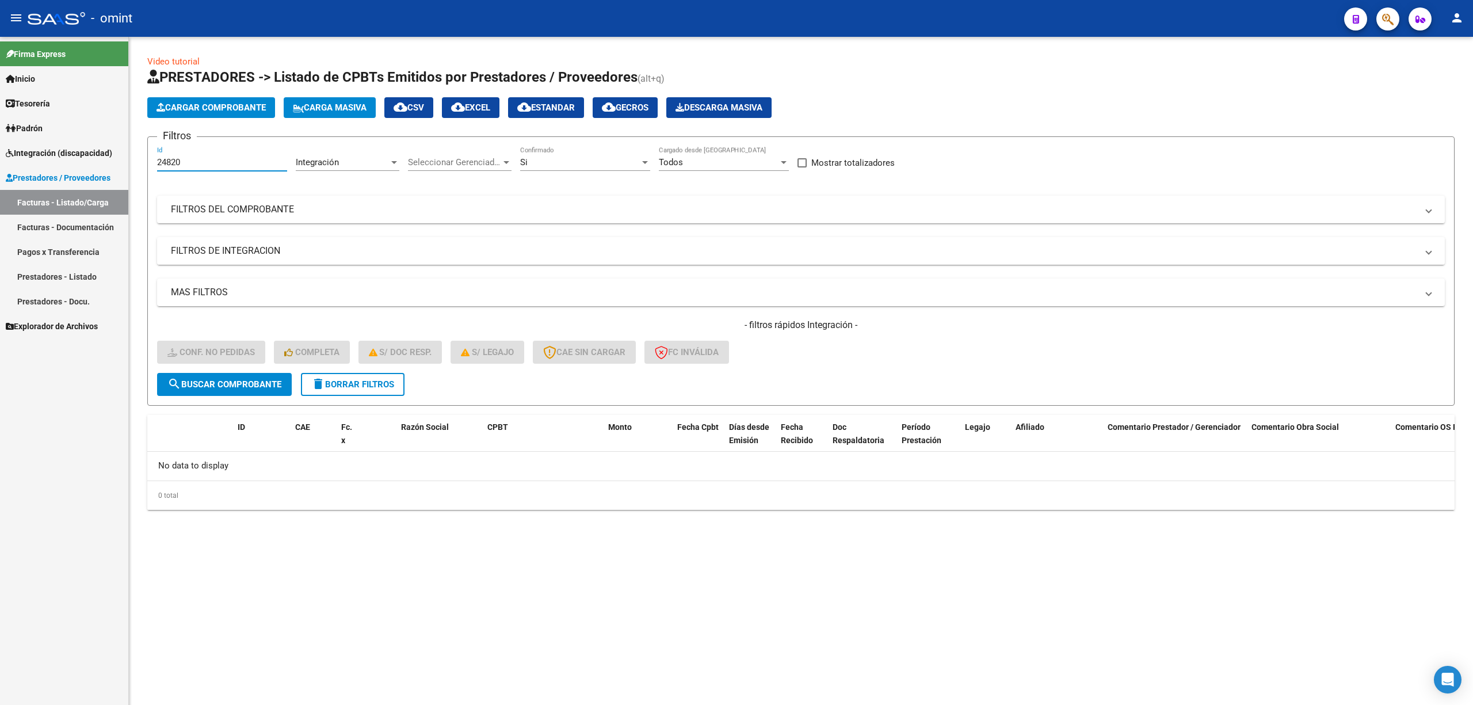
paste input "56"
type input "24856"
click at [239, 383] on span "search Buscar Comprobante" at bounding box center [224, 384] width 114 height 10
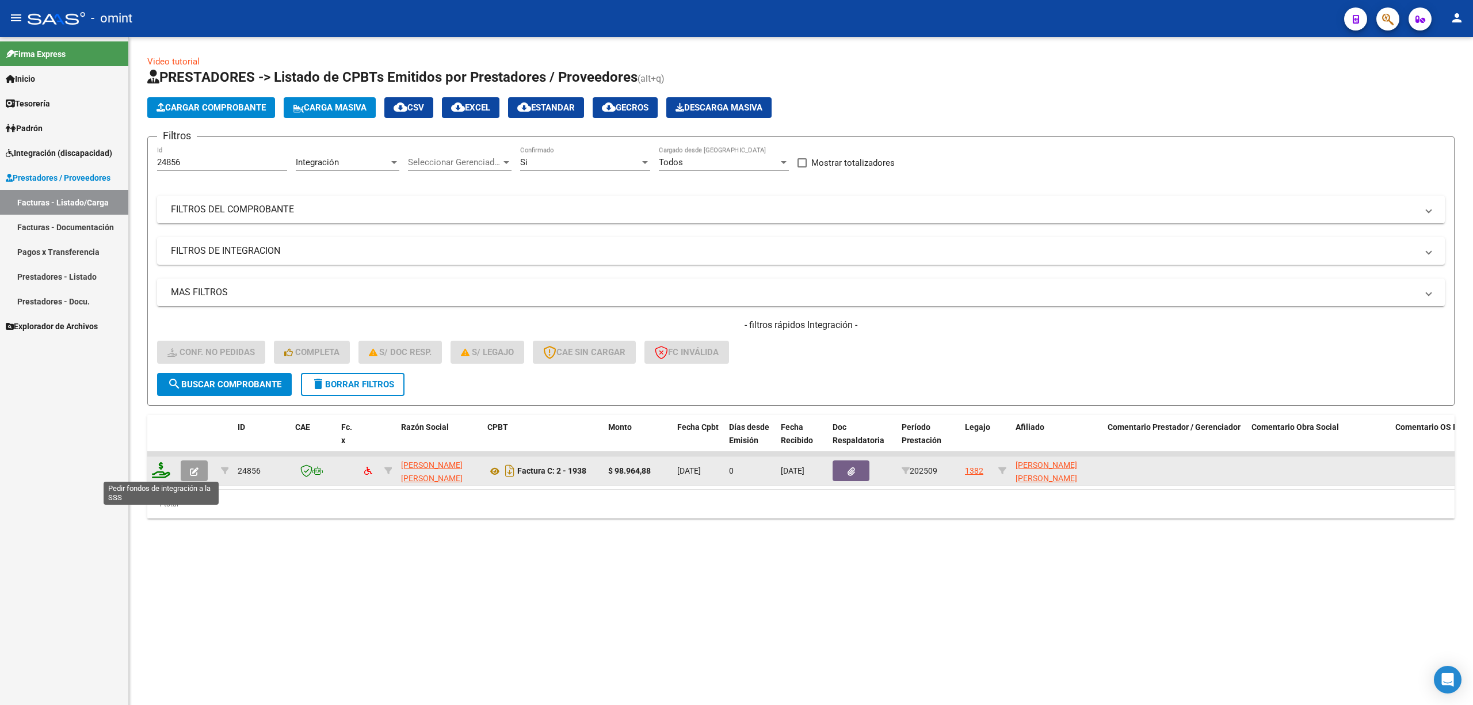
click at [155, 472] on icon at bounding box center [161, 470] width 18 height 16
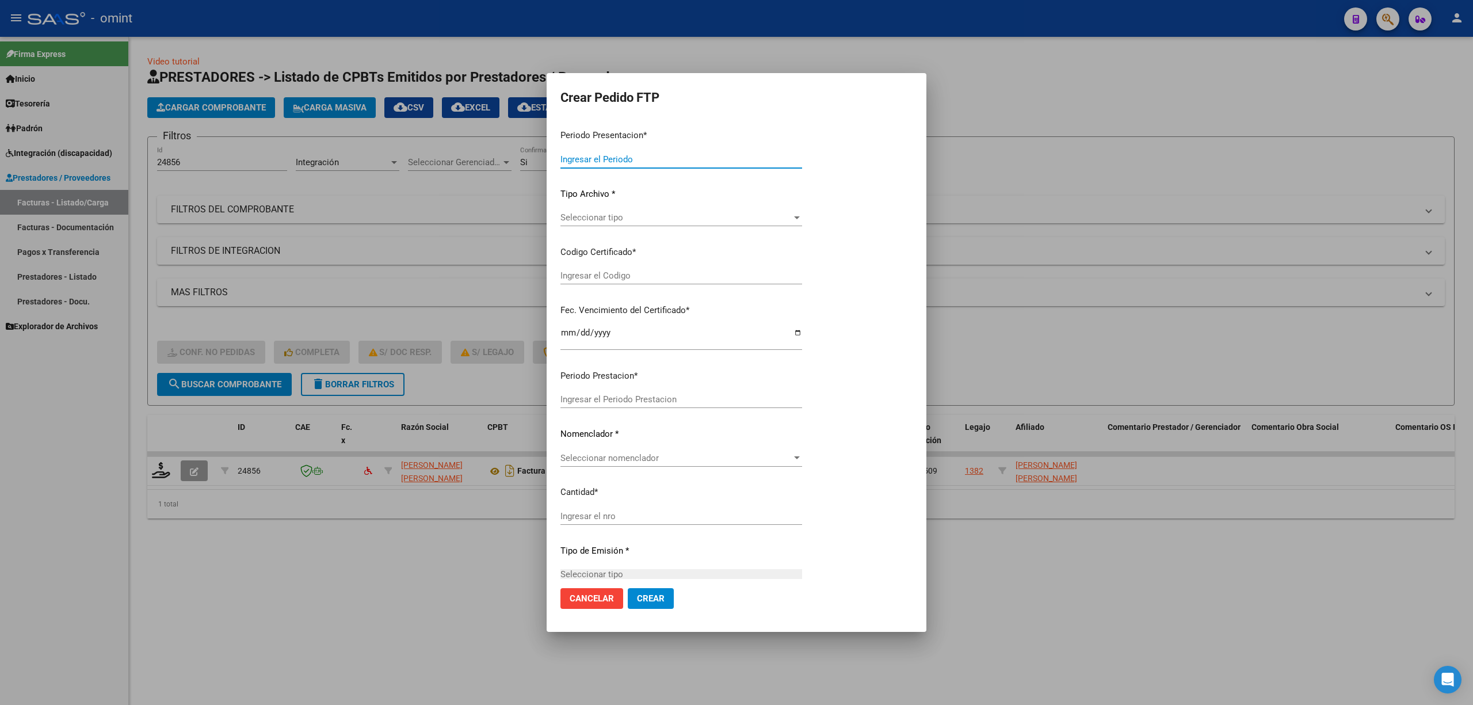
type input "202509"
type input "$ 98.964,88"
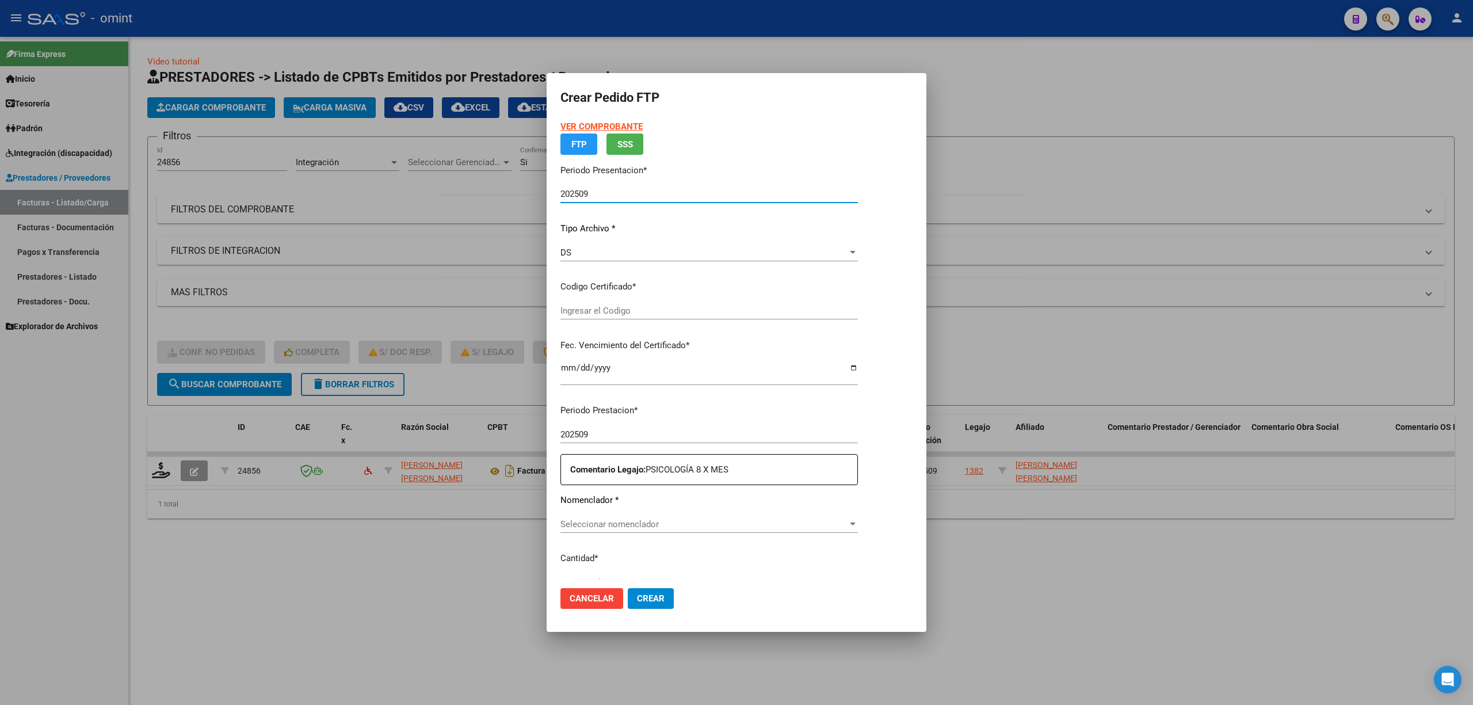
type input "5170306385"
type input "2028-01-27"
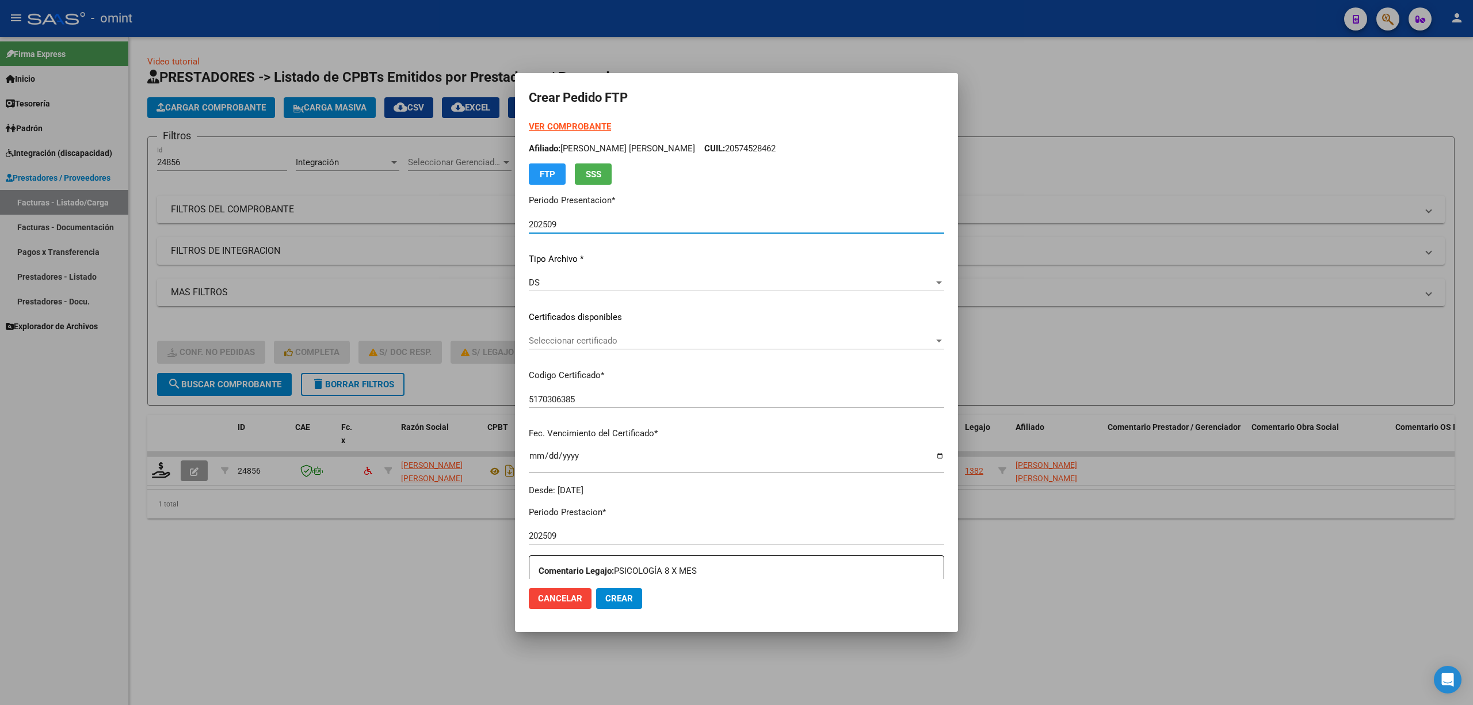
click at [567, 345] on span "Seleccionar certificado" at bounding box center [731, 340] width 405 height 10
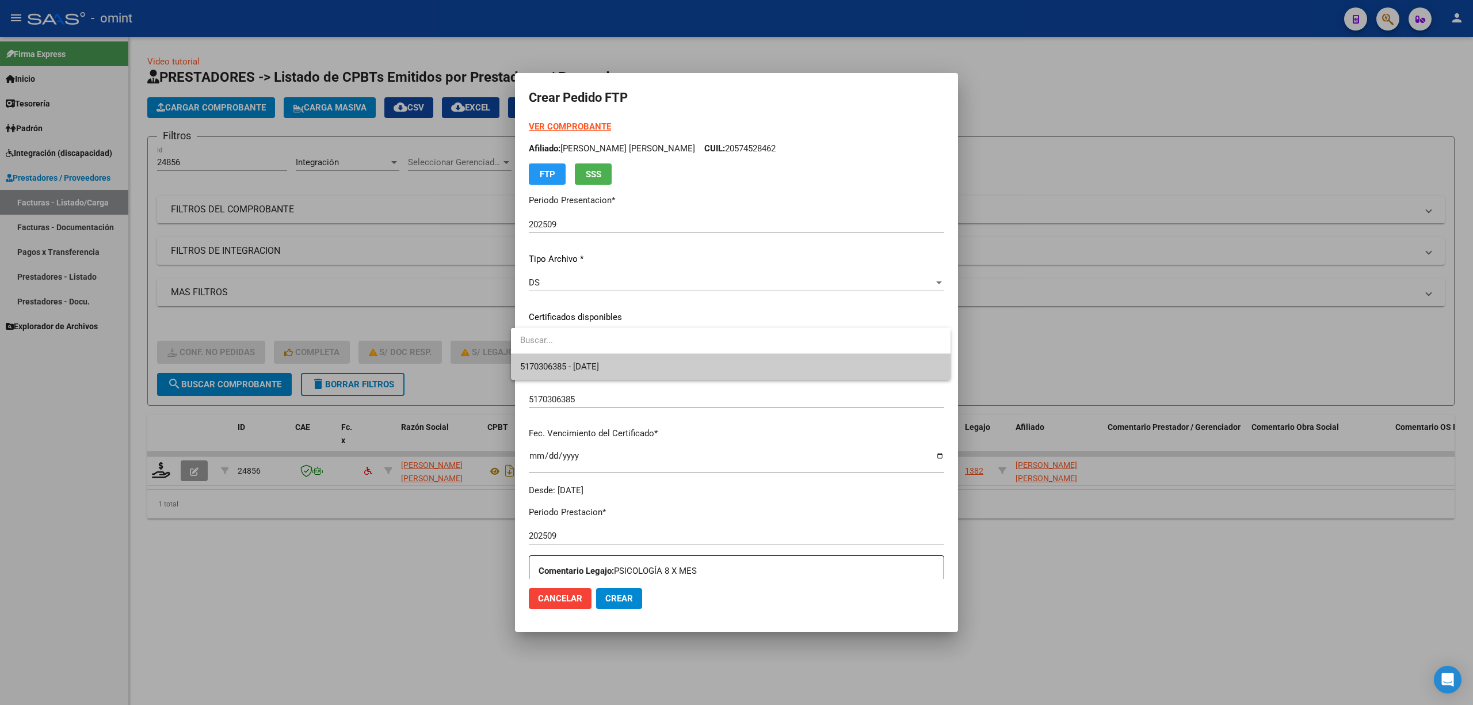
click at [606, 373] on span "5170306385 - 2028-01-27" at bounding box center [730, 367] width 421 height 26
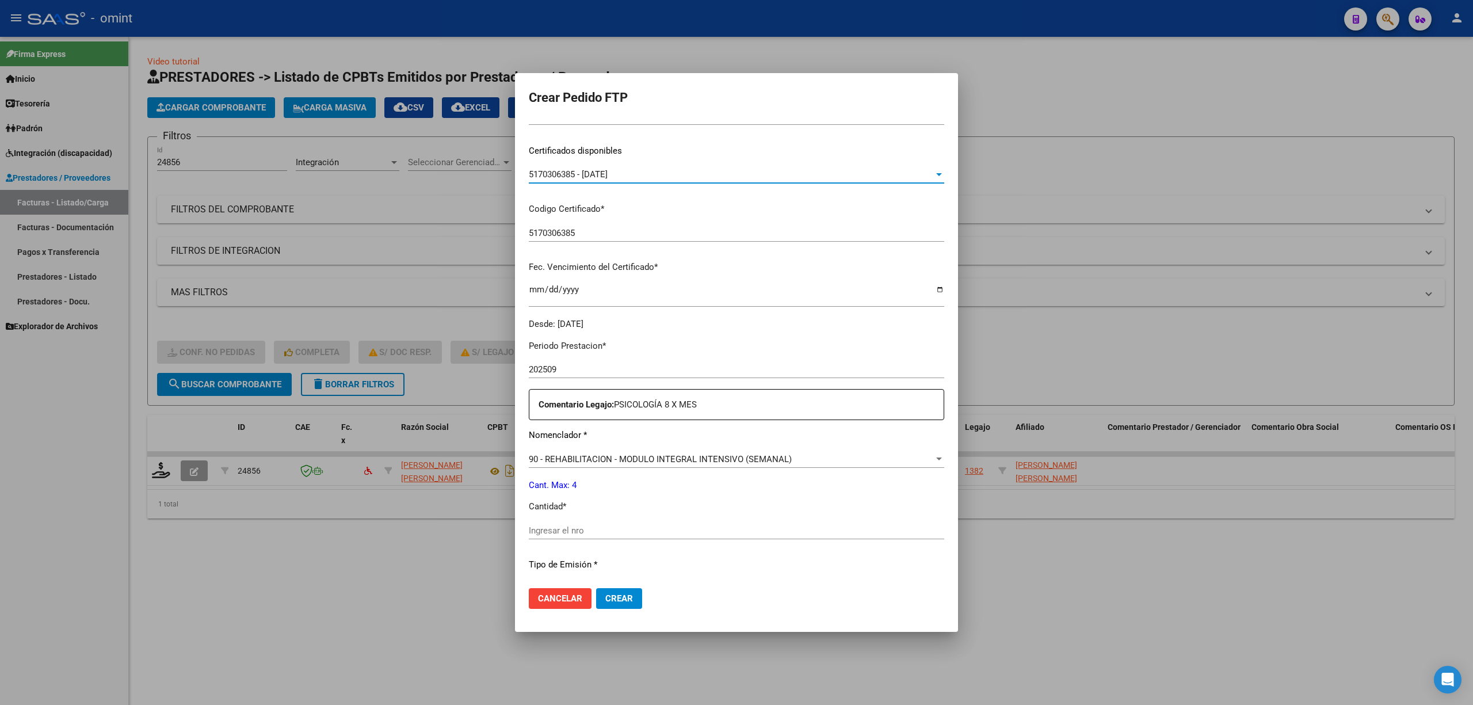
scroll to position [307, 0]
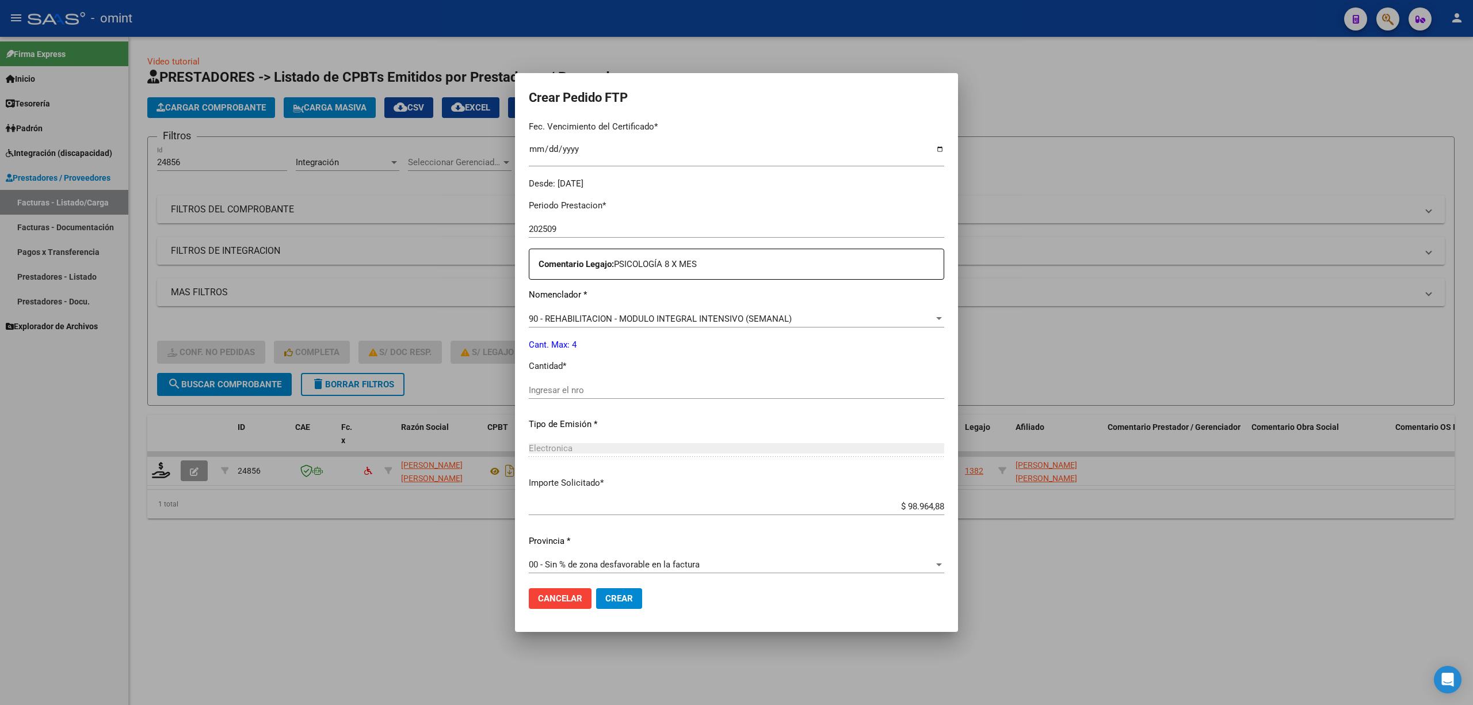
click at [600, 389] on input "Ingresar el nro" at bounding box center [736, 390] width 415 height 10
type input "4"
drag, startPoint x: 599, startPoint y: 597, endPoint x: 612, endPoint y: 600, distance: 13.4
click at [605, 597] on span "Crear" at bounding box center [619, 598] width 28 height 10
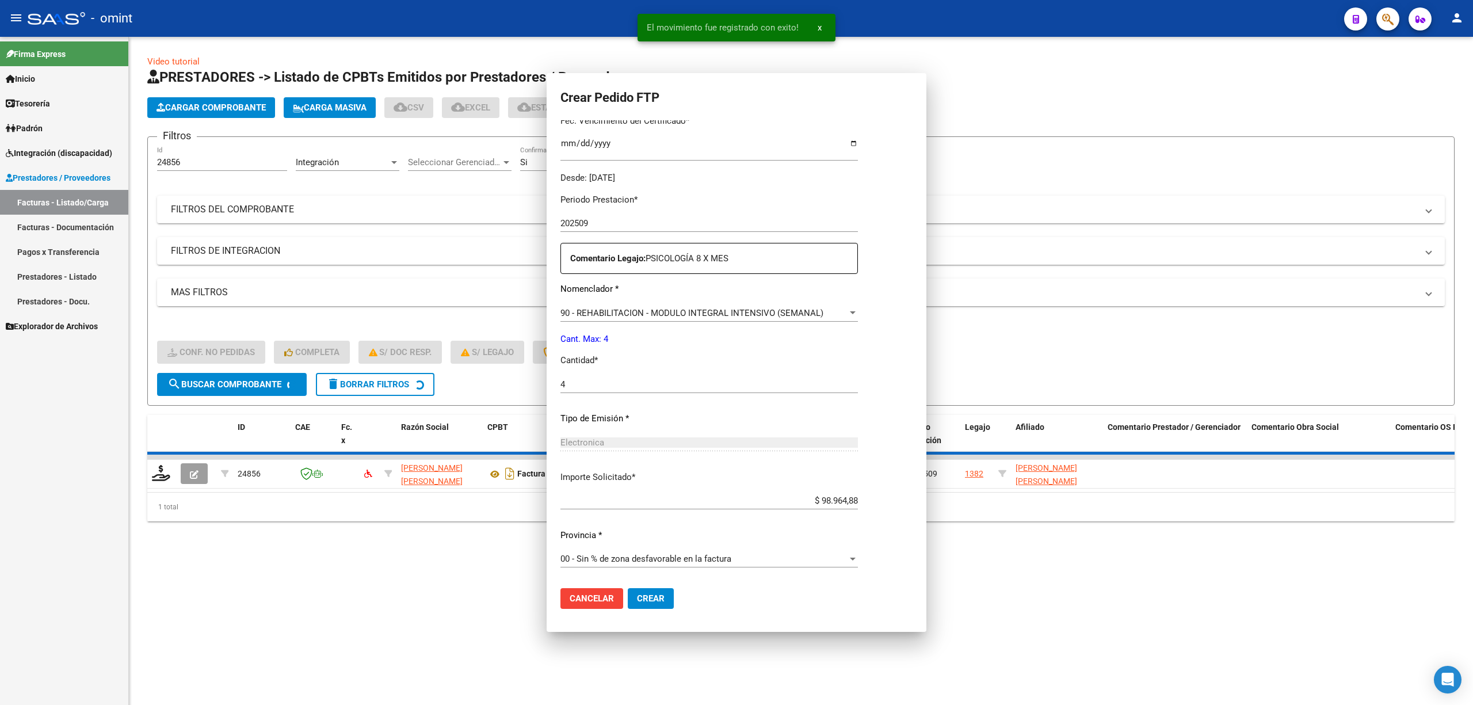
scroll to position [0, 0]
